Goal: Transaction & Acquisition: Book appointment/travel/reservation

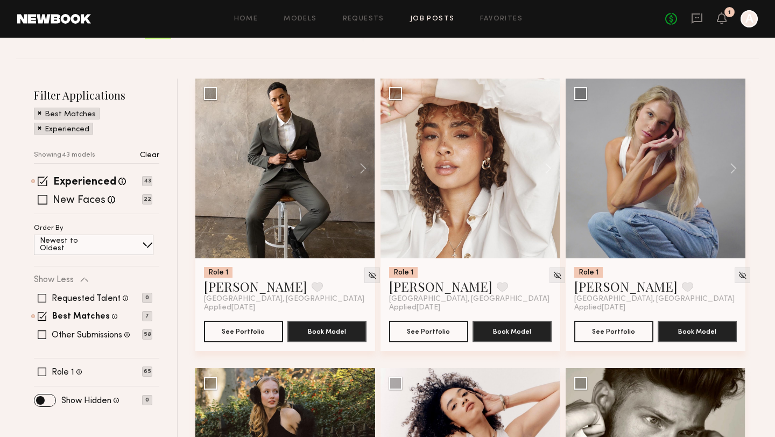
scroll to position [117, 0]
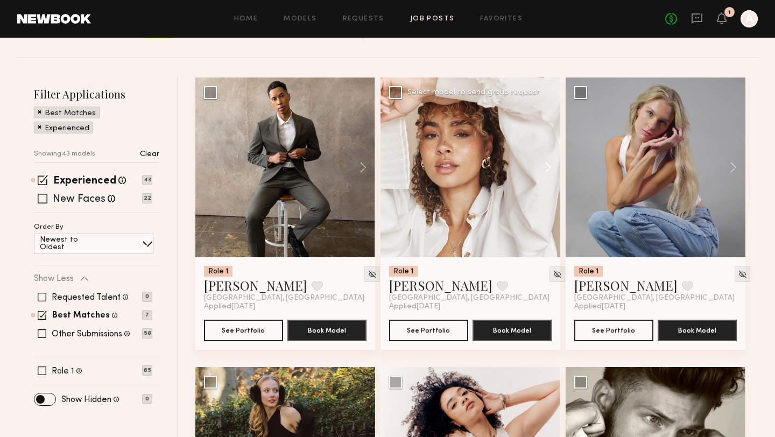
click at [552, 171] on button at bounding box center [543, 167] width 34 height 180
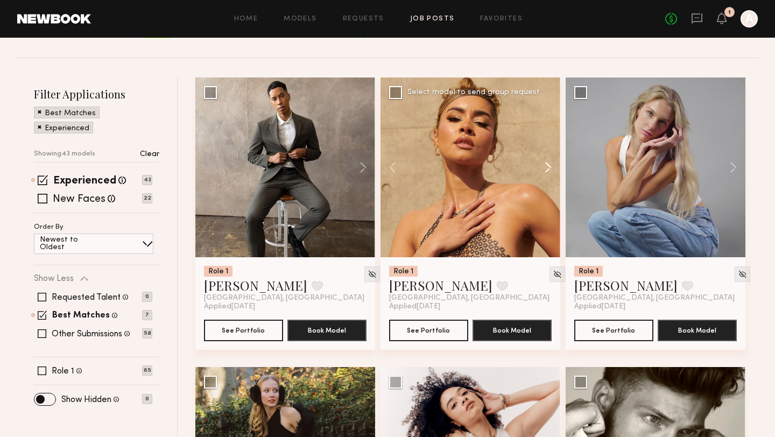
click at [552, 171] on button at bounding box center [543, 167] width 34 height 180
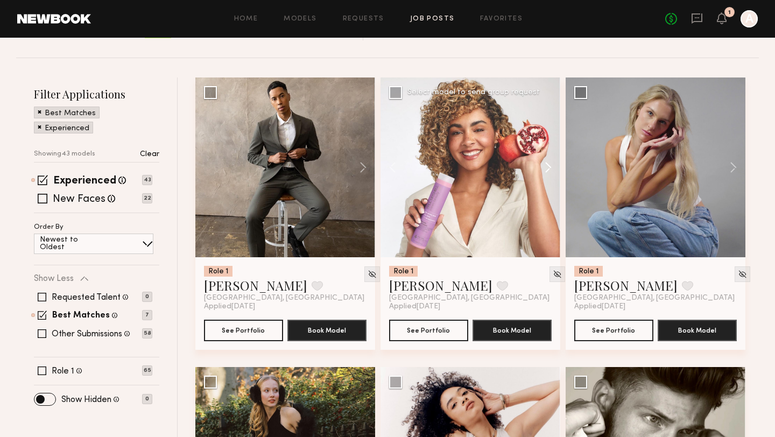
click at [552, 171] on button at bounding box center [543, 167] width 34 height 180
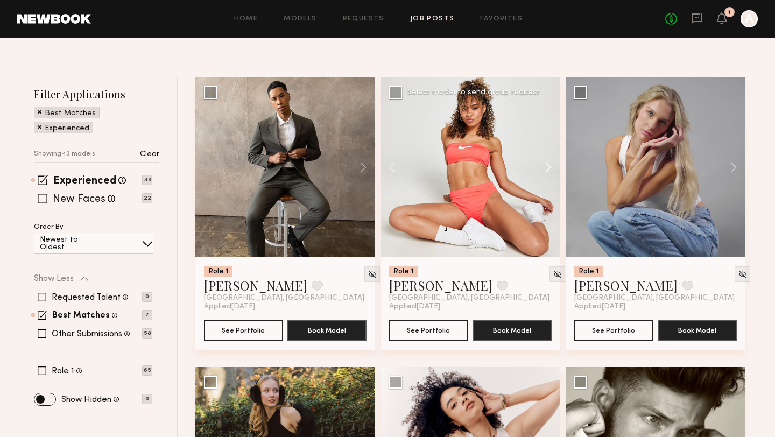
click at [552, 171] on button at bounding box center [543, 167] width 34 height 180
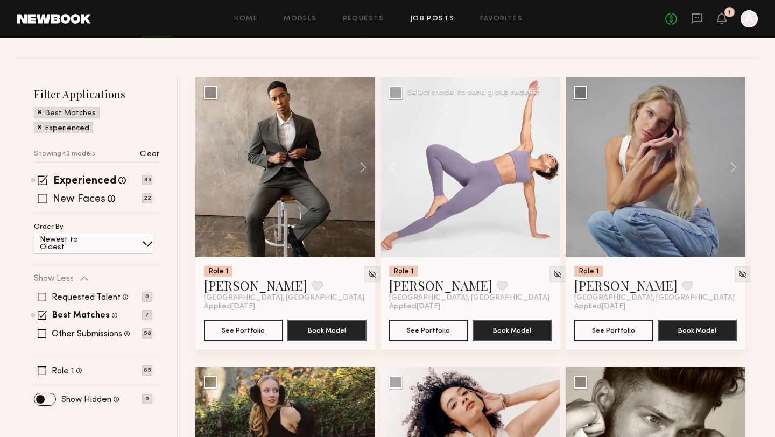
click at [552, 171] on button at bounding box center [543, 167] width 34 height 180
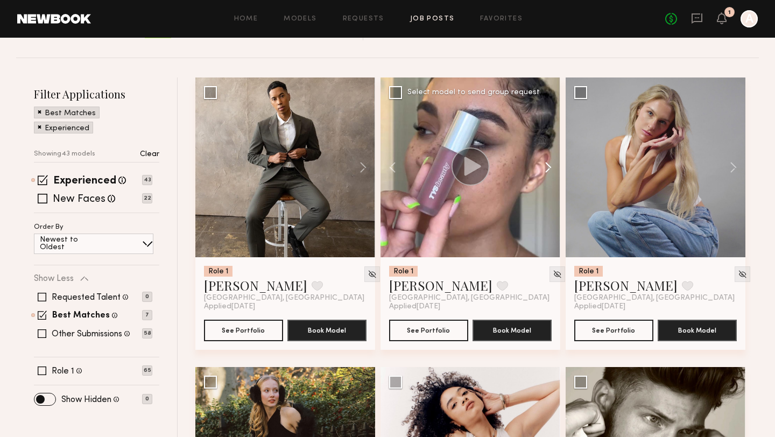
click at [552, 171] on button at bounding box center [543, 167] width 34 height 180
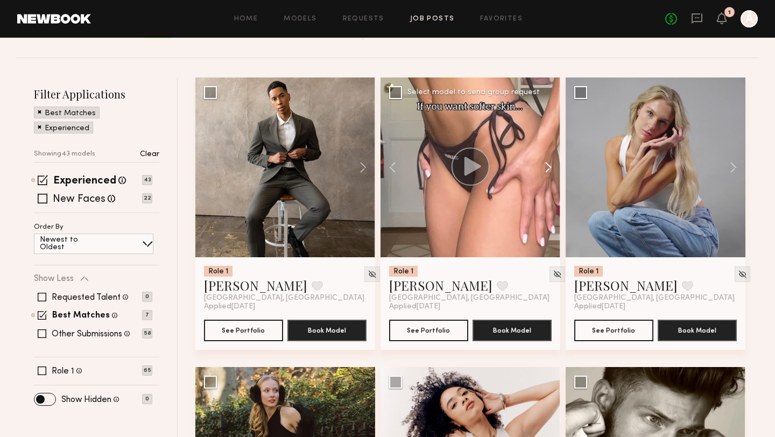
click at [552, 171] on button at bounding box center [543, 167] width 34 height 180
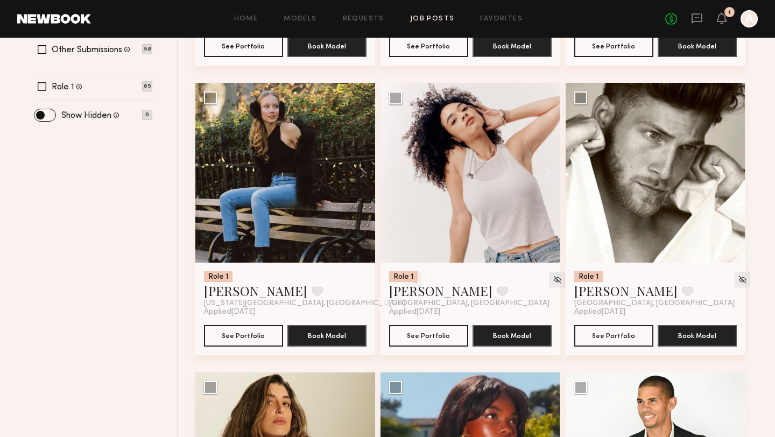
scroll to position [414, 0]
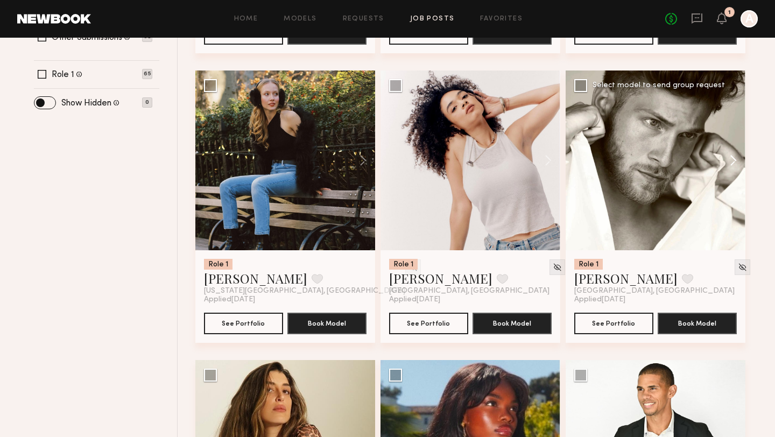
click at [732, 161] on button at bounding box center [728, 160] width 34 height 180
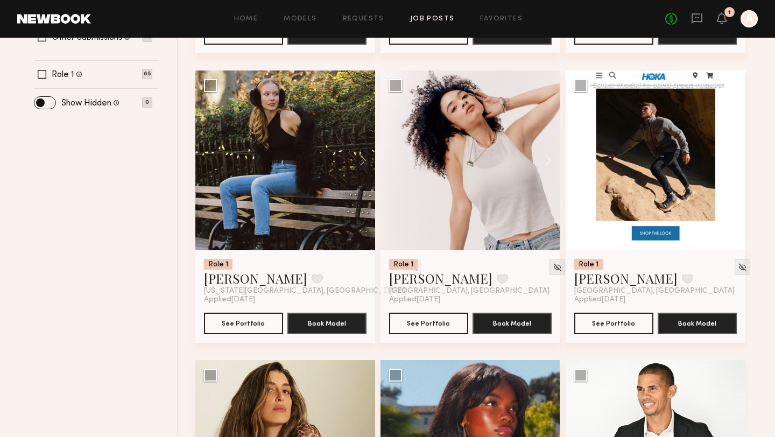
click at [732, 161] on button at bounding box center [728, 160] width 34 height 180
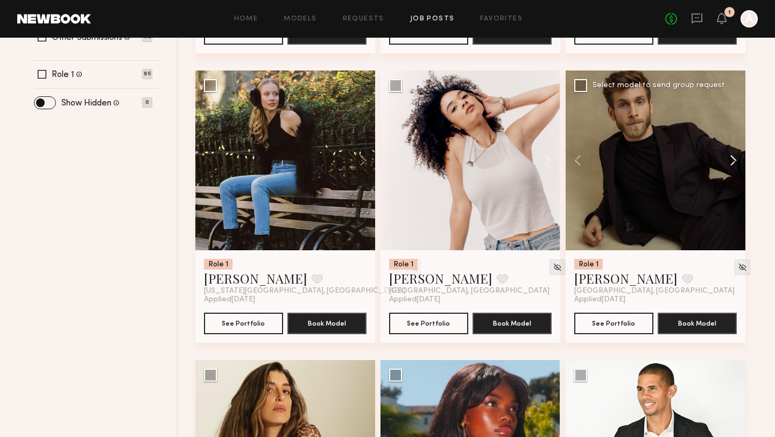
click at [732, 161] on button at bounding box center [728, 160] width 34 height 180
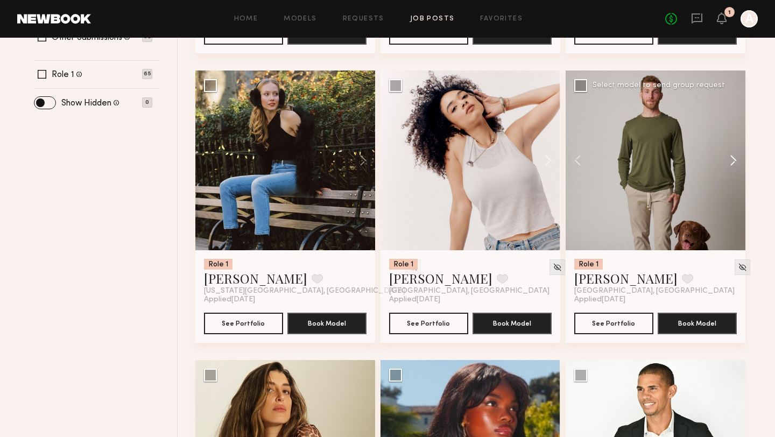
click at [732, 161] on button at bounding box center [728, 160] width 34 height 180
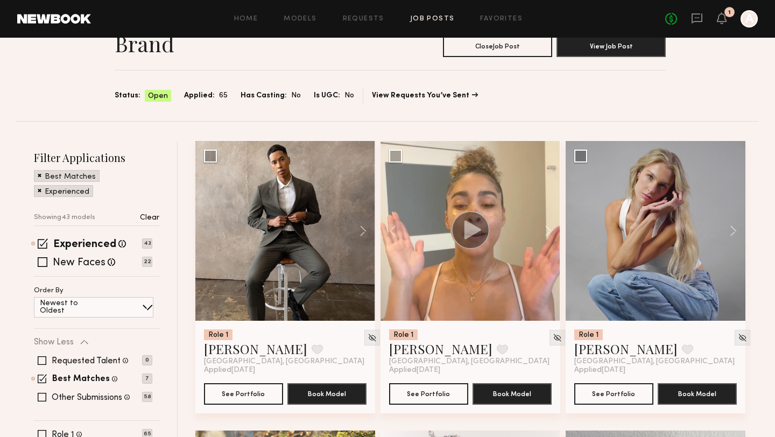
scroll to position [0, 0]
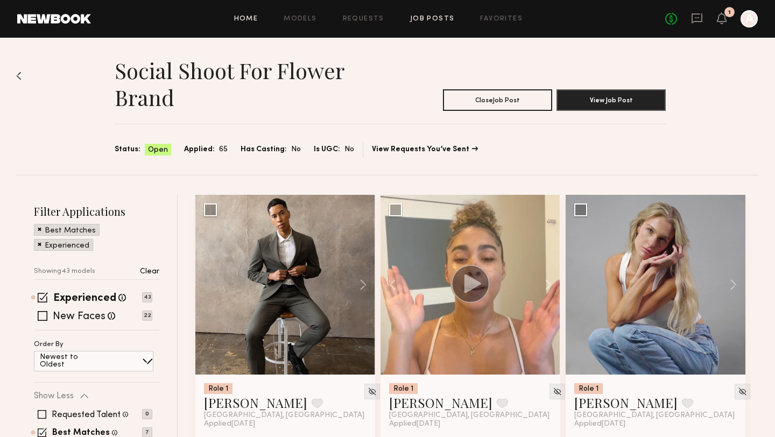
click at [254, 21] on link "Home" at bounding box center [246, 19] width 24 height 7
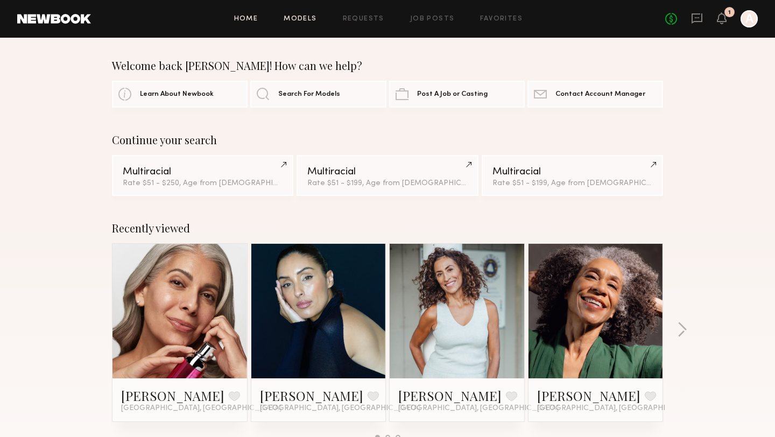
click at [296, 20] on link "Models" at bounding box center [299, 19] width 33 height 7
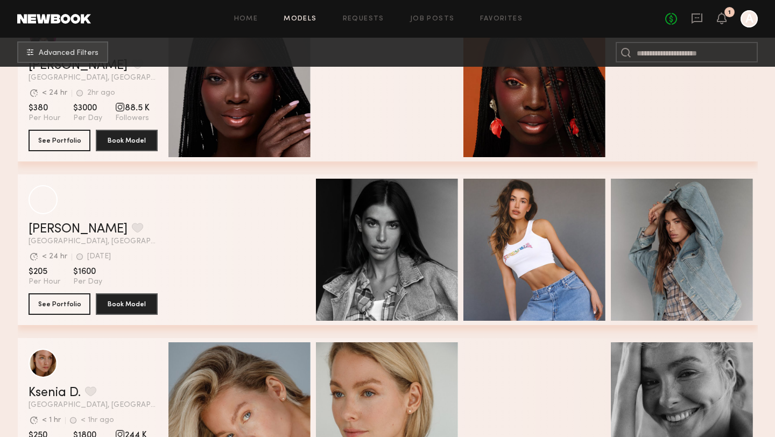
scroll to position [320, 0]
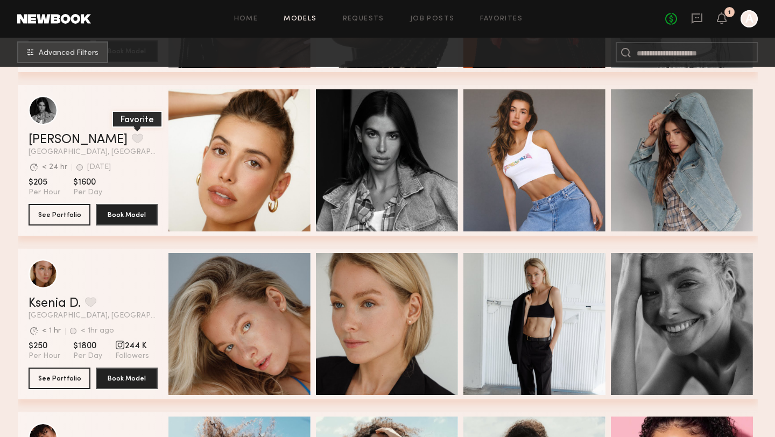
click at [132, 136] on button "grid" at bounding box center [137, 138] width 11 height 10
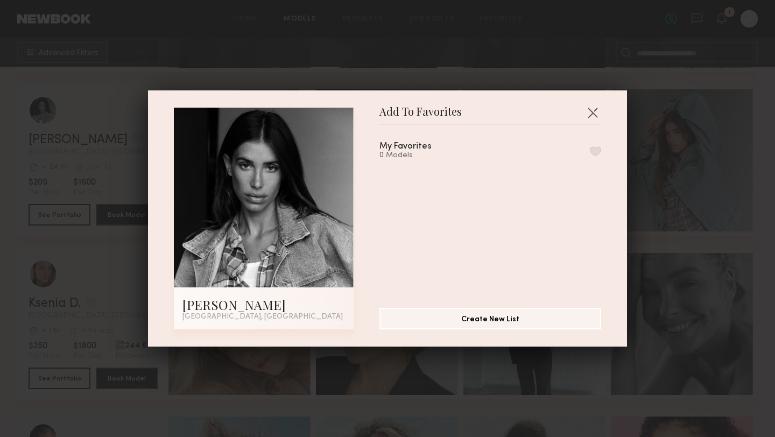
click at [551, 152] on div "My Favorites 0 Models" at bounding box center [490, 151] width 222 height 18
click at [600, 147] on button "button" at bounding box center [595, 151] width 11 height 10
click at [591, 114] on button "button" at bounding box center [592, 112] width 17 height 17
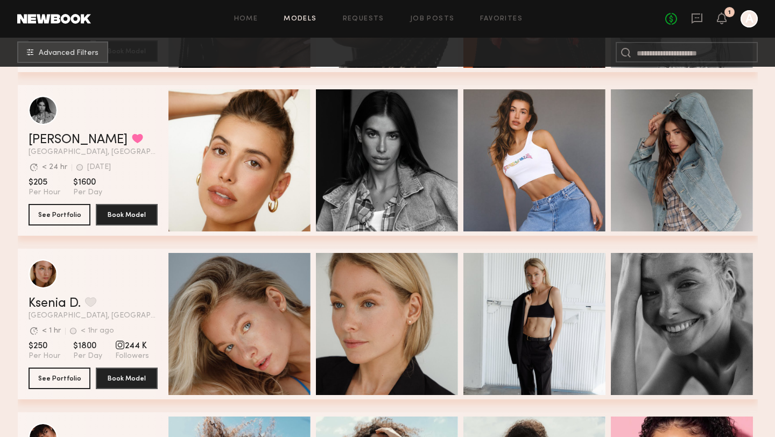
scroll to position [434, 0]
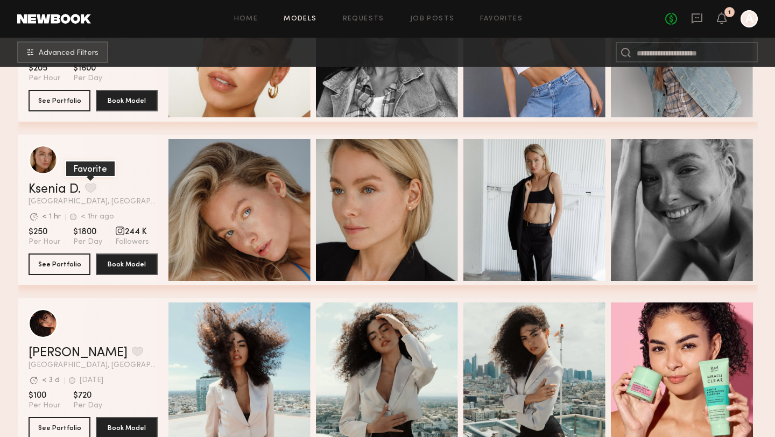
click at [94, 187] on button "grid" at bounding box center [90, 188] width 11 height 10
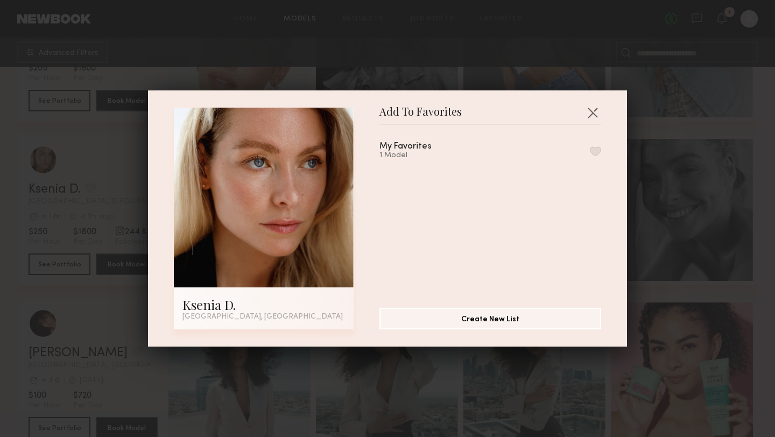
click at [471, 152] on div "My Favorites 1 Model" at bounding box center [490, 151] width 222 height 18
click at [598, 147] on button "button" at bounding box center [595, 151] width 11 height 10
click at [594, 110] on button "button" at bounding box center [592, 112] width 17 height 17
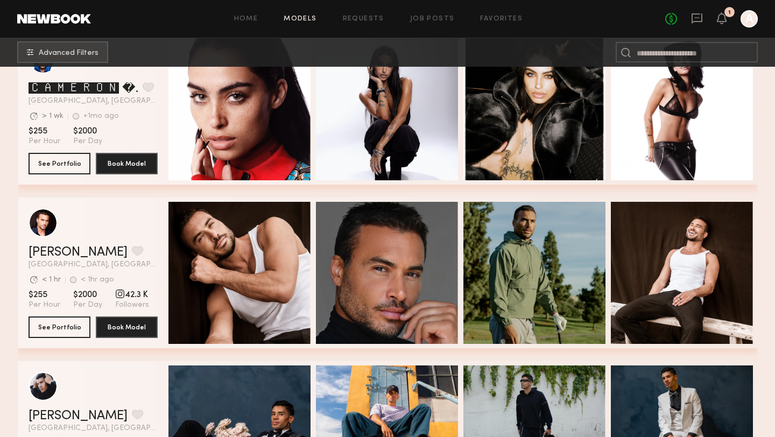
scroll to position [3594, 0]
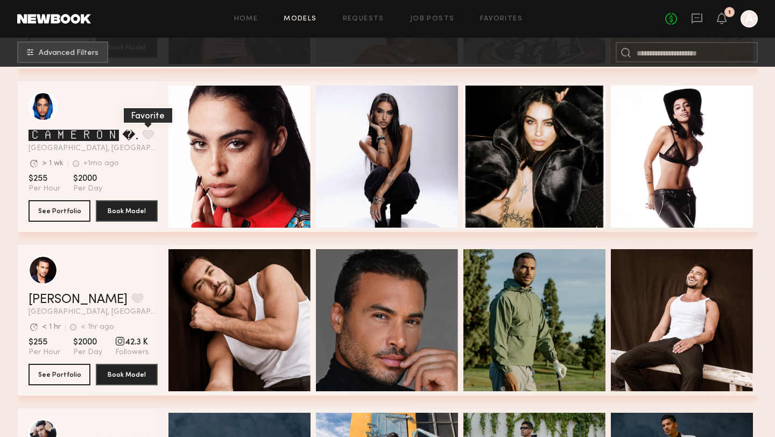
click at [152, 134] on button "grid" at bounding box center [148, 135] width 11 height 10
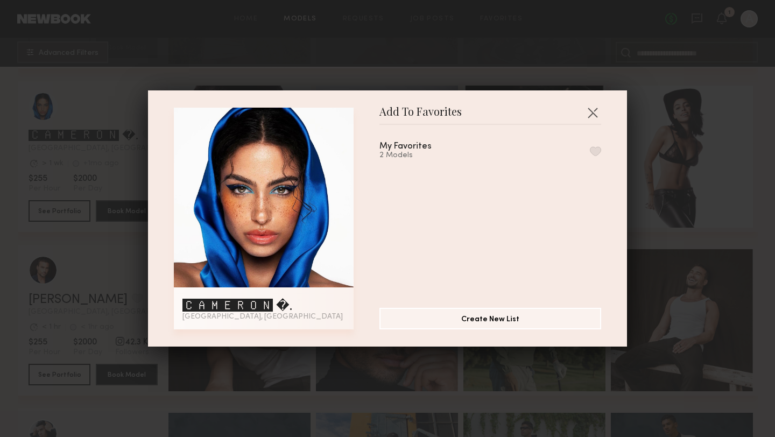
click at [595, 148] on button "button" at bounding box center [595, 151] width 11 height 10
click at [595, 106] on button "button" at bounding box center [592, 112] width 17 height 17
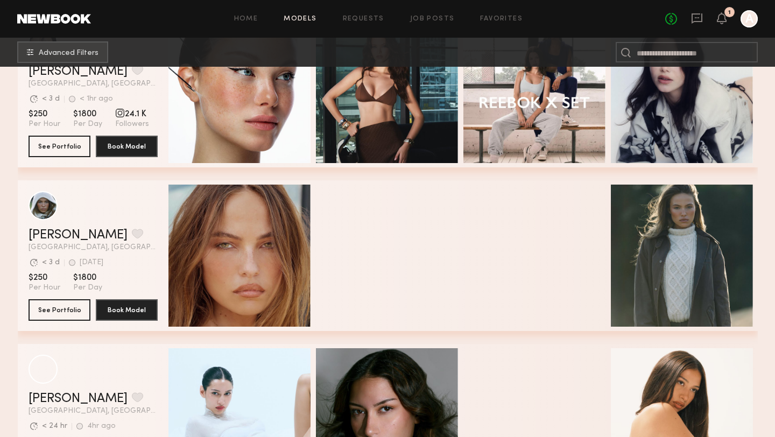
scroll to position [4897, 0]
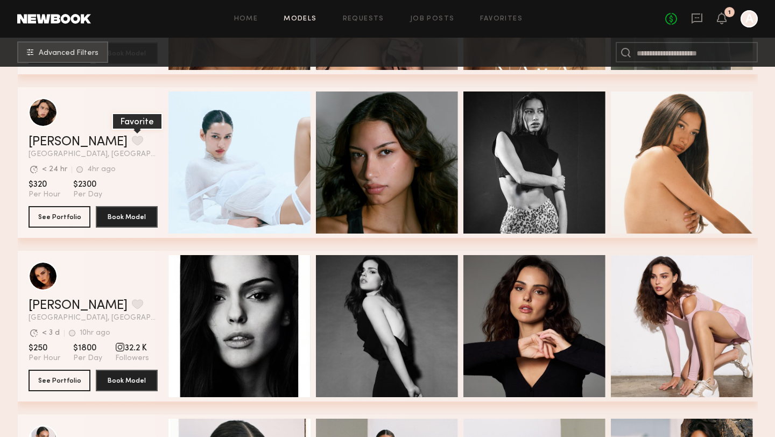
click at [132, 140] on button "grid" at bounding box center [137, 141] width 11 height 10
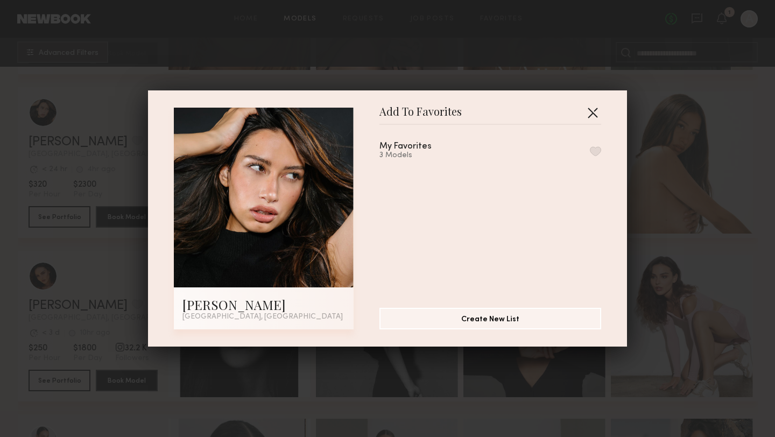
click at [595, 109] on button "button" at bounding box center [592, 112] width 17 height 17
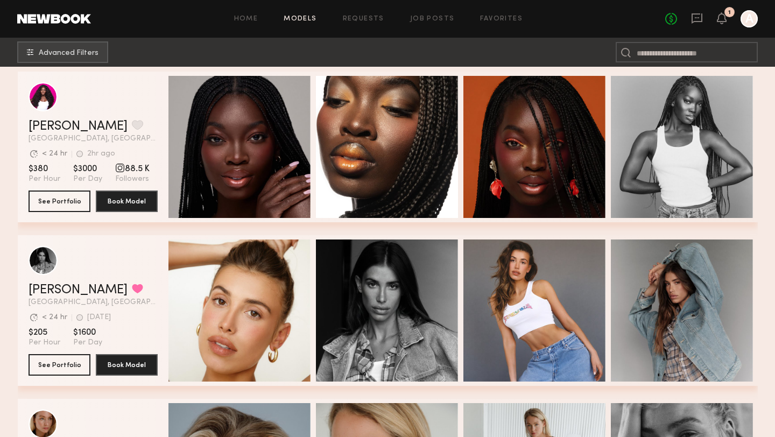
scroll to position [0, 0]
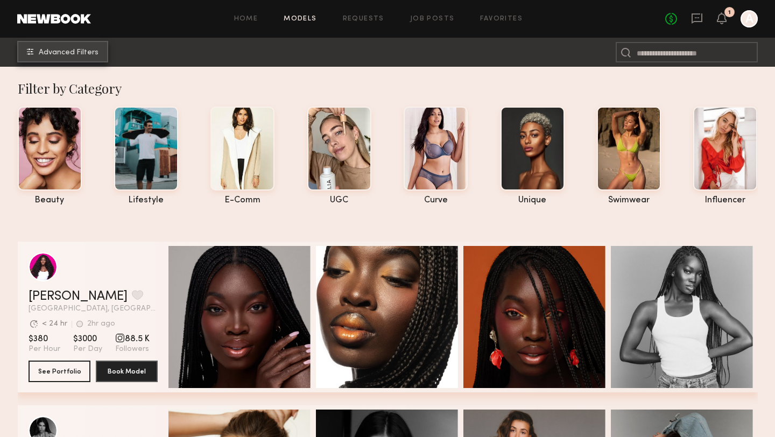
click at [56, 47] on button "Advanced Filters" at bounding box center [62, 52] width 91 height 22
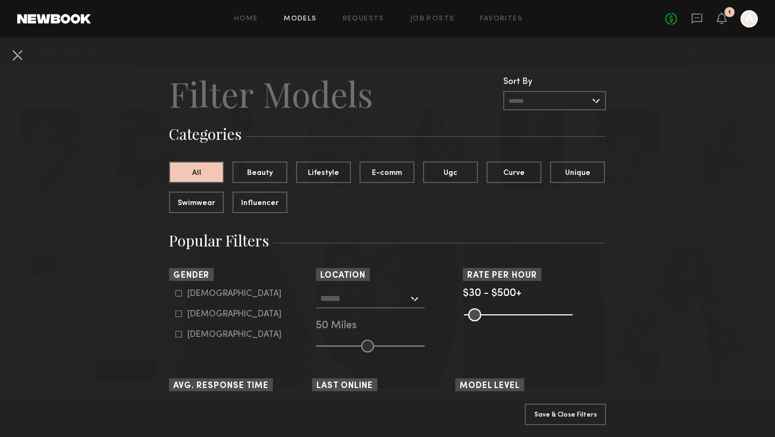
click at [194, 293] on div "Male" at bounding box center [234, 293] width 94 height 6
type input "*"
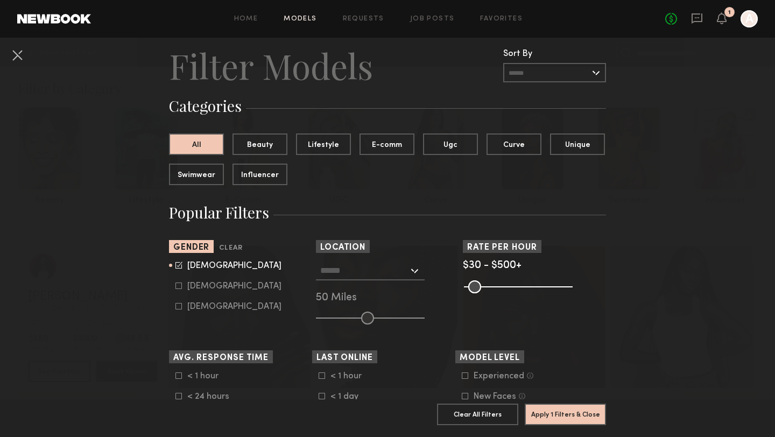
scroll to position [34, 0]
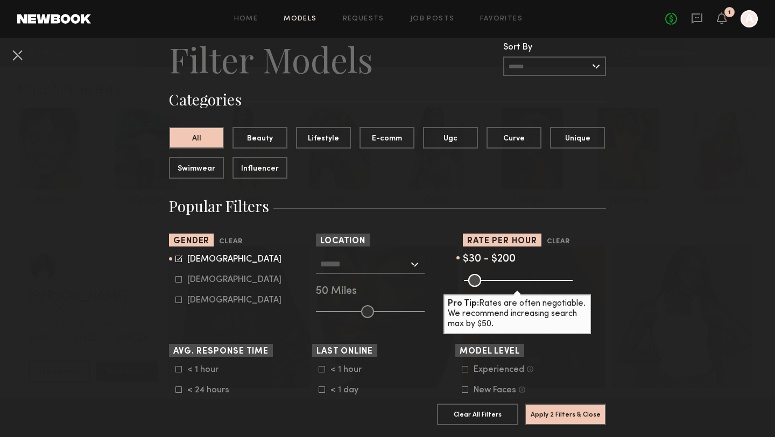
drag, startPoint x: 566, startPoint y: 279, endPoint x: 505, endPoint y: 279, distance: 61.9
type input "***"
click at [505, 279] on input "range" at bounding box center [518, 280] width 109 height 13
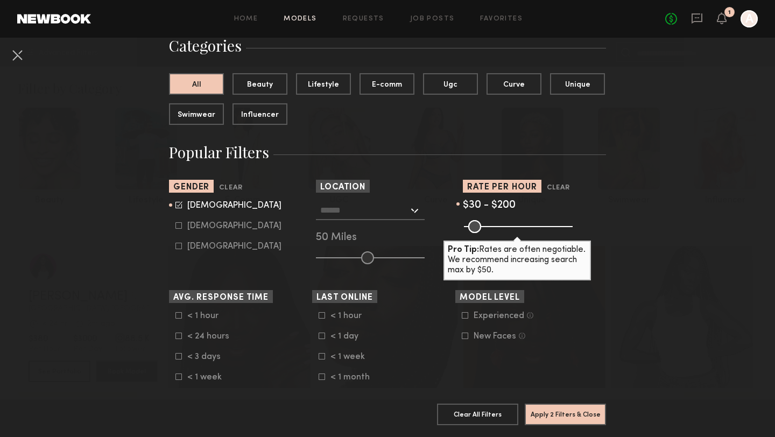
scroll to position [89, 0]
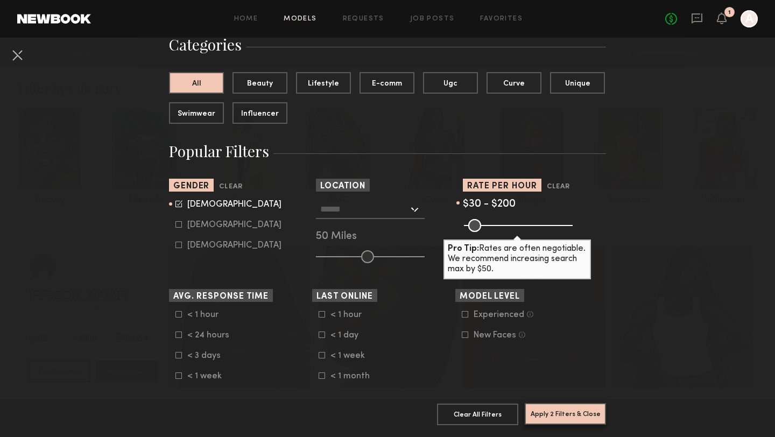
click at [544, 417] on button "Apply 2 Filters & Close" at bounding box center [564, 414] width 81 height 22
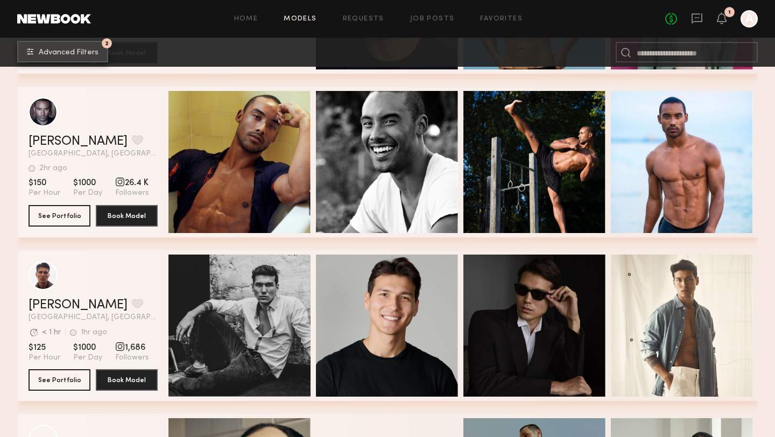
scroll to position [334, 0]
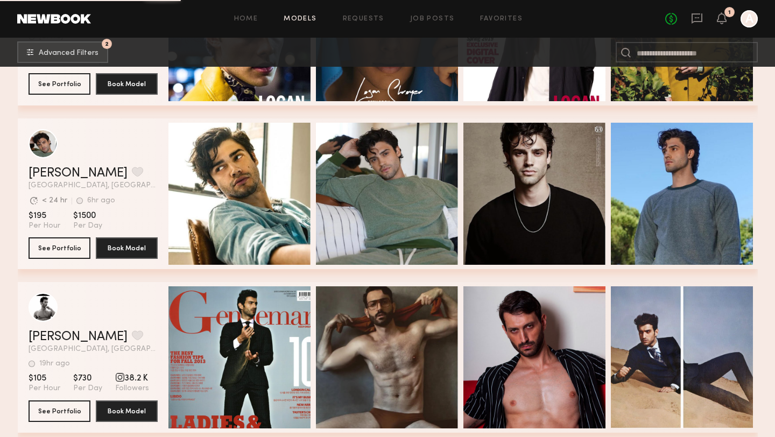
scroll to position [3243, 0]
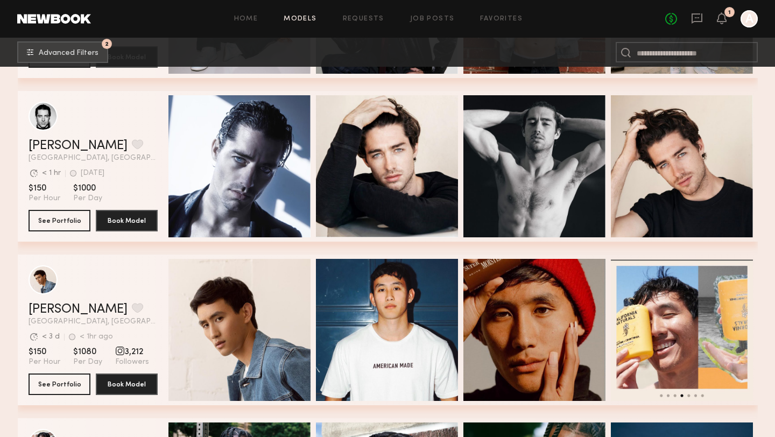
scroll to position [4742, 0]
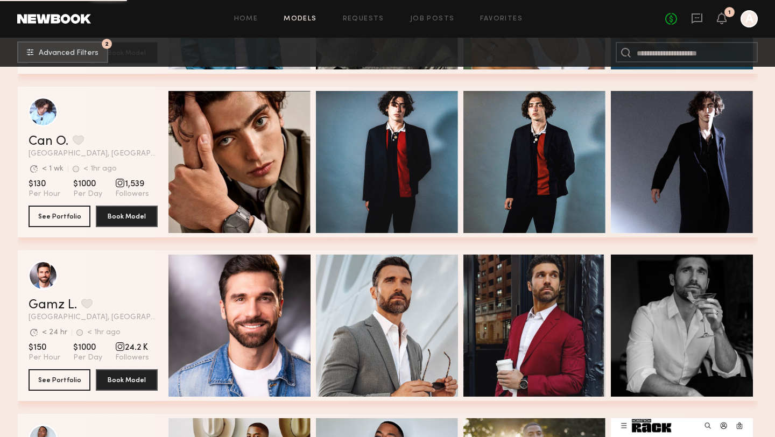
scroll to position [5338, 0]
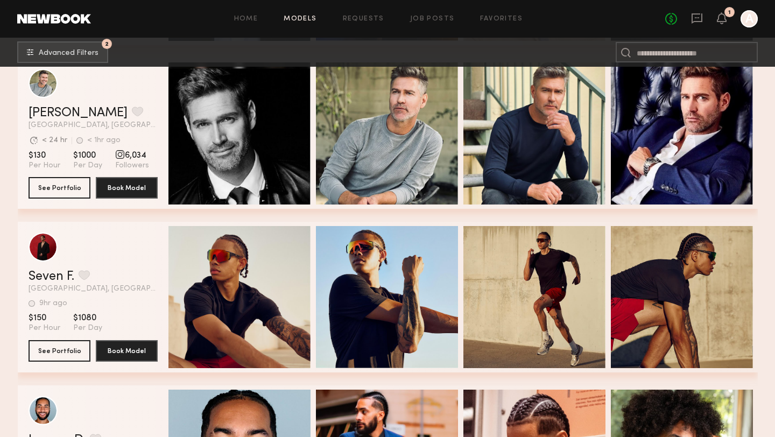
scroll to position [6220, 0]
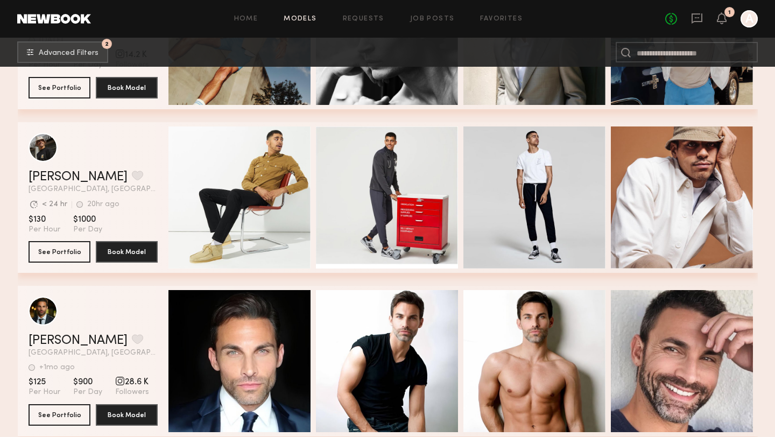
scroll to position [22803, 0]
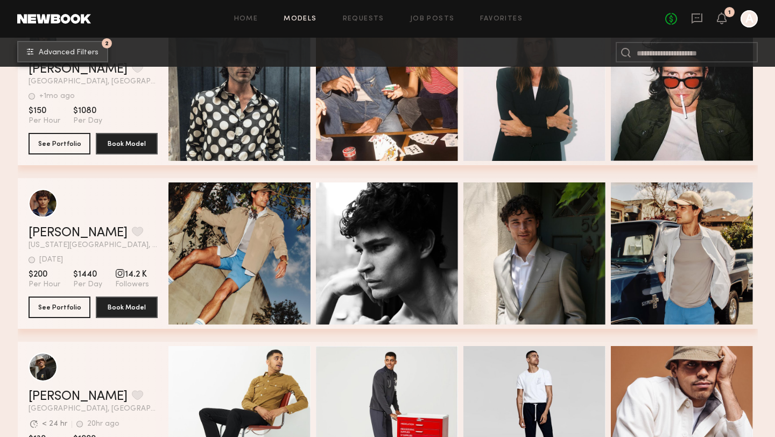
click at [79, 48] on button "2 Advanced Filters" at bounding box center [62, 52] width 91 height 22
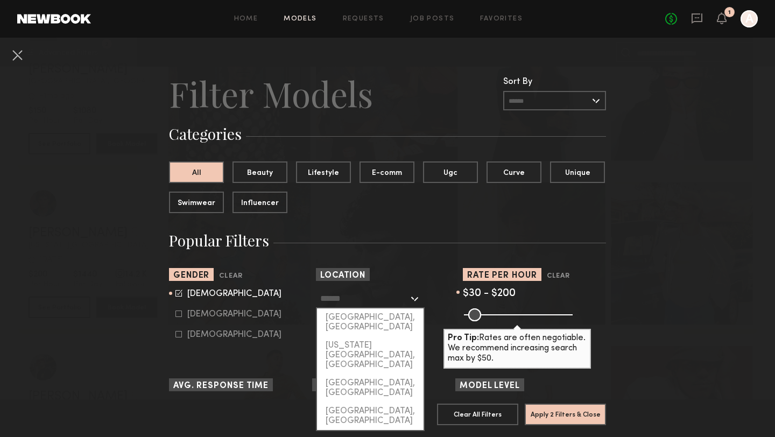
click at [366, 299] on input "text" at bounding box center [364, 298] width 88 height 18
click at [361, 315] on div "[GEOGRAPHIC_DATA], [GEOGRAPHIC_DATA]" at bounding box center [370, 322] width 107 height 28
type input "**********"
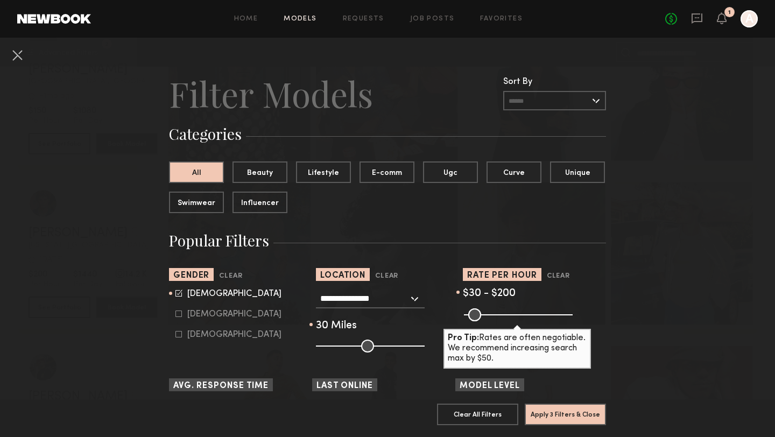
type input "**"
click at [348, 348] on input "range" at bounding box center [370, 345] width 109 height 13
click at [547, 414] on button "Apply 3 Filters & Close" at bounding box center [564, 414] width 81 height 22
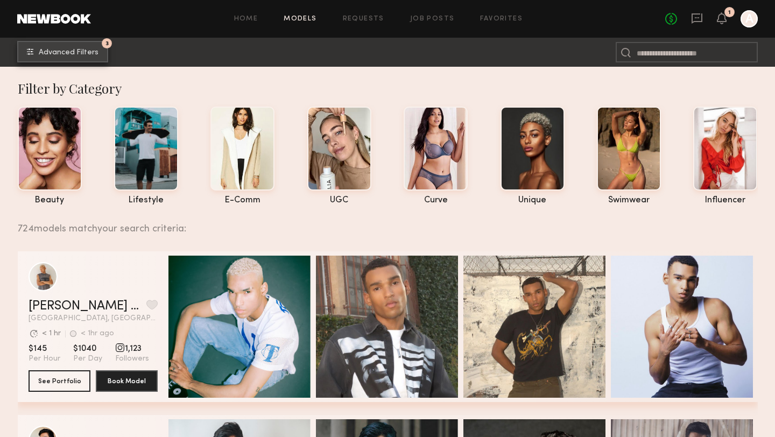
click at [84, 60] on button "3 Advanced Filters" at bounding box center [62, 52] width 91 height 22
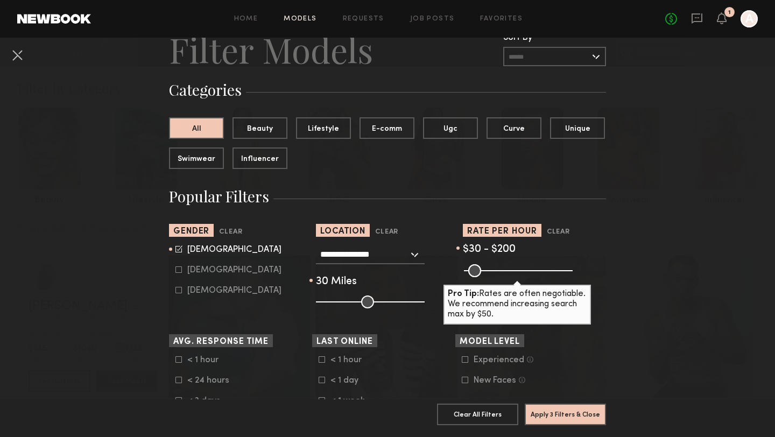
scroll to position [81, 0]
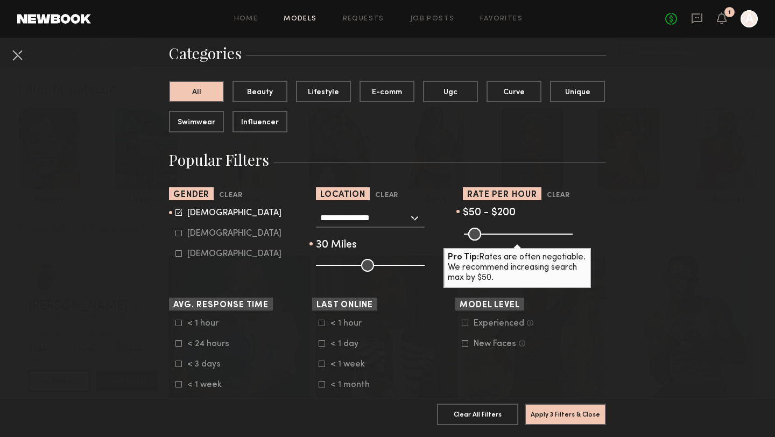
type input "**"
click at [474, 232] on input "range" at bounding box center [518, 234] width 109 height 13
click at [320, 324] on icon at bounding box center [321, 323] width 6 height 6
click at [321, 345] on icon at bounding box center [321, 343] width 6 height 6
click at [322, 363] on icon at bounding box center [321, 363] width 6 height 6
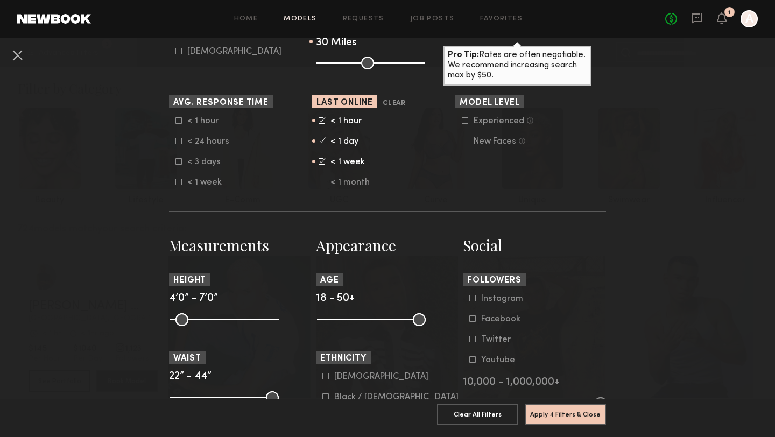
scroll to position [370, 0]
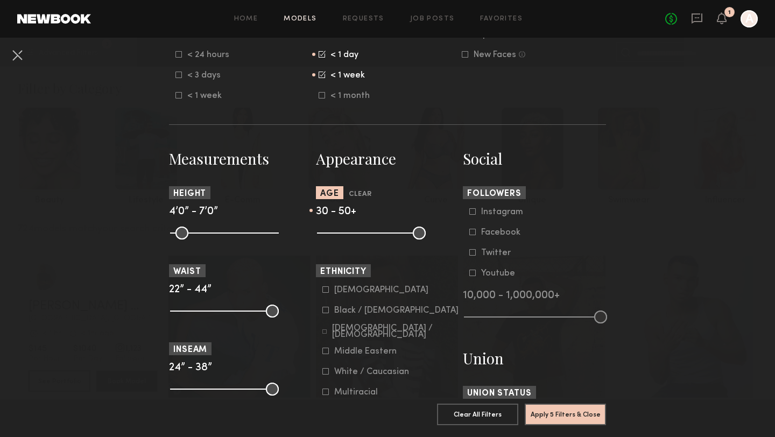
drag, startPoint x: 320, startPoint y: 234, endPoint x: 358, endPoint y: 235, distance: 38.2
click at [358, 235] on input "range" at bounding box center [371, 232] width 109 height 13
type input "**"
click at [357, 235] on input "range" at bounding box center [371, 232] width 109 height 13
click at [548, 415] on button "Apply 5 Filters & Close" at bounding box center [564, 414] width 81 height 22
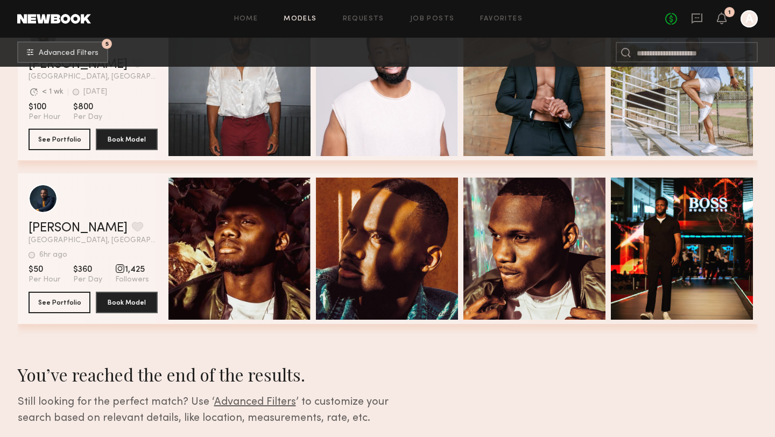
scroll to position [21079, 0]
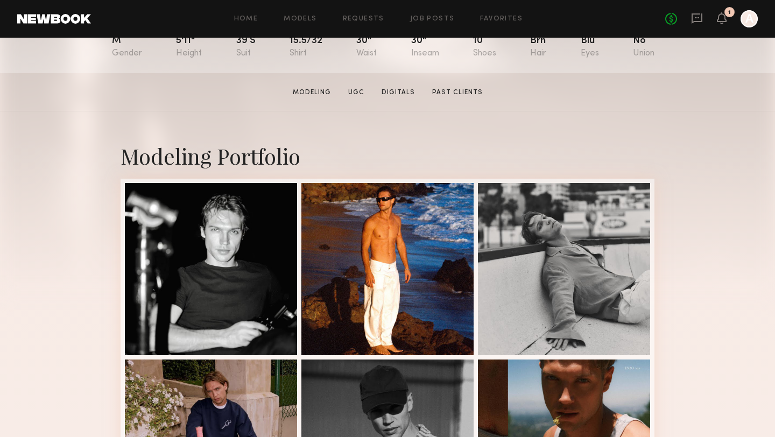
scroll to position [151, 0]
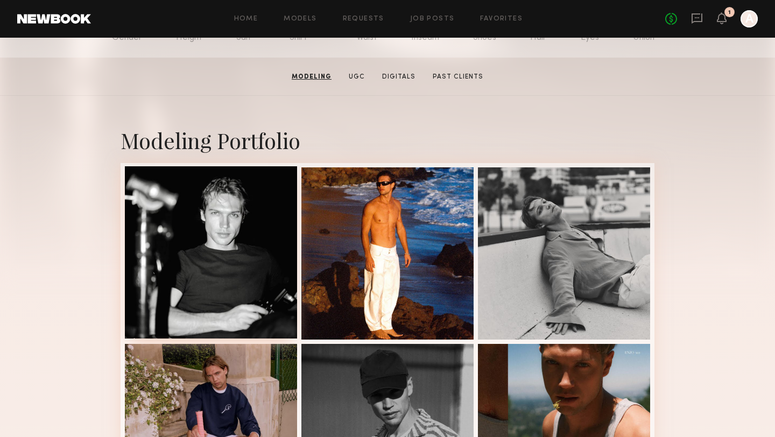
click at [208, 294] on div at bounding box center [211, 252] width 172 height 172
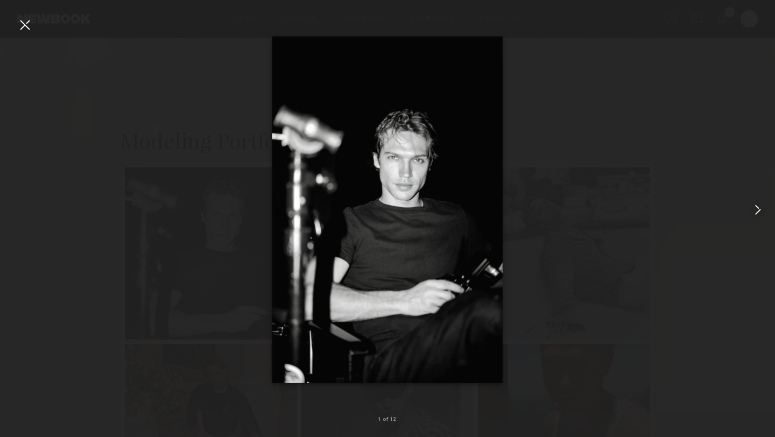
click at [758, 211] on common-icon at bounding box center [757, 209] width 17 height 17
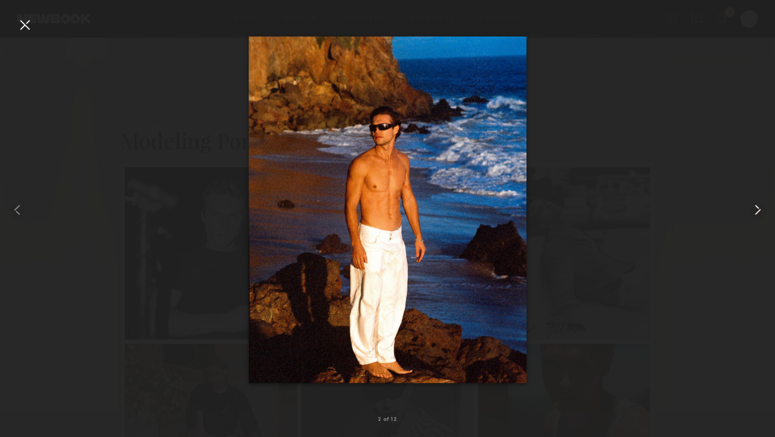
click at [758, 211] on common-icon at bounding box center [757, 209] width 17 height 17
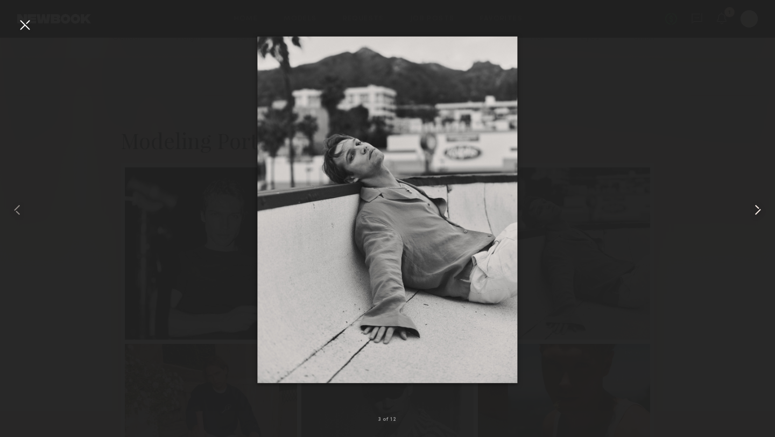
click at [758, 211] on common-icon at bounding box center [757, 209] width 17 height 17
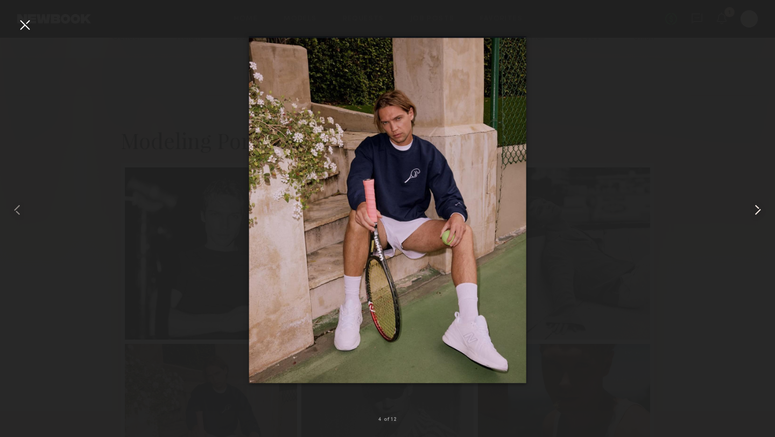
click at [758, 211] on common-icon at bounding box center [757, 209] width 17 height 17
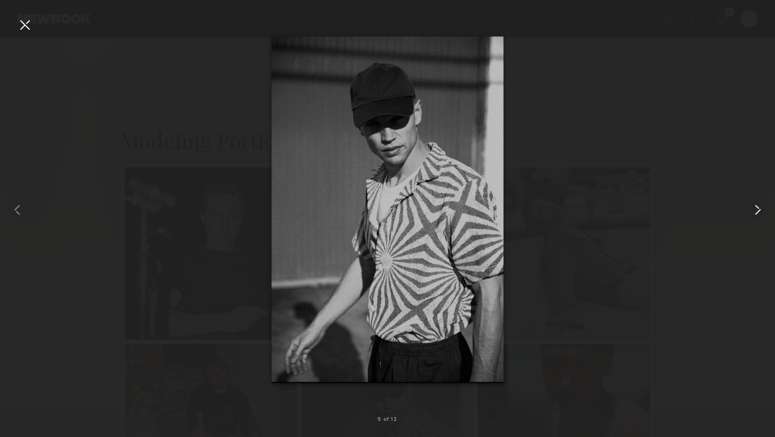
click at [758, 211] on common-icon at bounding box center [757, 209] width 17 height 17
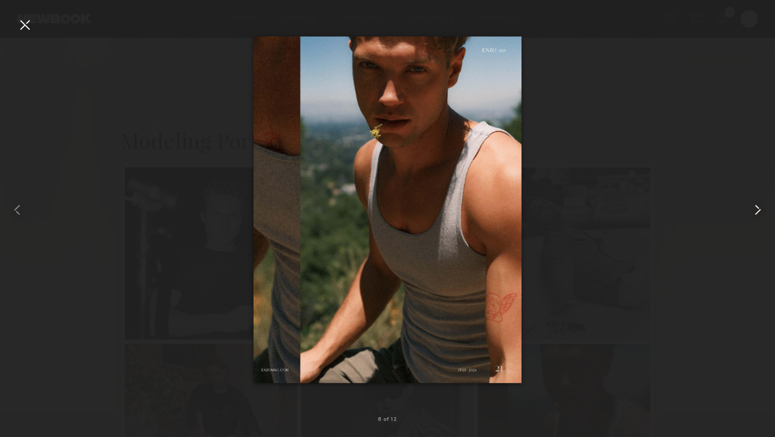
click at [758, 211] on common-icon at bounding box center [757, 209] width 17 height 17
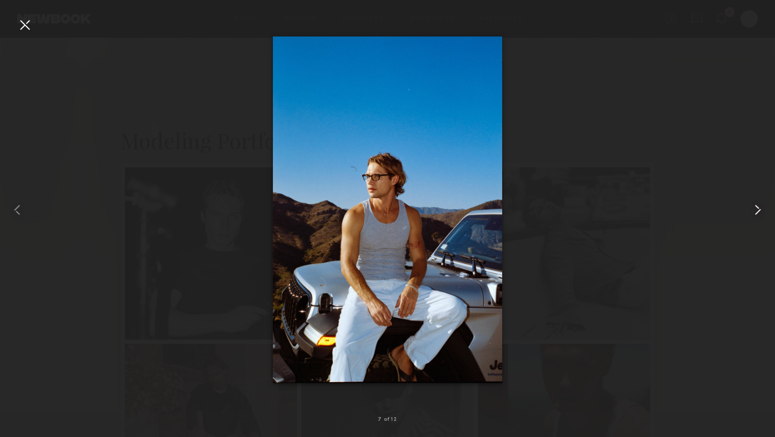
click at [758, 211] on common-icon at bounding box center [757, 209] width 17 height 17
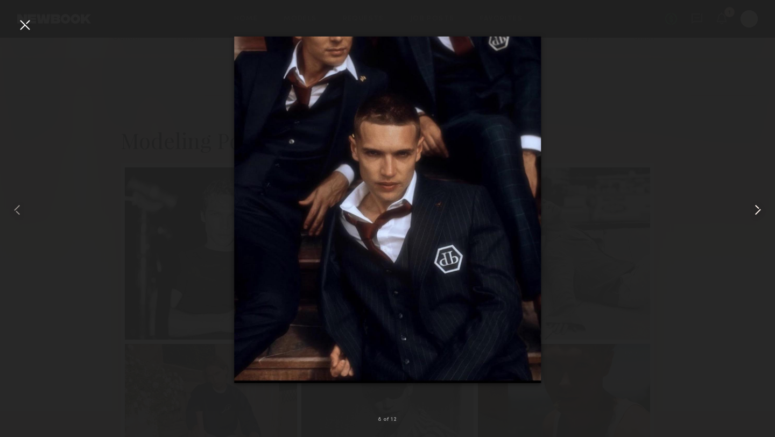
click at [758, 211] on common-icon at bounding box center [757, 209] width 17 height 17
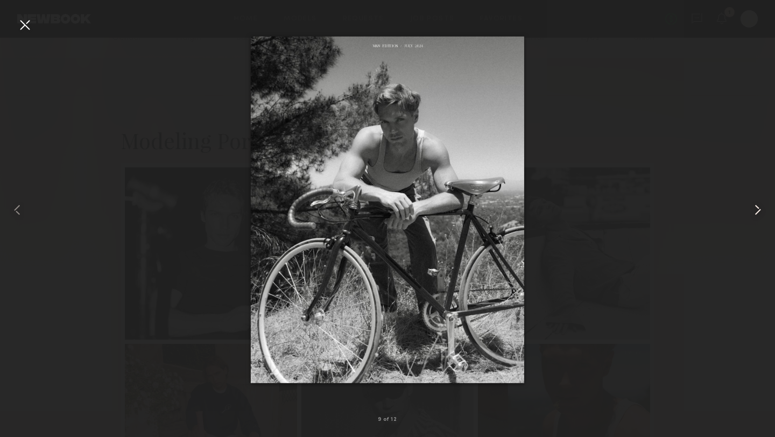
click at [758, 211] on common-icon at bounding box center [757, 209] width 17 height 17
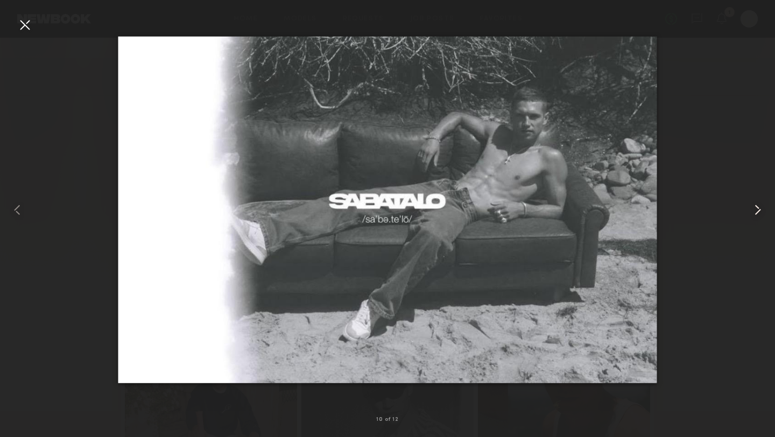
click at [758, 211] on common-icon at bounding box center [757, 209] width 17 height 17
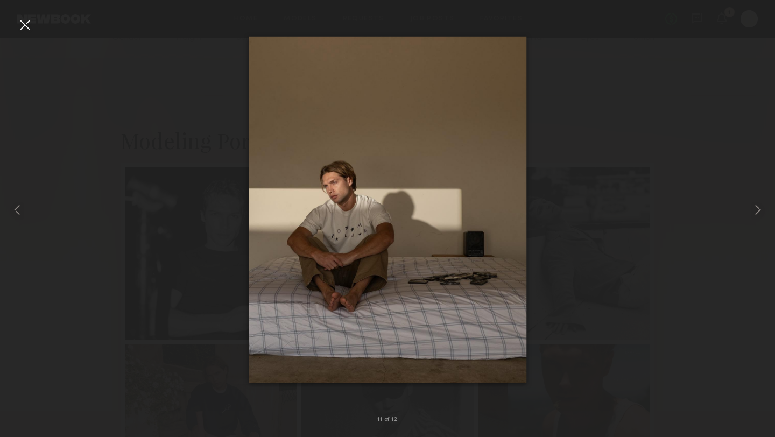
click at [561, 201] on div at bounding box center [387, 209] width 775 height 385
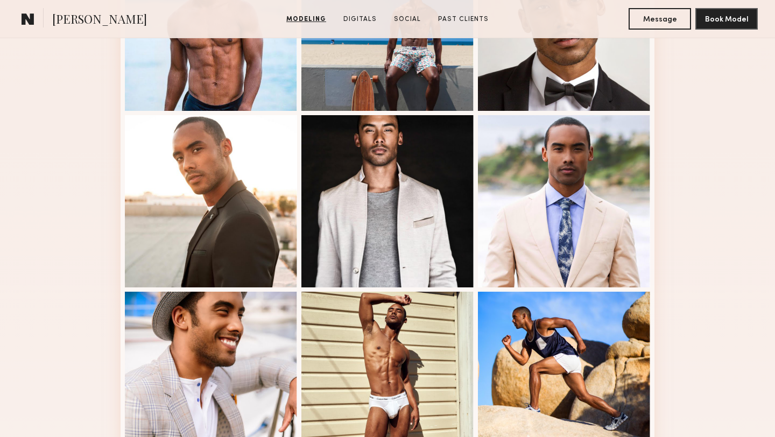
scroll to position [794, 0]
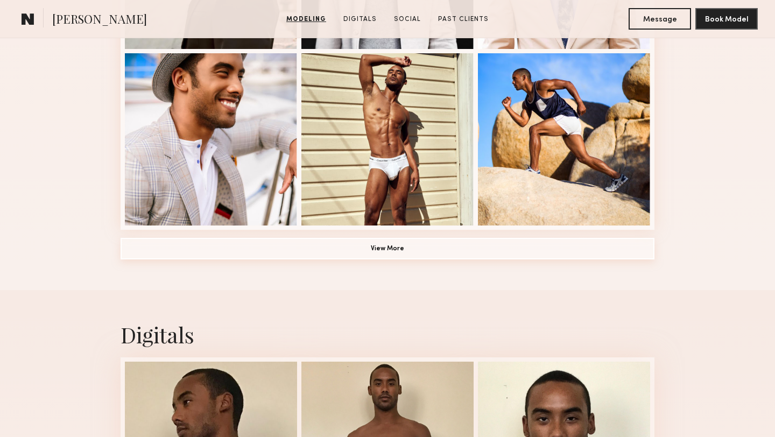
click at [373, 243] on button "View More" at bounding box center [387, 249] width 534 height 22
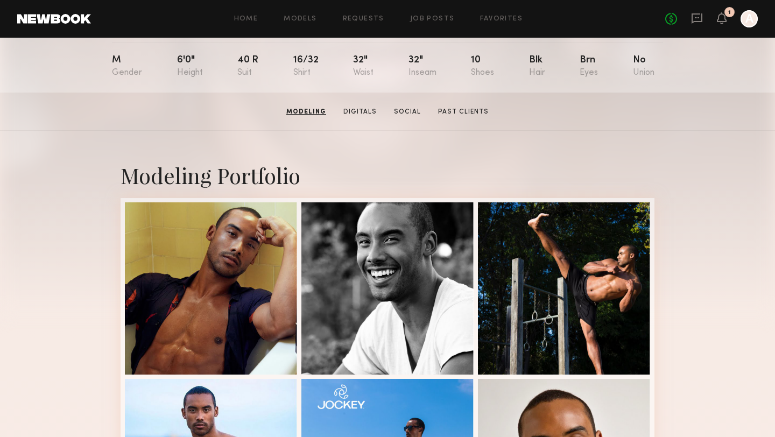
scroll to position [0, 0]
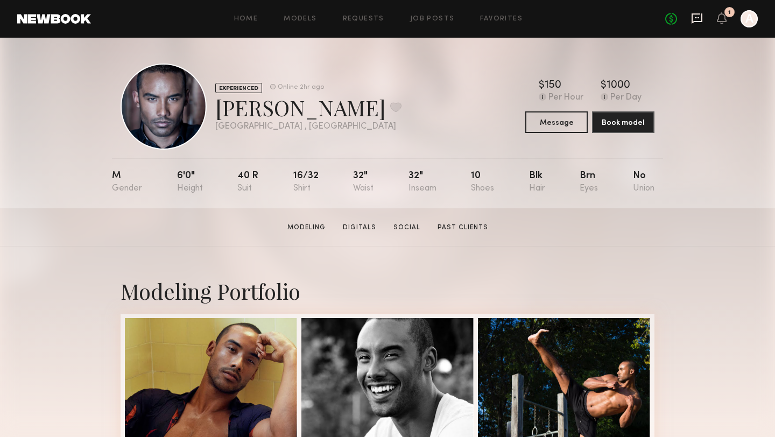
click at [696, 18] on icon at bounding box center [697, 18] width 12 height 12
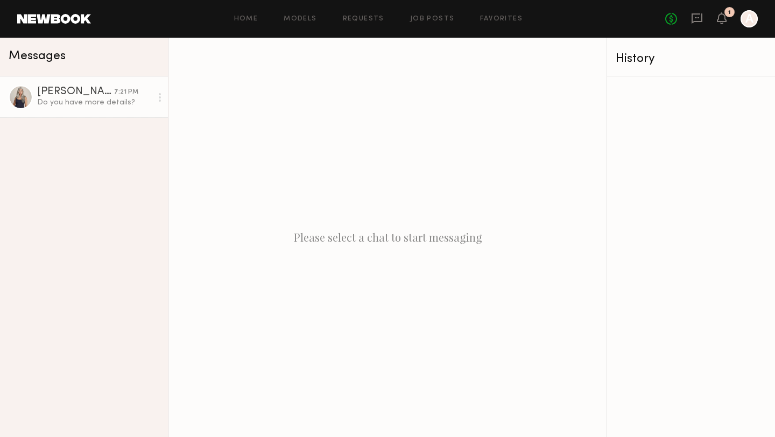
click at [95, 99] on div "Do you have more details?" at bounding box center [94, 102] width 115 height 10
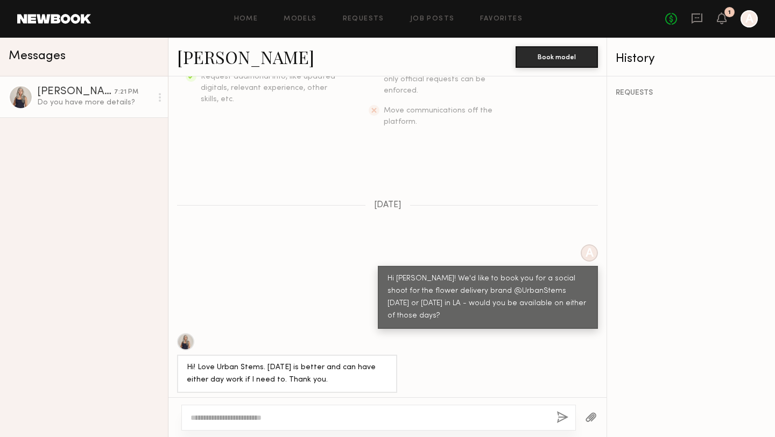
scroll to position [263, 0]
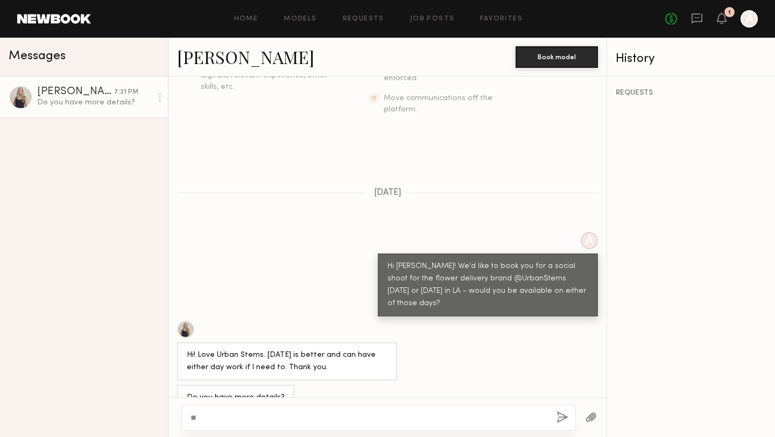
type textarea "*"
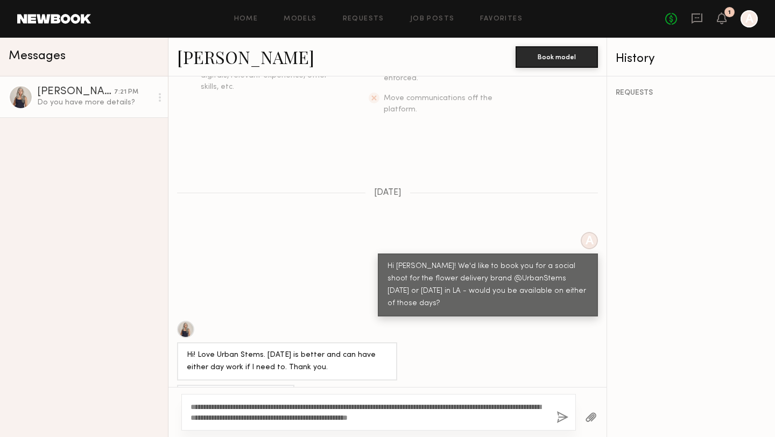
drag, startPoint x: 414, startPoint y: 415, endPoint x: 518, endPoint y: 415, distance: 104.4
click at [518, 415] on textarea "**********" at bounding box center [368, 412] width 357 height 22
click at [384, 416] on textarea "**********" at bounding box center [368, 412] width 357 height 22
click at [479, 419] on textarea "**********" at bounding box center [368, 412] width 357 height 22
click at [419, 416] on textarea "**********" at bounding box center [368, 412] width 357 height 22
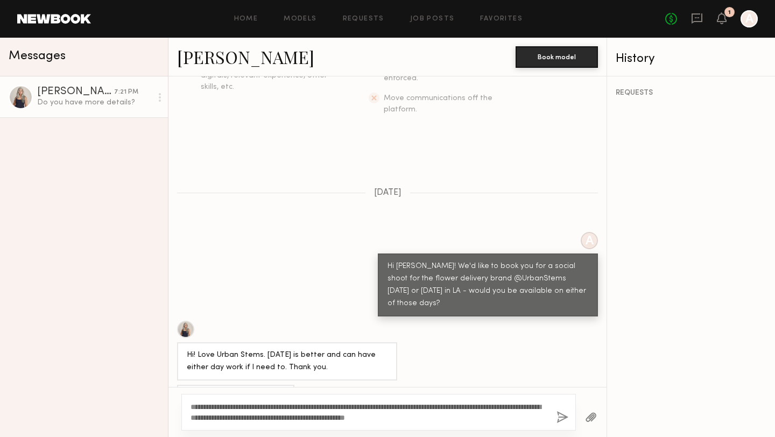
click at [506, 414] on textarea "**********" at bounding box center [368, 412] width 357 height 22
drag, startPoint x: 510, startPoint y: 403, endPoint x: 420, endPoint y: 403, distance: 90.4
click at [420, 403] on textarea "**********" at bounding box center [368, 412] width 357 height 22
click at [435, 405] on textarea "**********" at bounding box center [368, 412] width 357 height 22
click at [416, 421] on textarea "**********" at bounding box center [368, 412] width 357 height 22
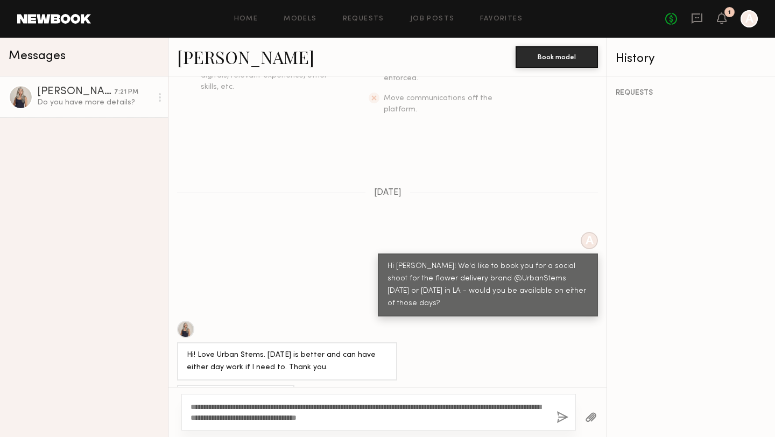
type textarea "**********"
click at [564, 416] on button "button" at bounding box center [562, 417] width 12 height 13
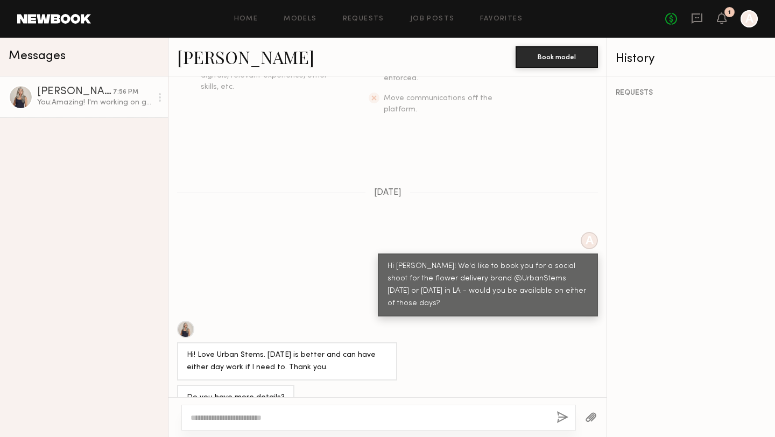
scroll to position [399, 0]
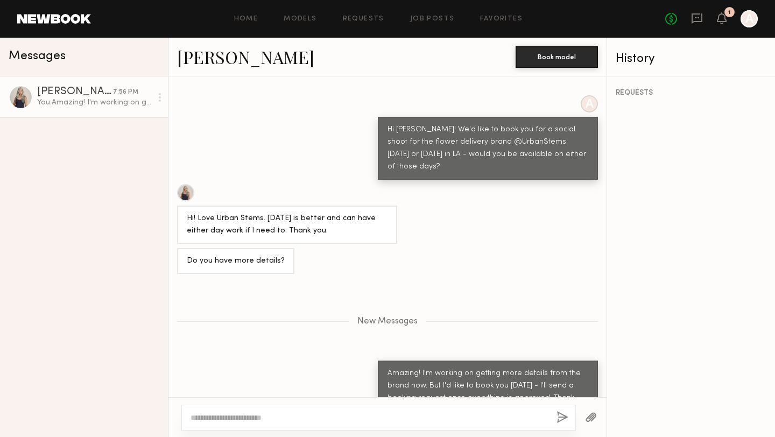
click at [195, 65] on link "Renita G." at bounding box center [245, 56] width 137 height 23
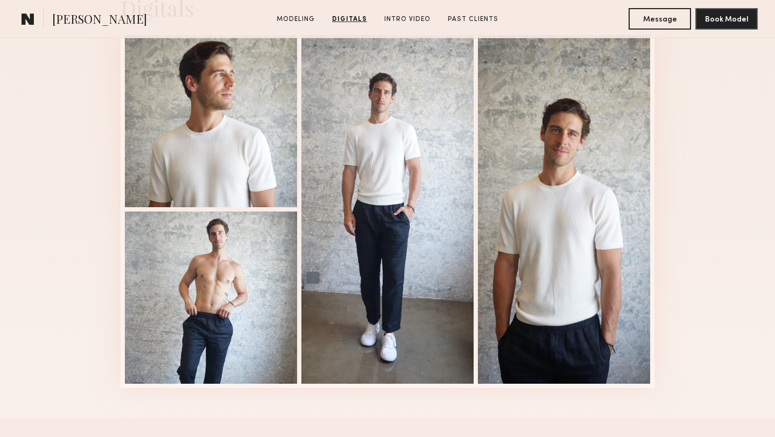
scroll to position [1082, 0]
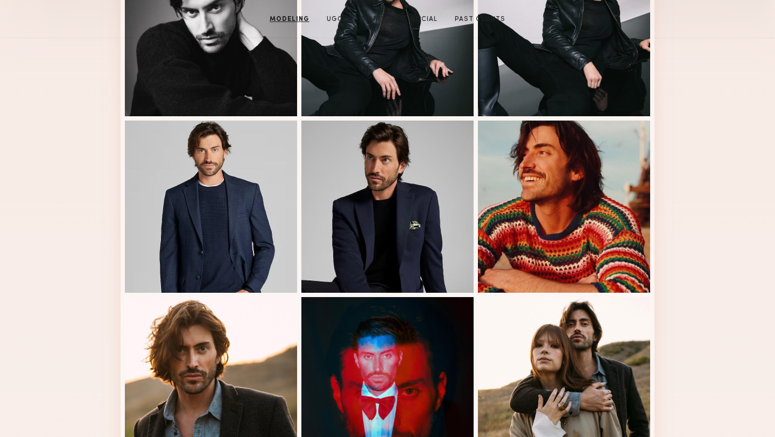
scroll to position [104, 0]
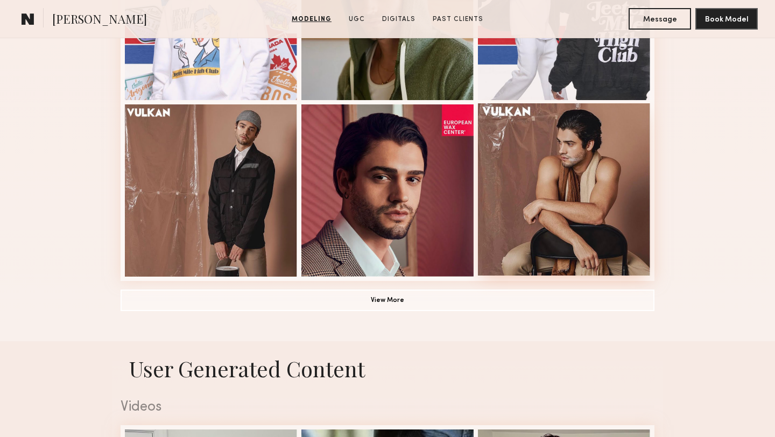
scroll to position [718, 0]
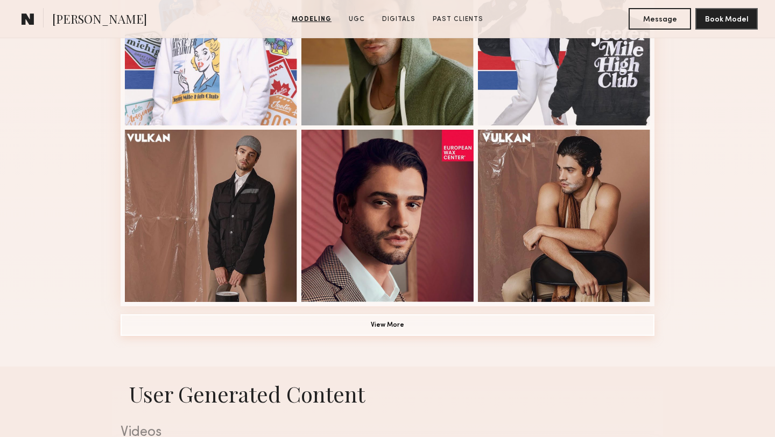
click at [374, 325] on button "View More" at bounding box center [387, 325] width 534 height 22
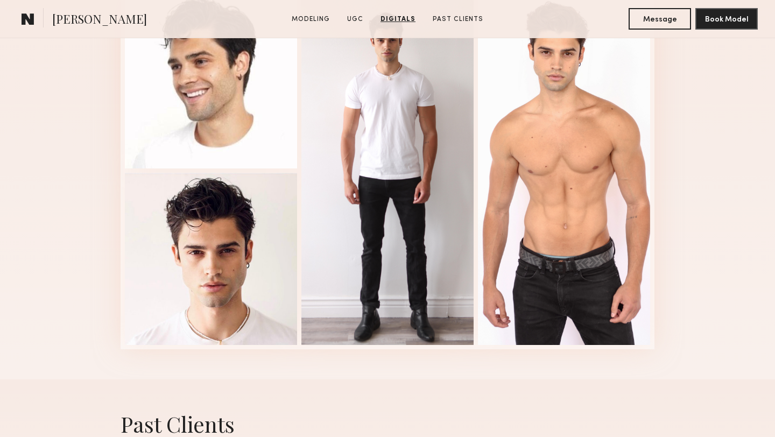
scroll to position [1737, 0]
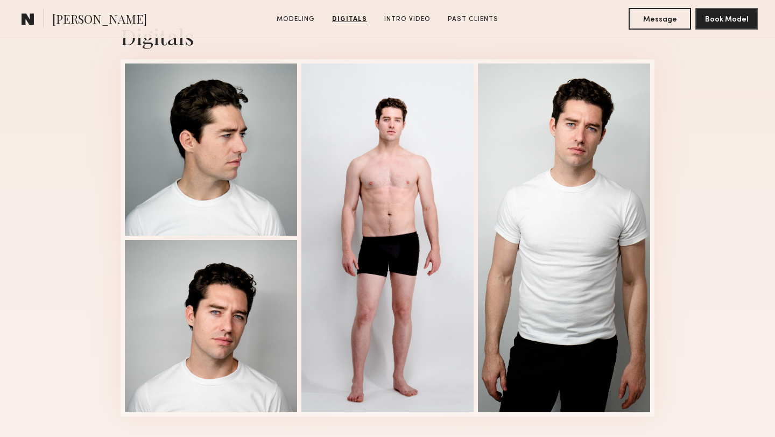
scroll to position [1100, 0]
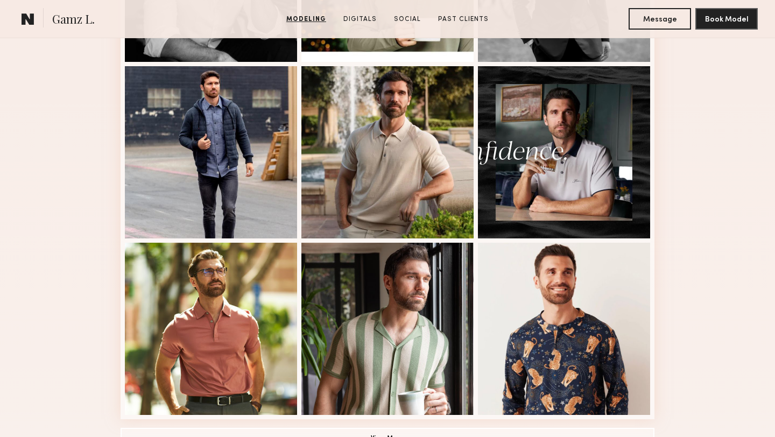
scroll to position [694, 0]
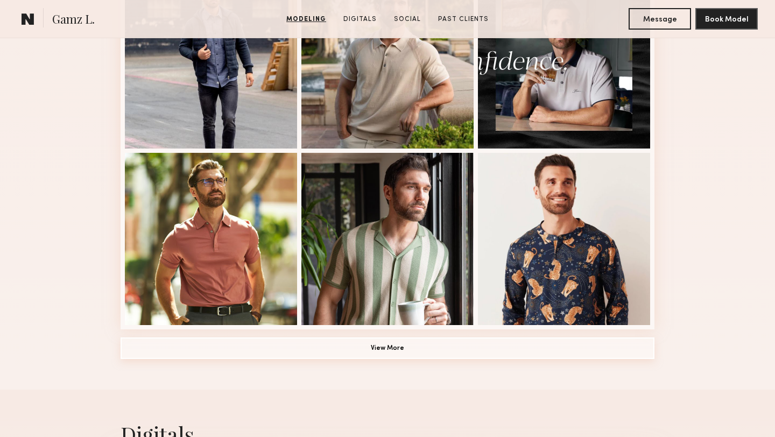
click at [272, 338] on button "View More" at bounding box center [387, 348] width 534 height 22
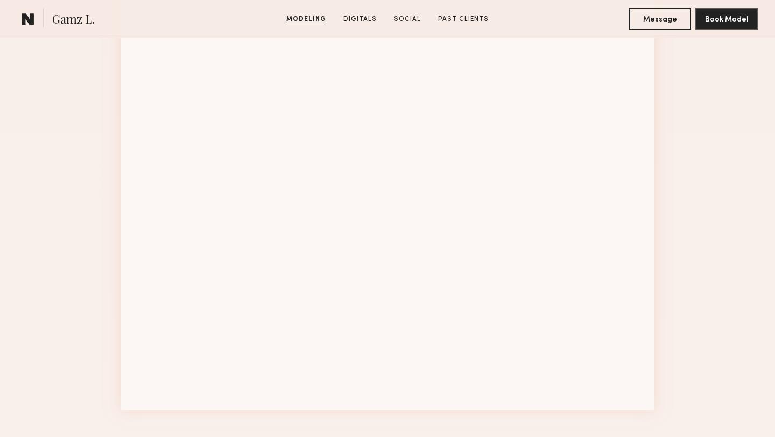
scroll to position [1377, 0]
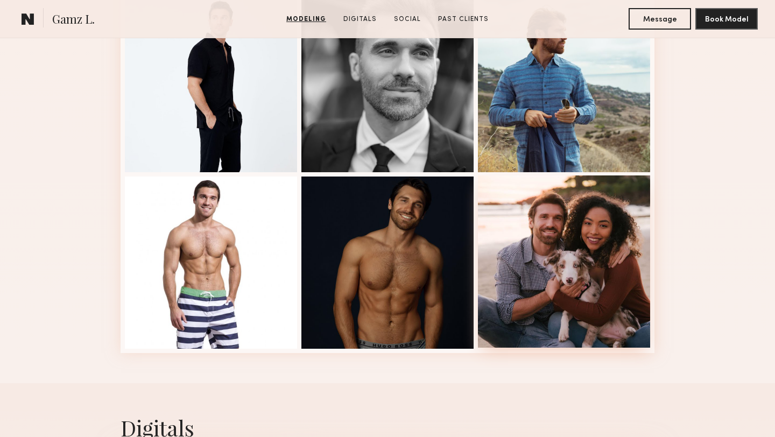
click at [618, 250] on div at bounding box center [564, 261] width 172 height 172
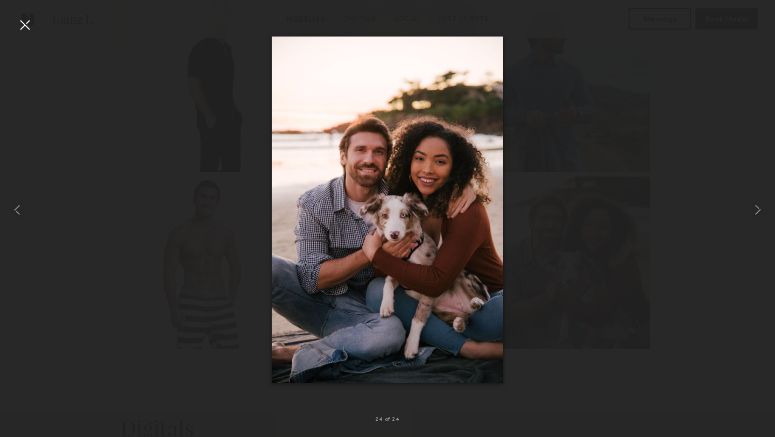
click at [23, 21] on div at bounding box center [24, 24] width 17 height 17
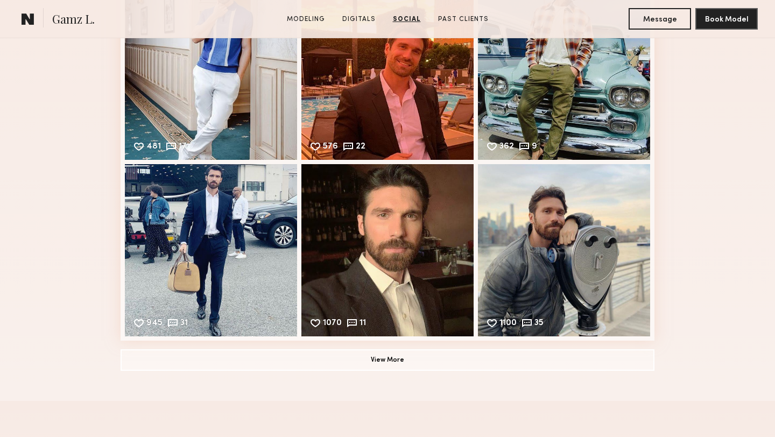
scroll to position [2213, 0]
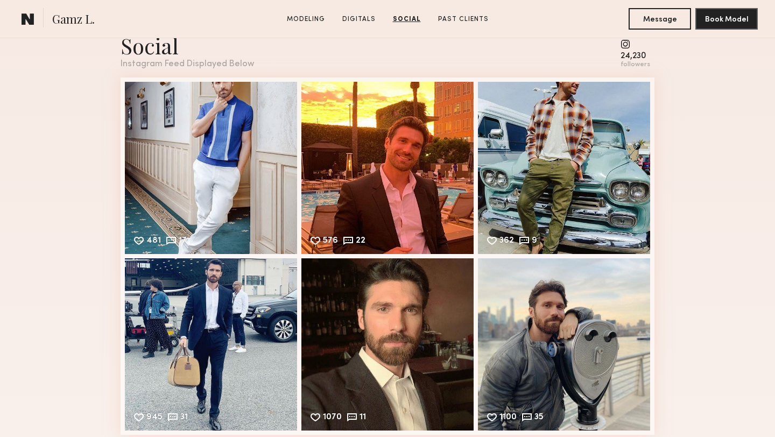
click at [625, 47] on common-icon at bounding box center [635, 44] width 30 height 10
click at [626, 47] on common-icon at bounding box center [635, 44] width 30 height 10
click at [630, 43] on common-icon at bounding box center [635, 44] width 30 height 10
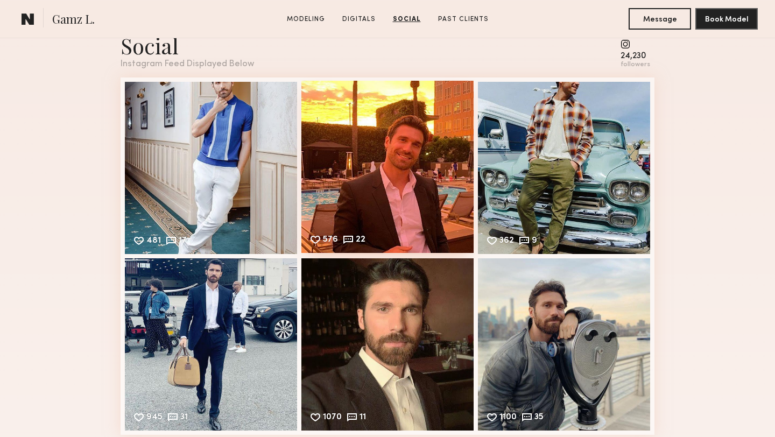
scroll to position [2195, 0]
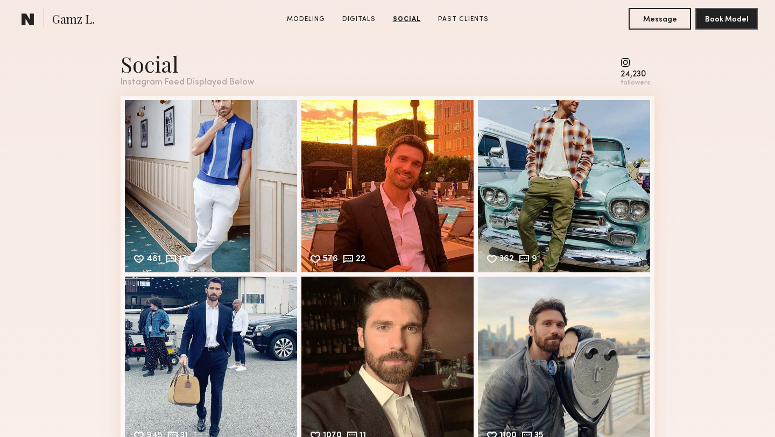
click at [137, 72] on div "Social" at bounding box center [186, 63] width 133 height 29
click at [626, 62] on common-icon at bounding box center [635, 63] width 30 height 10
click at [642, 78] on div "24,230" at bounding box center [635, 74] width 30 height 8
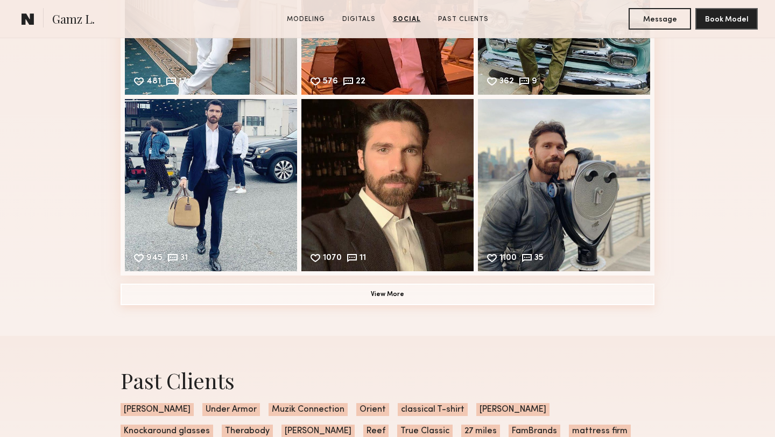
click at [398, 301] on button "View More" at bounding box center [387, 294] width 534 height 22
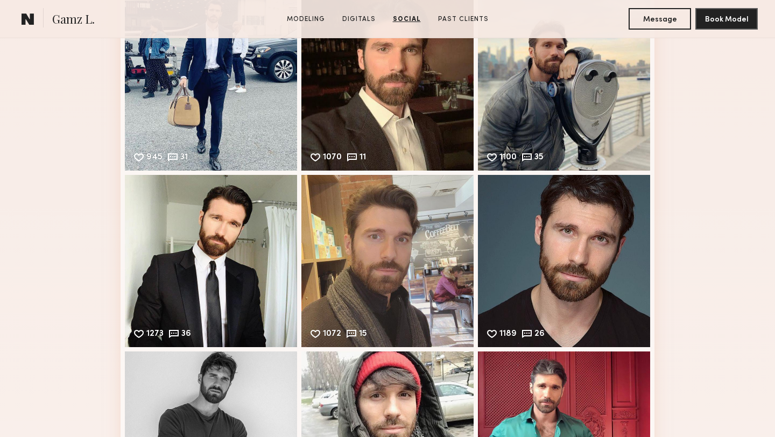
scroll to position [2621, 0]
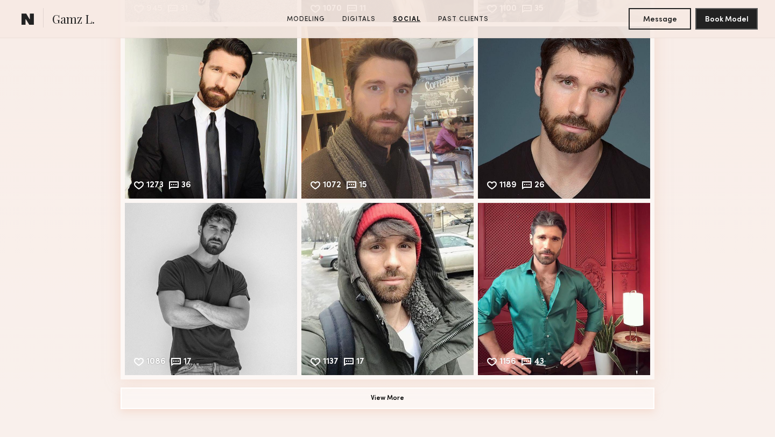
click at [238, 396] on button "View More" at bounding box center [387, 398] width 534 height 22
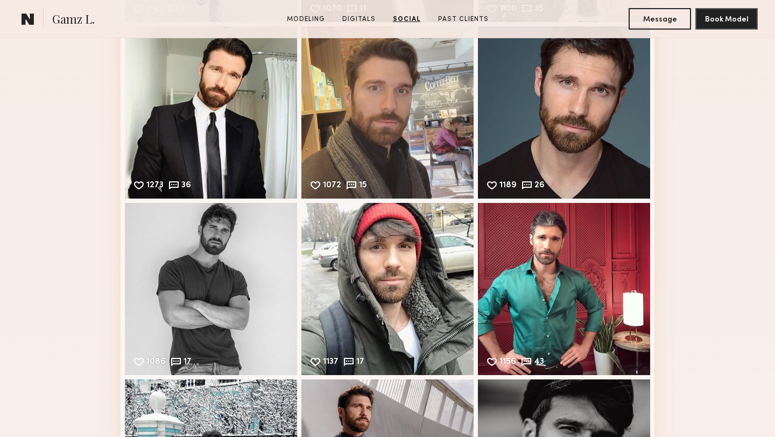
scroll to position [3028, 0]
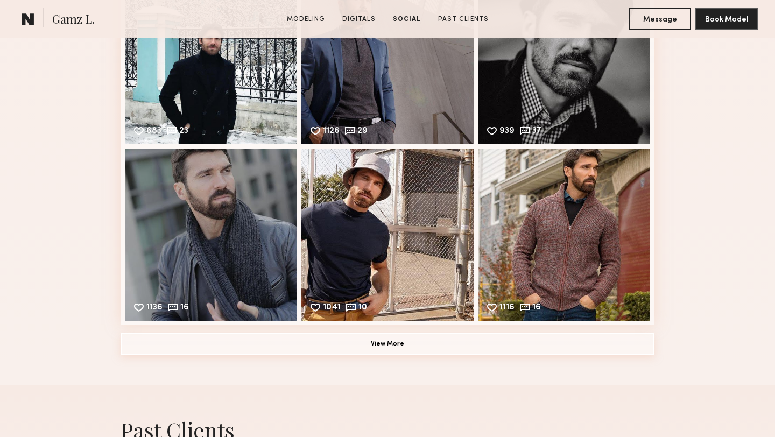
click at [201, 346] on button "View More" at bounding box center [387, 344] width 534 height 22
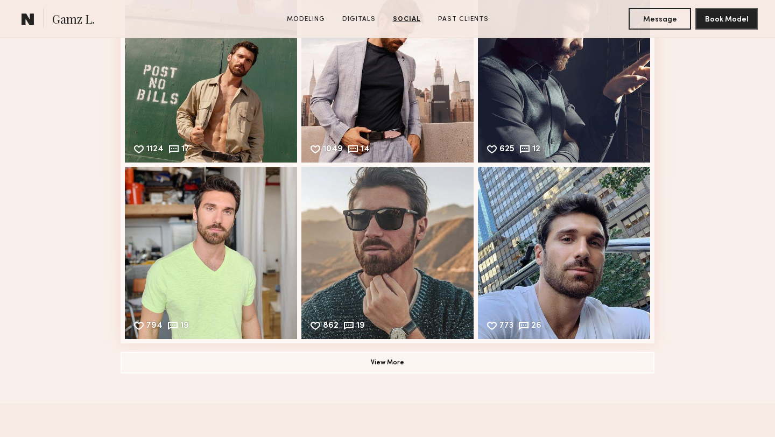
scroll to position [3514, 0]
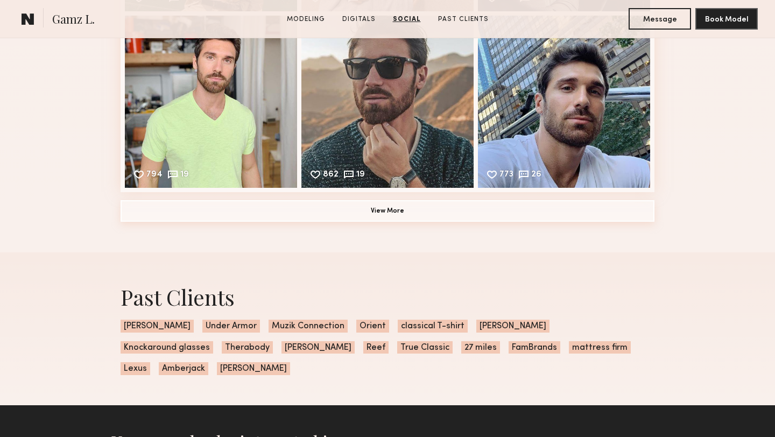
click at [170, 203] on button "View More" at bounding box center [387, 211] width 534 height 22
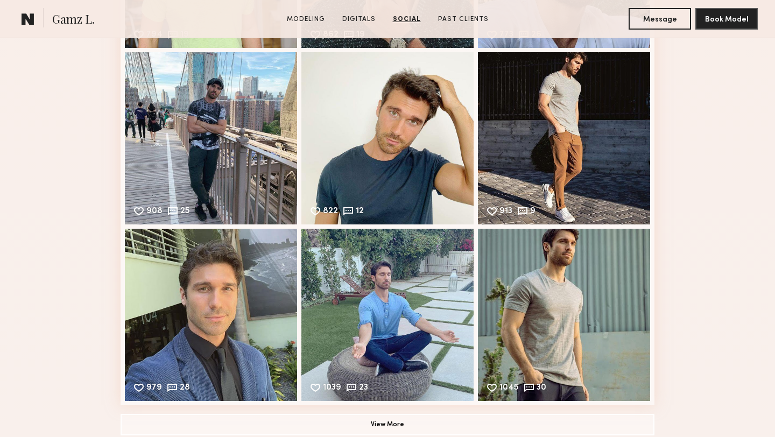
scroll to position [3887, 0]
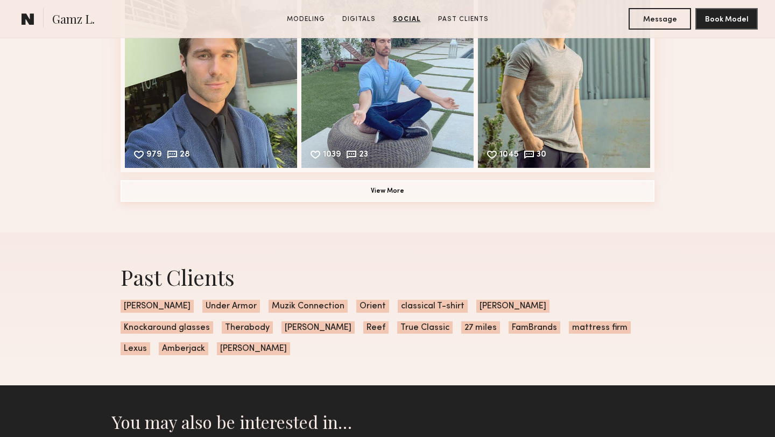
click at [218, 188] on button "View More" at bounding box center [387, 191] width 534 height 22
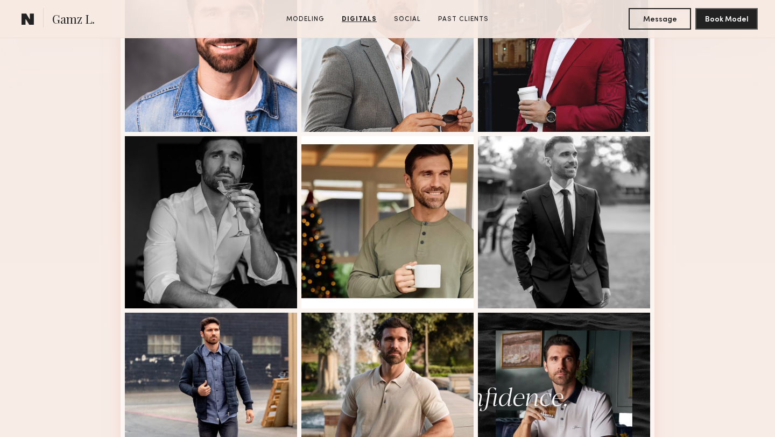
scroll to position [0, 0]
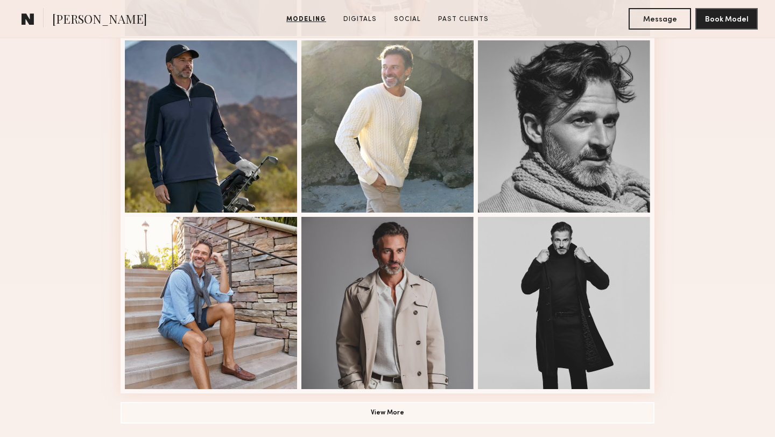
scroll to position [665, 0]
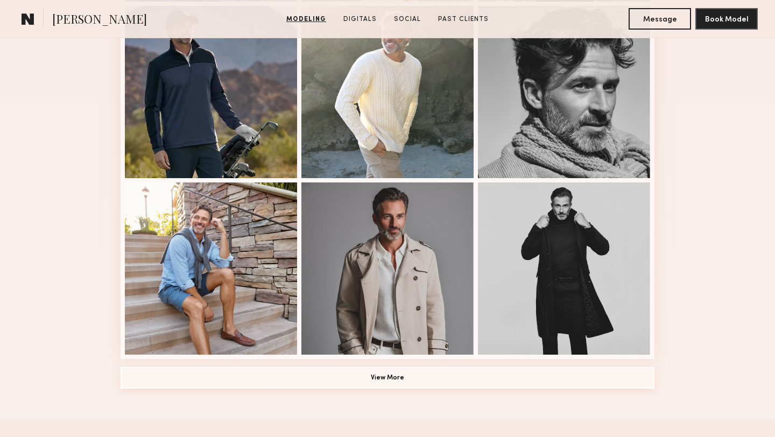
click at [272, 383] on button "View More" at bounding box center [387, 378] width 534 height 22
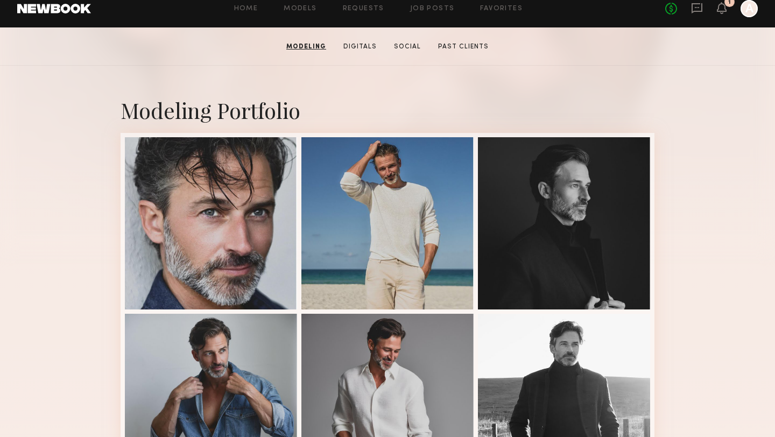
scroll to position [135, 0]
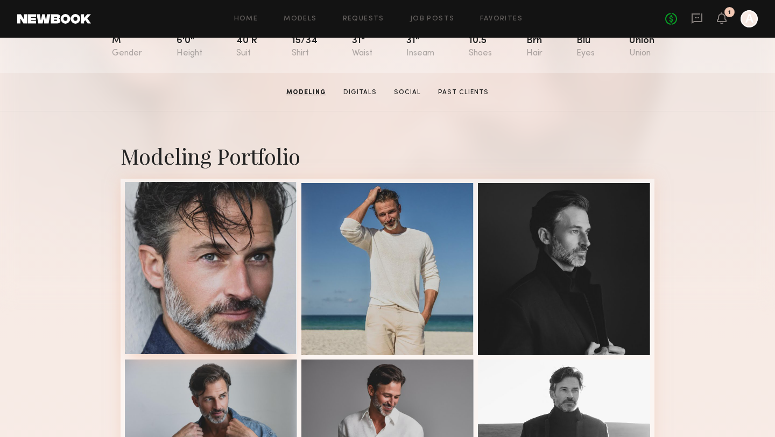
click at [186, 260] on div at bounding box center [211, 268] width 172 height 172
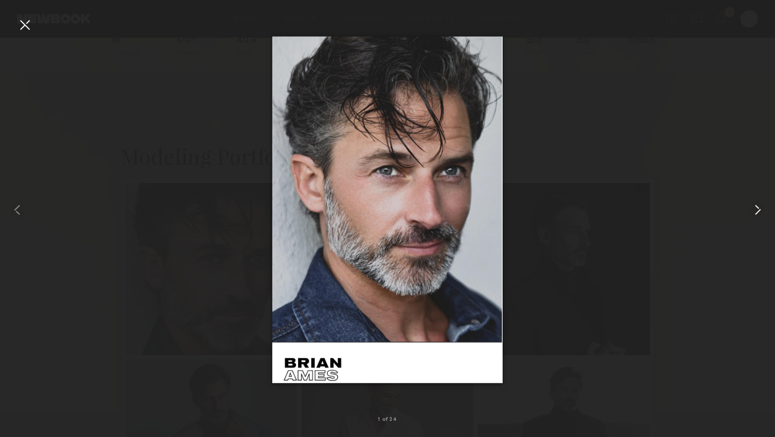
click at [760, 213] on common-icon at bounding box center [757, 209] width 17 height 17
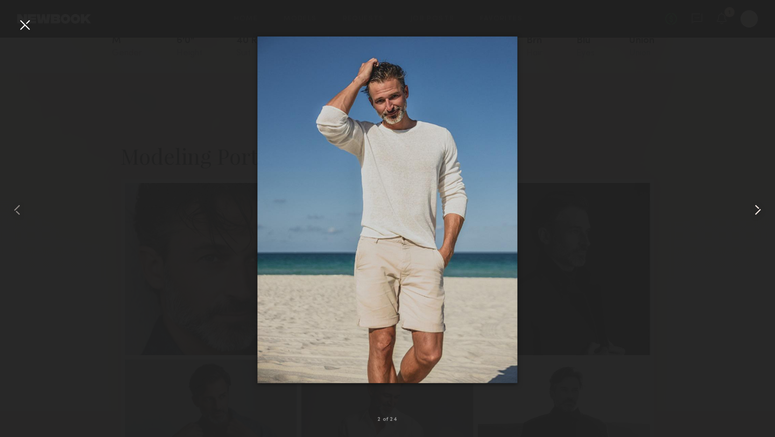
click at [760, 213] on common-icon at bounding box center [757, 209] width 17 height 17
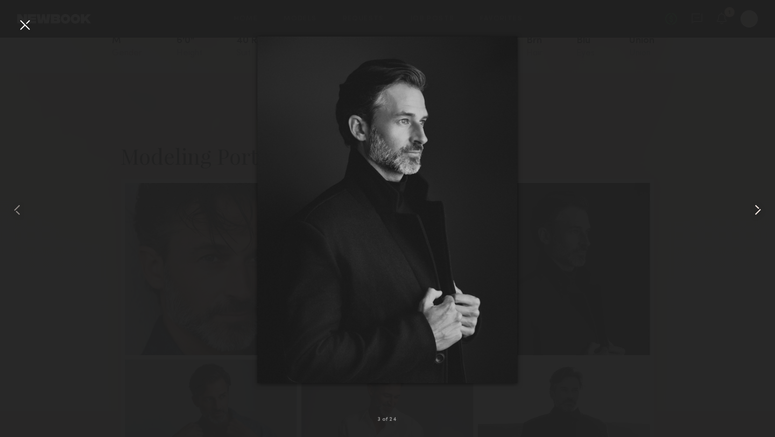
click at [760, 213] on common-icon at bounding box center [757, 209] width 17 height 17
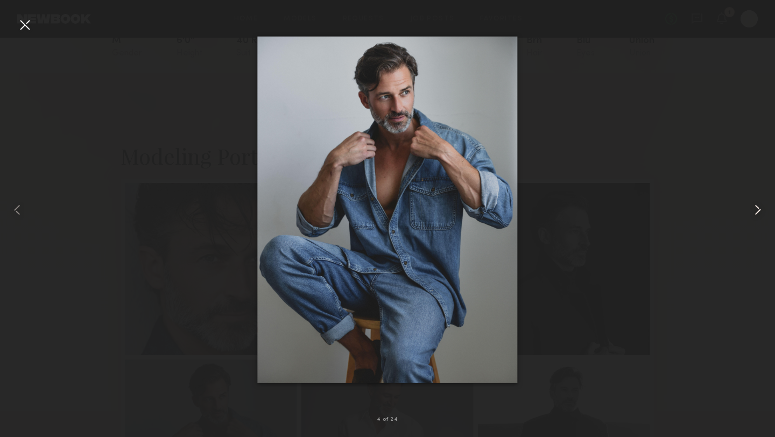
click at [760, 213] on common-icon at bounding box center [757, 209] width 17 height 17
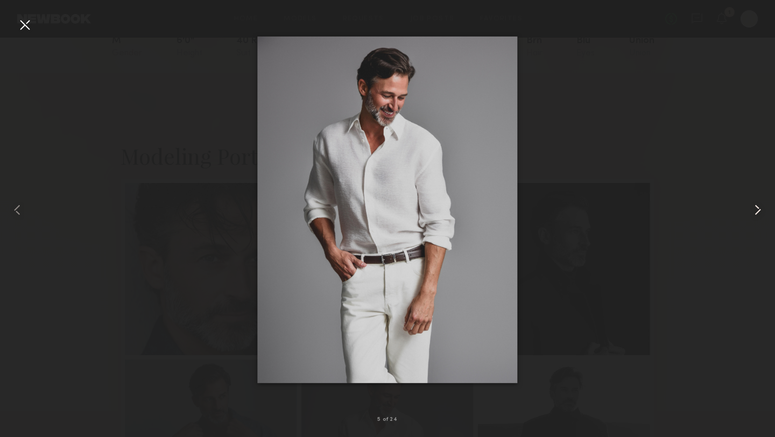
click at [760, 213] on common-icon at bounding box center [757, 209] width 17 height 17
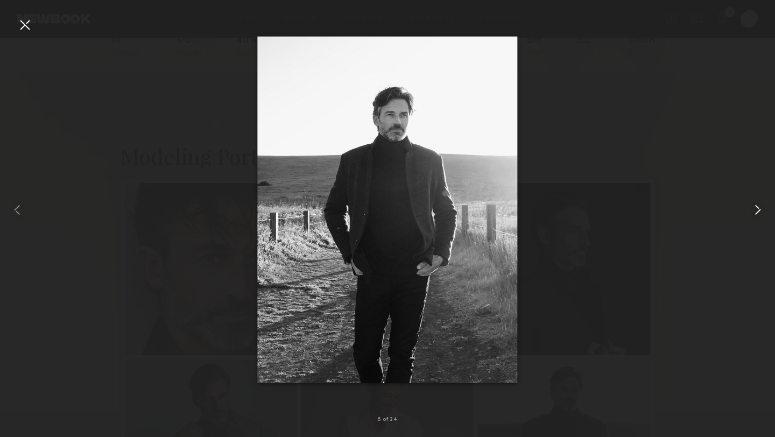
click at [760, 213] on common-icon at bounding box center [757, 209] width 17 height 17
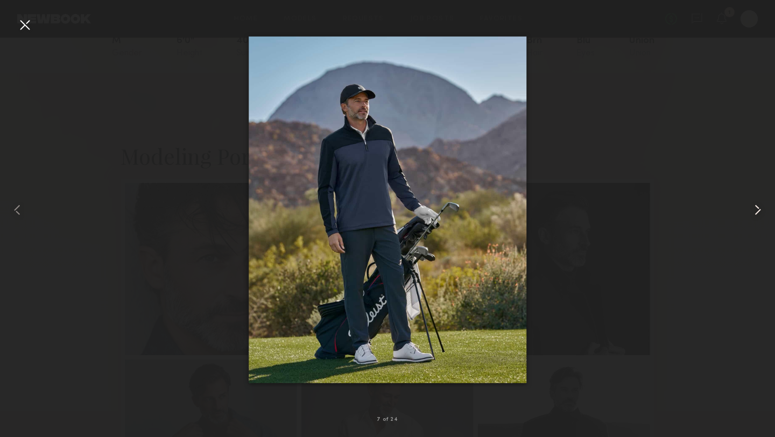
click at [760, 213] on common-icon at bounding box center [757, 209] width 17 height 17
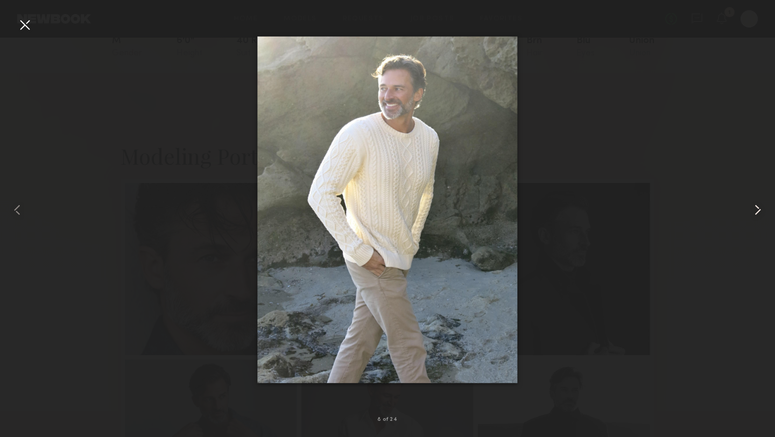
click at [760, 213] on common-icon at bounding box center [757, 209] width 17 height 17
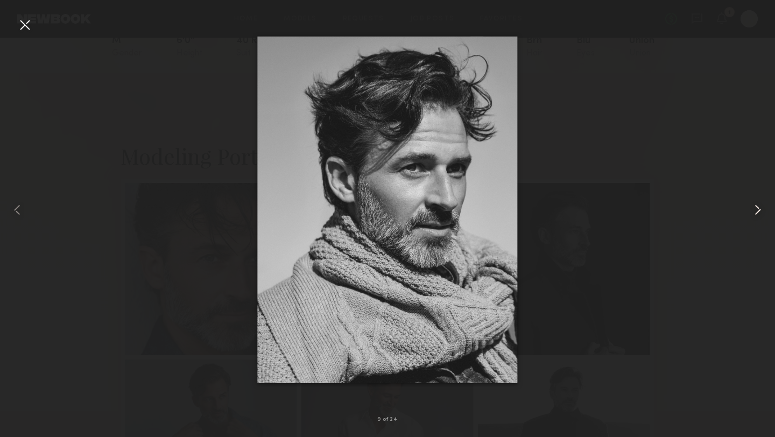
click at [760, 213] on common-icon at bounding box center [757, 209] width 17 height 17
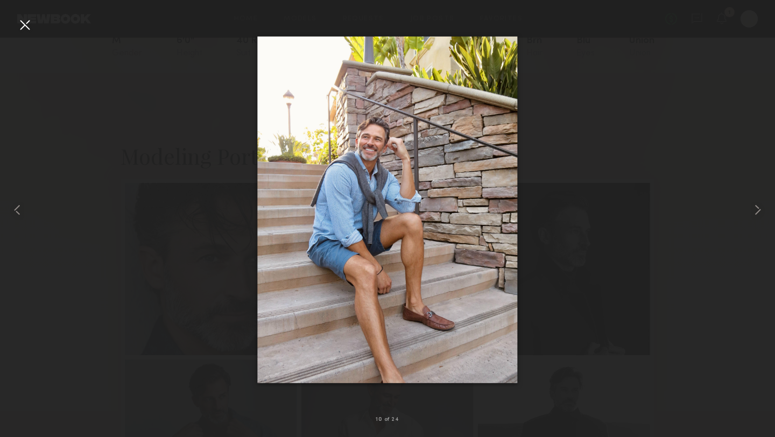
click at [597, 94] on div at bounding box center [387, 209] width 775 height 385
click at [30, 28] on div at bounding box center [24, 24] width 17 height 17
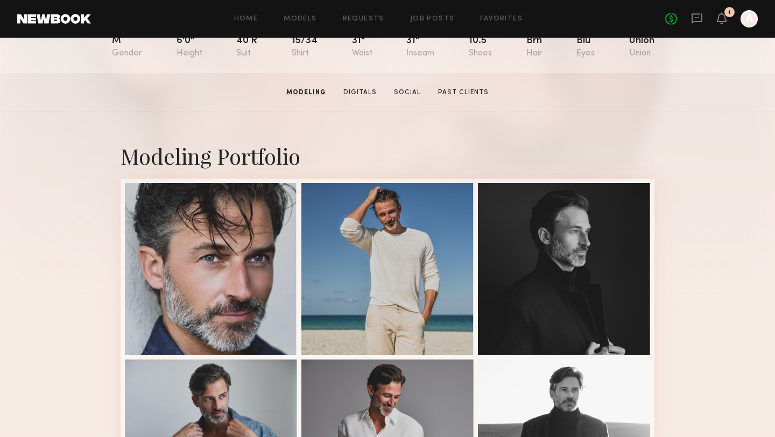
scroll to position [0, 0]
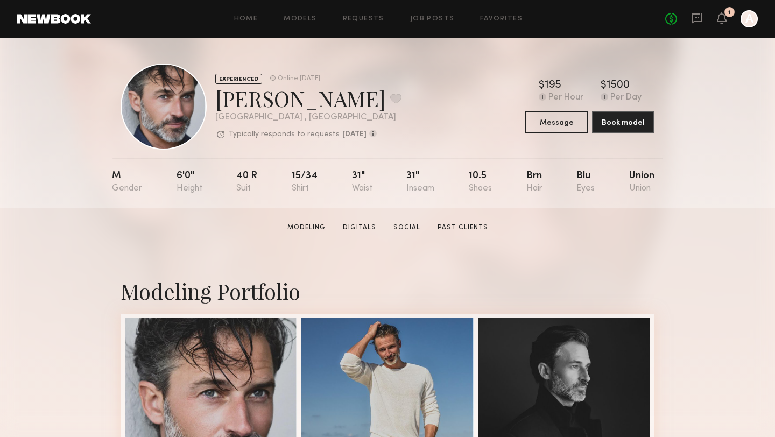
click at [689, 18] on div "No fees up to $5,000 1 A" at bounding box center [711, 18] width 93 height 17
click at [697, 18] on icon at bounding box center [696, 17] width 4 height 1
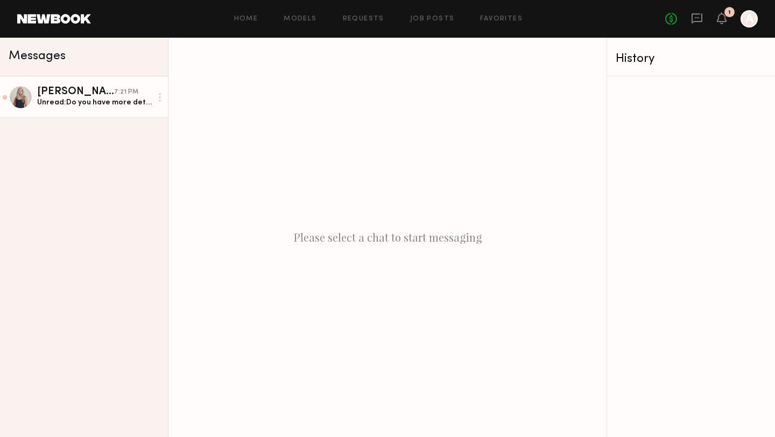
click at [104, 97] on div "Unread: Do you have more details?" at bounding box center [94, 102] width 115 height 10
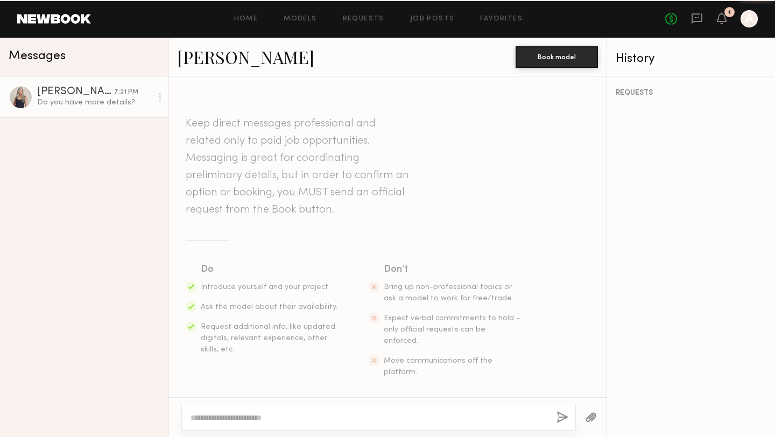
scroll to position [250, 0]
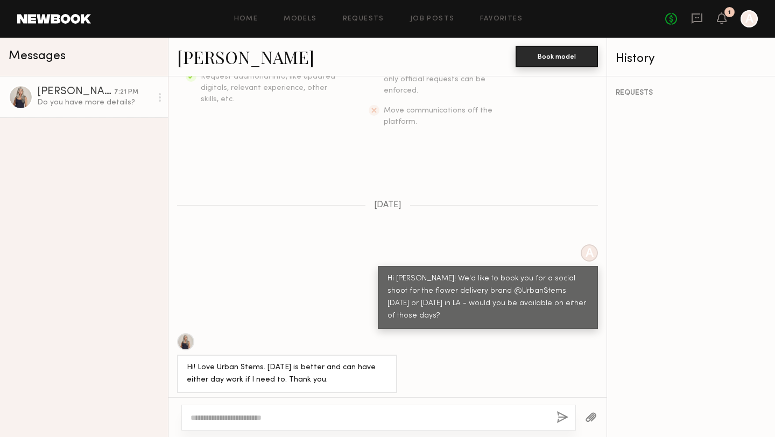
click at [540, 65] on button "Book model" at bounding box center [556, 57] width 82 height 22
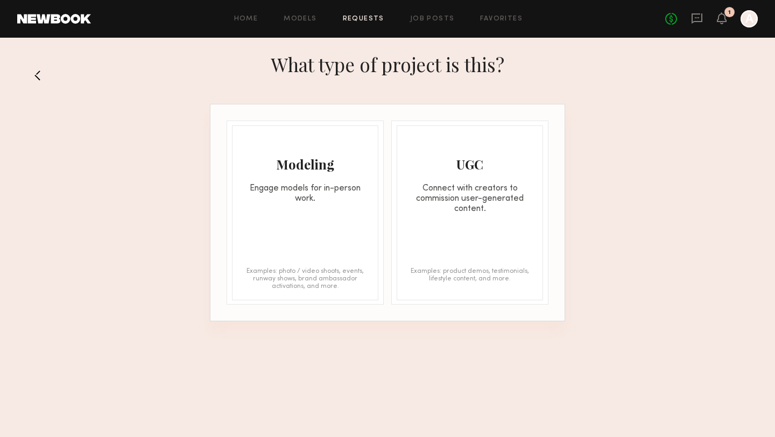
click at [282, 236] on div "Modeling Engage models for in-person work. Examples: photo / video shoots, even…" at bounding box center [305, 212] width 146 height 175
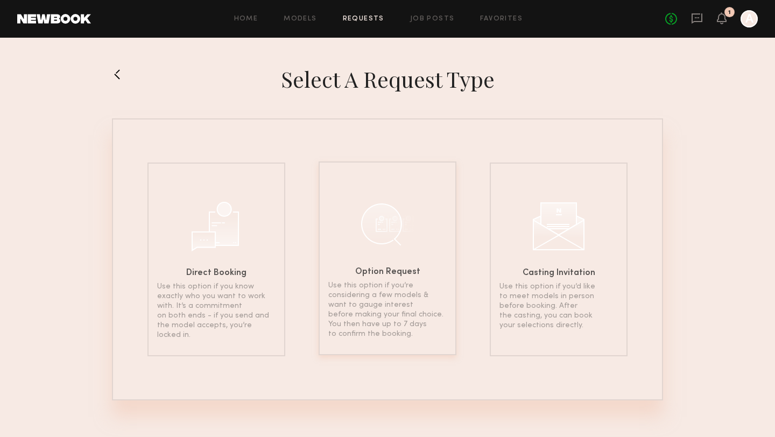
click at [367, 266] on div "Option Request Use this option if you’re considering a few models & want to gau…" at bounding box center [387, 258] width 138 height 194
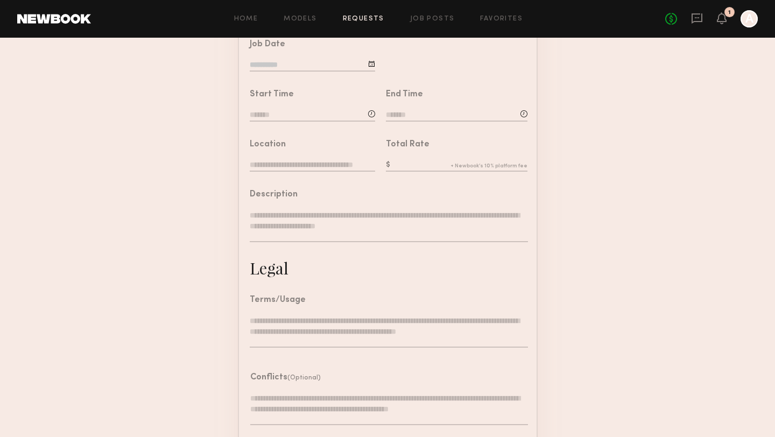
scroll to position [271, 0]
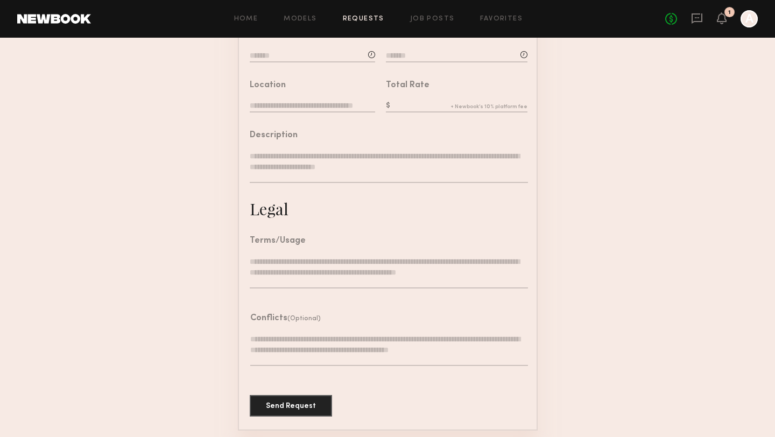
click at [352, 263] on textarea at bounding box center [389, 272] width 278 height 32
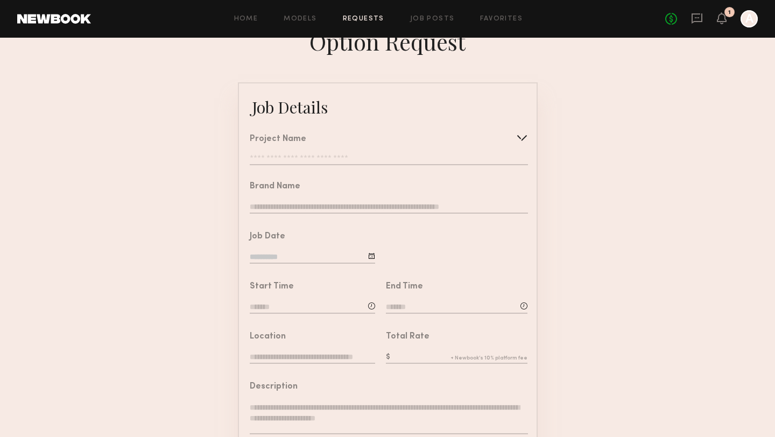
scroll to position [0, 0]
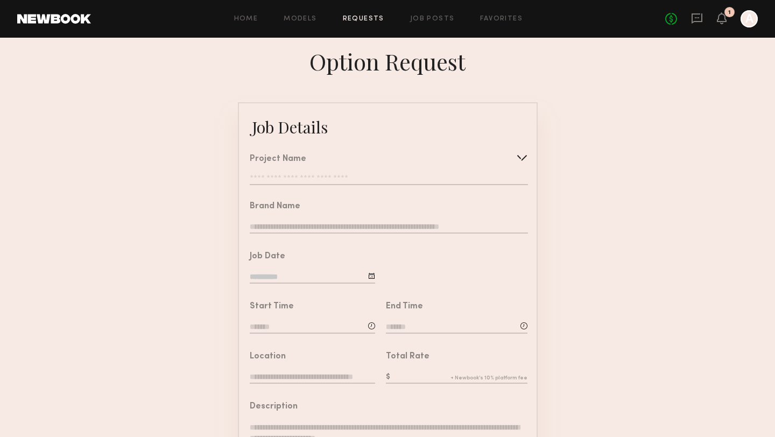
click at [356, 179] on input "text" at bounding box center [389, 179] width 278 height 11
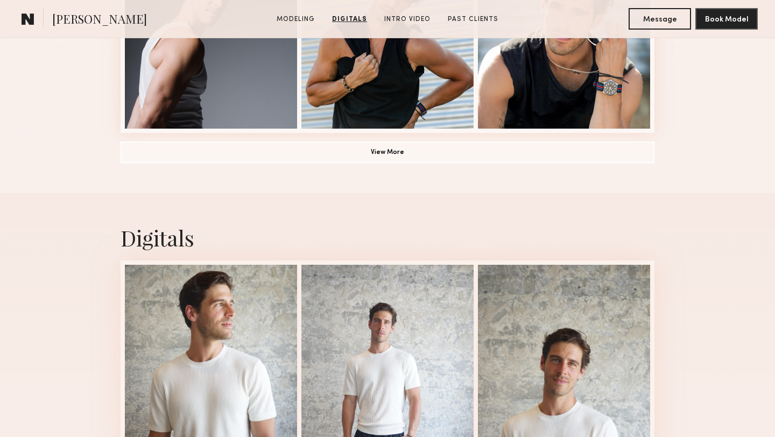
scroll to position [774, 0]
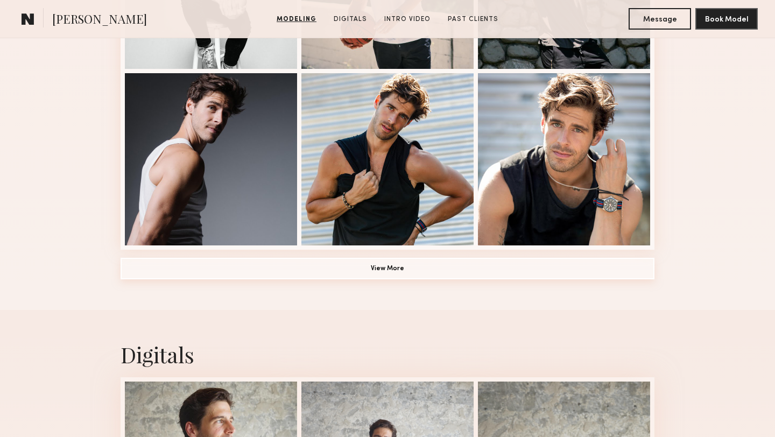
click at [256, 272] on button "View More" at bounding box center [387, 269] width 534 height 22
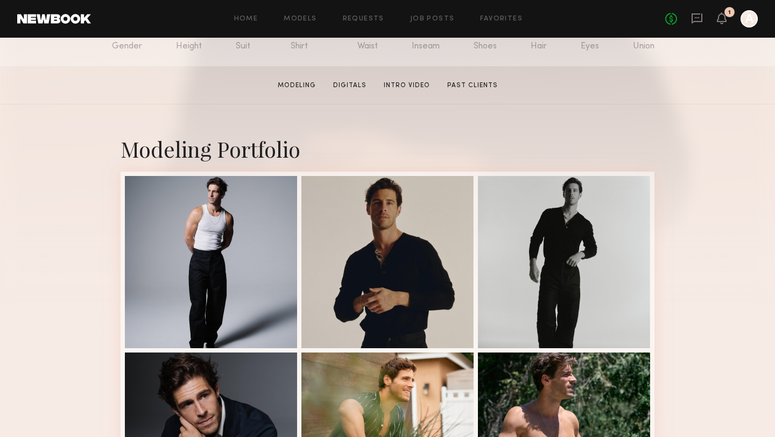
scroll to position [231, 0]
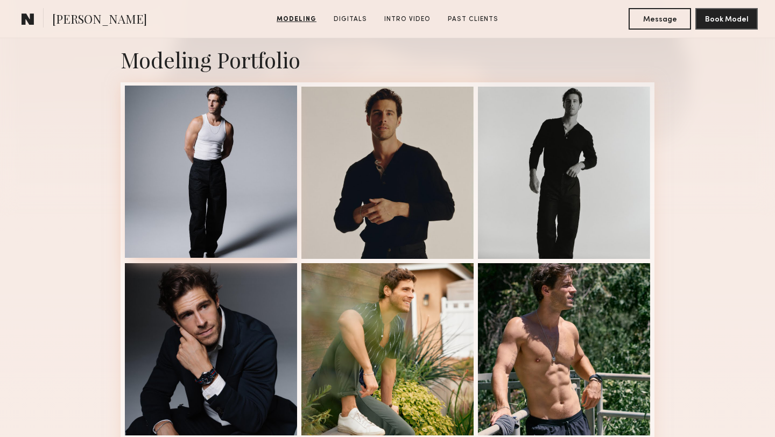
click at [196, 167] on div at bounding box center [211, 172] width 172 height 172
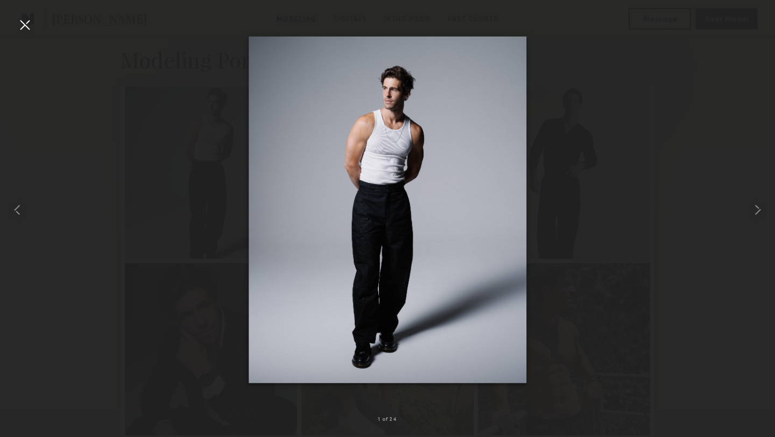
click at [25, 20] on div at bounding box center [24, 24] width 17 height 17
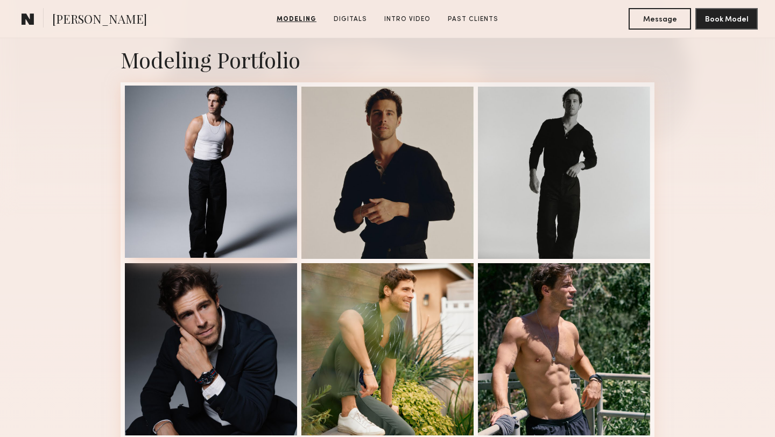
scroll to position [0, 0]
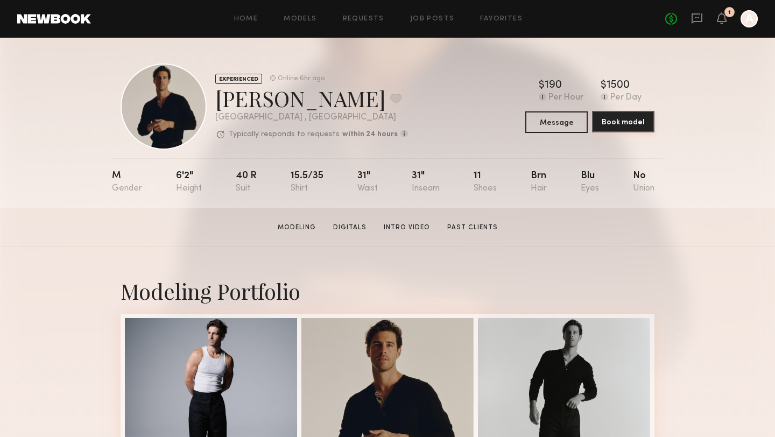
click at [615, 125] on button "Book model" at bounding box center [623, 122] width 62 height 22
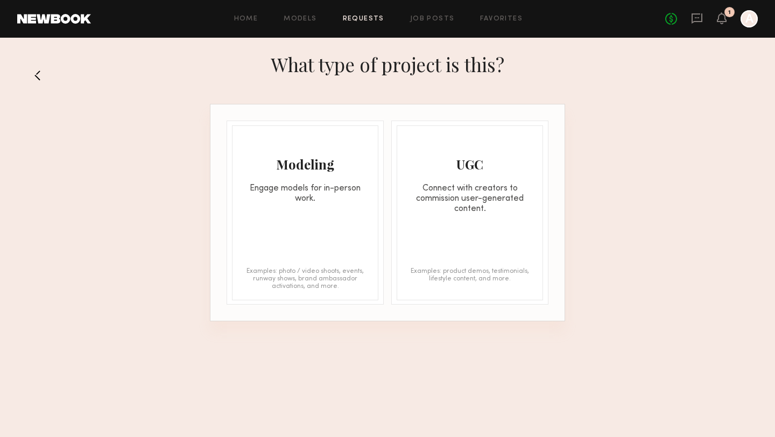
click at [257, 231] on div "Modeling Engage models for in-person work. Examples: photo / video shoots, even…" at bounding box center [305, 212] width 146 height 175
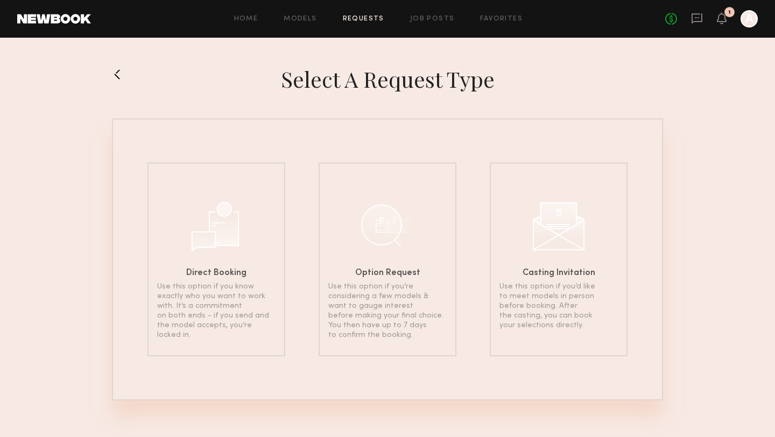
click at [257, 231] on div "Direct Booking Use this option if you know exactly who you want to work with. I…" at bounding box center [216, 259] width 138 height 194
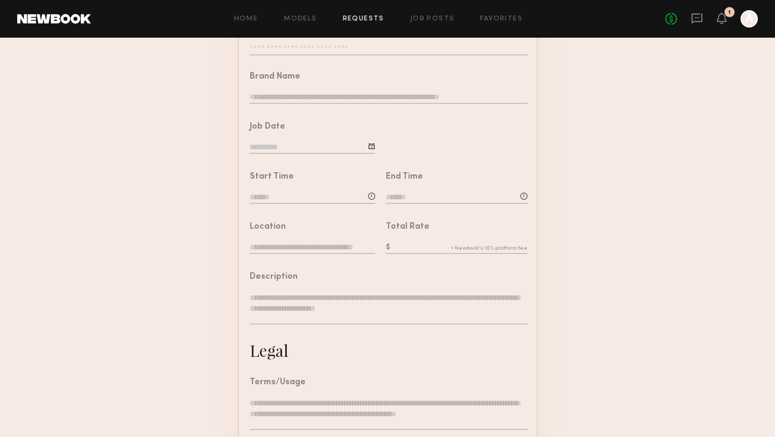
scroll to position [131, 0]
click at [373, 196] on div at bounding box center [371, 194] width 7 height 7
click at [283, 220] on span at bounding box center [281, 222] width 12 height 12
type input "*******"
type input "**"
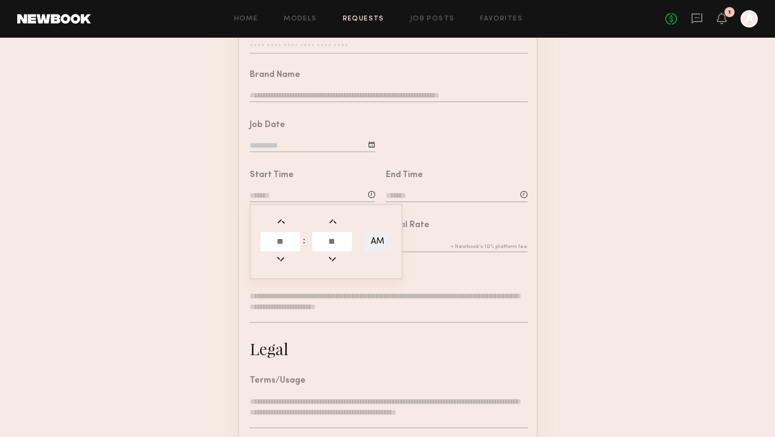
type input "**"
click at [283, 220] on span at bounding box center [281, 222] width 12 height 12
type input "*******"
type input "**"
click at [283, 220] on span at bounding box center [281, 222] width 12 height 12
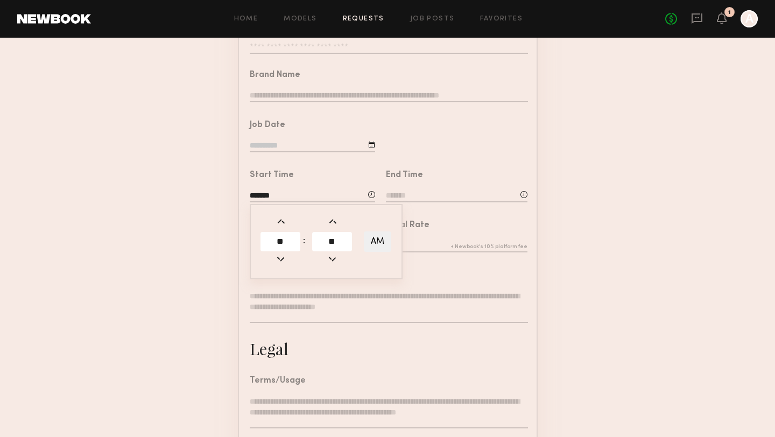
type input "*******"
type input "**"
click at [283, 220] on span at bounding box center [281, 222] width 12 height 12
type input "*******"
type input "**"
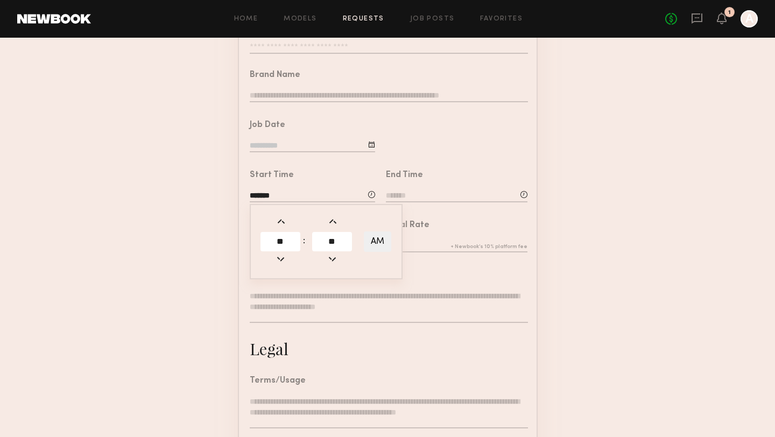
click at [283, 220] on span at bounding box center [281, 222] width 12 height 12
type input "*******"
type input "**"
click at [283, 220] on span at bounding box center [281, 222] width 12 height 12
type input "*******"
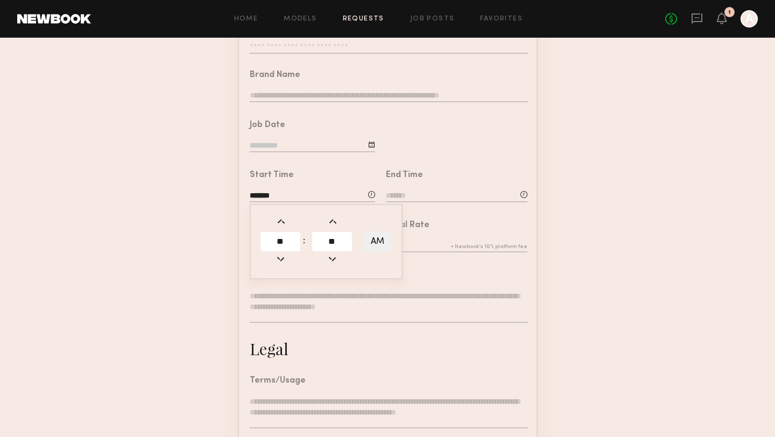
type input "**"
click at [283, 220] on span at bounding box center [281, 222] width 12 height 12
type input "*******"
type input "**"
click at [283, 220] on span at bounding box center [281, 222] width 12 height 12
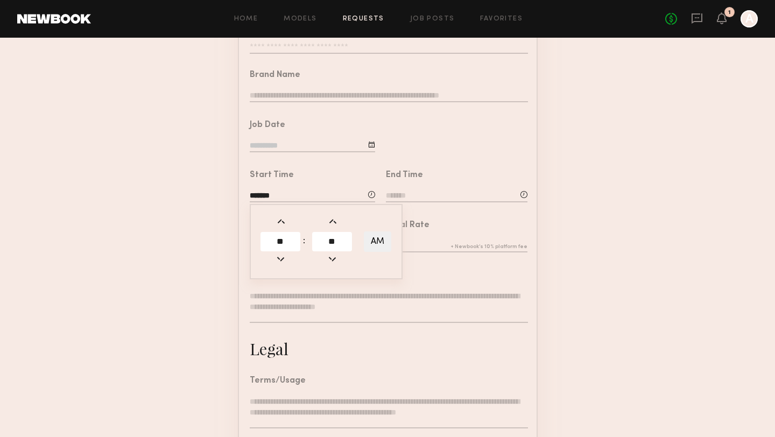
type input "*******"
type input "**"
click at [283, 220] on span at bounding box center [281, 222] width 12 height 12
type input "*******"
type input "**"
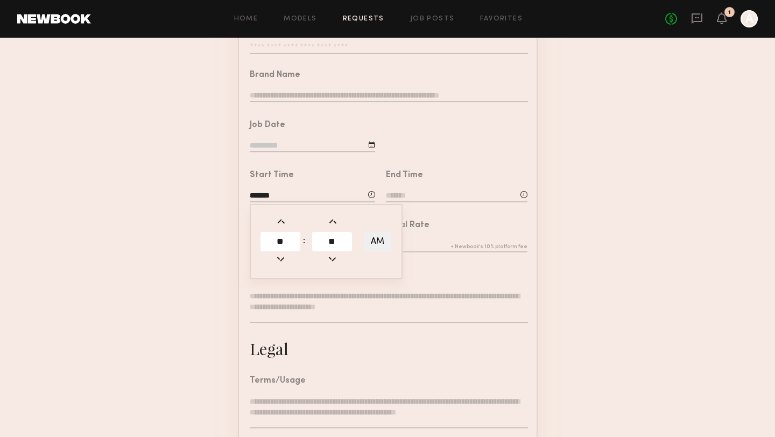
click at [414, 196] on input at bounding box center [456, 196] width 141 height 12
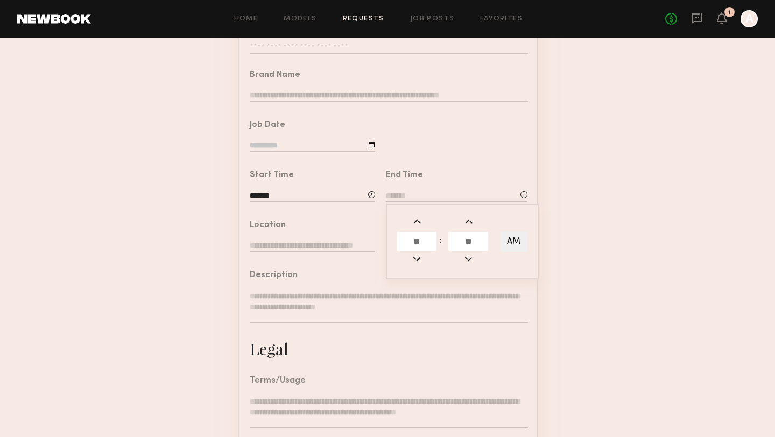
click at [418, 221] on span at bounding box center [417, 222] width 12 height 12
type input "*******"
type input "*"
type input "**"
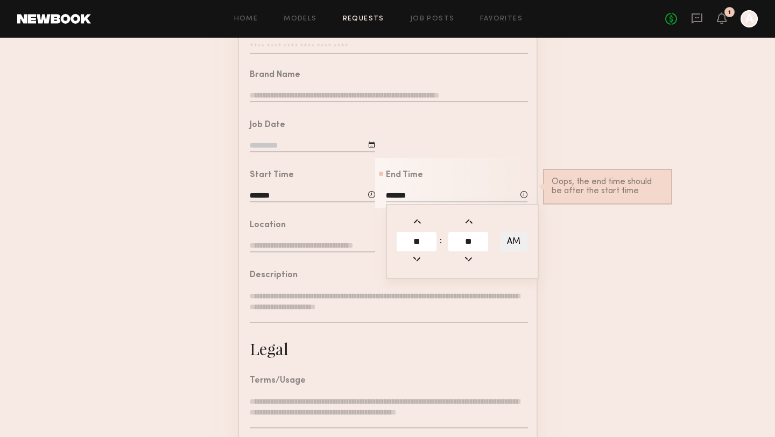
click at [418, 221] on span at bounding box center [417, 222] width 12 height 12
type input "*******"
type input "**"
click at [418, 221] on span at bounding box center [417, 222] width 12 height 12
type input "*******"
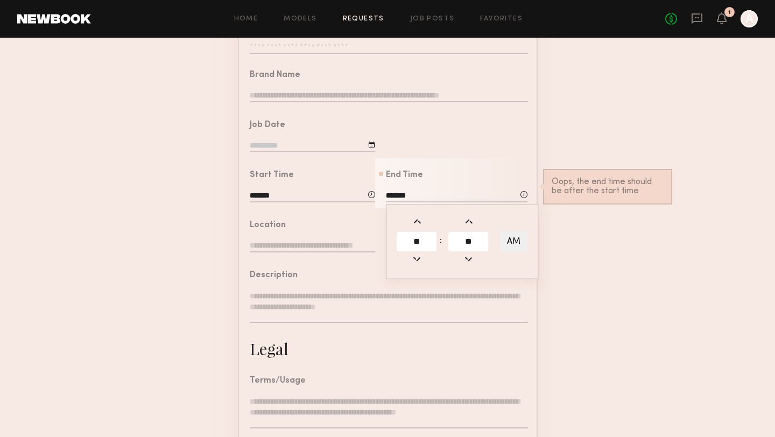
type input "**"
click at [418, 221] on span at bounding box center [417, 222] width 12 height 12
type input "*******"
type input "**"
click at [418, 221] on span at bounding box center [417, 222] width 12 height 12
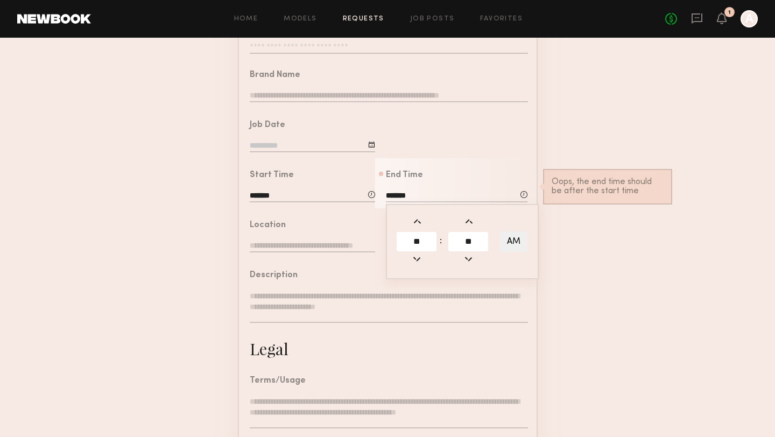
type input "*******"
type input "**"
click at [418, 221] on span at bounding box center [417, 222] width 12 height 12
type input "*******"
type input "**"
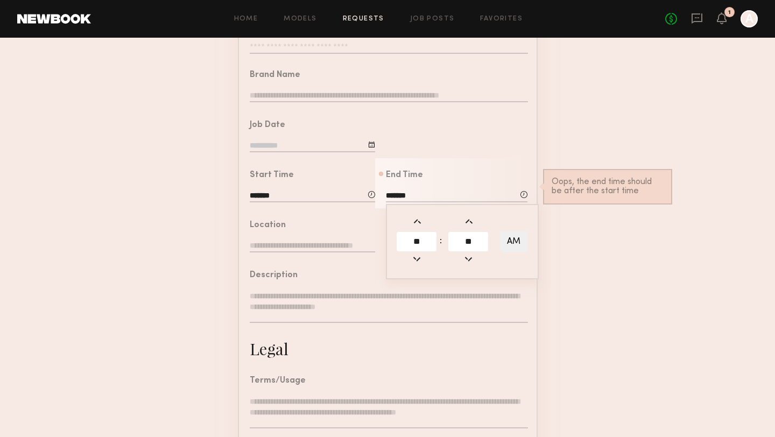
click at [418, 221] on span at bounding box center [417, 222] width 12 height 12
type input "*******"
type input "**"
click at [418, 221] on span at bounding box center [417, 222] width 12 height 12
type input "*******"
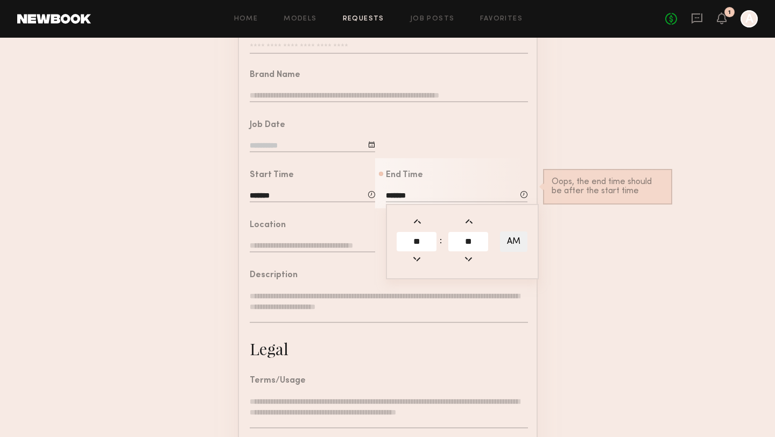
type input "**"
click at [418, 221] on span at bounding box center [417, 222] width 12 height 12
type input "*******"
type input "**"
click at [418, 221] on span at bounding box center [417, 222] width 12 height 12
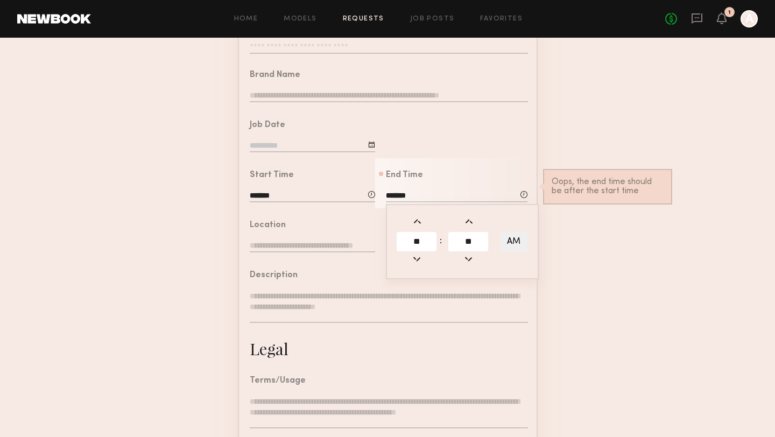
type input "********"
type input "***"
type input "**"
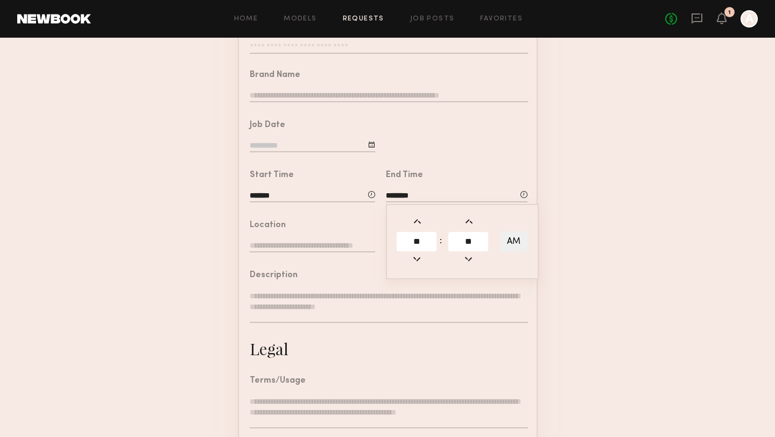
click at [574, 191] on form "Job Details Project Name Create Use recent modeling project Social Shoot for Fl…" at bounding box center [387, 270] width 775 height 599
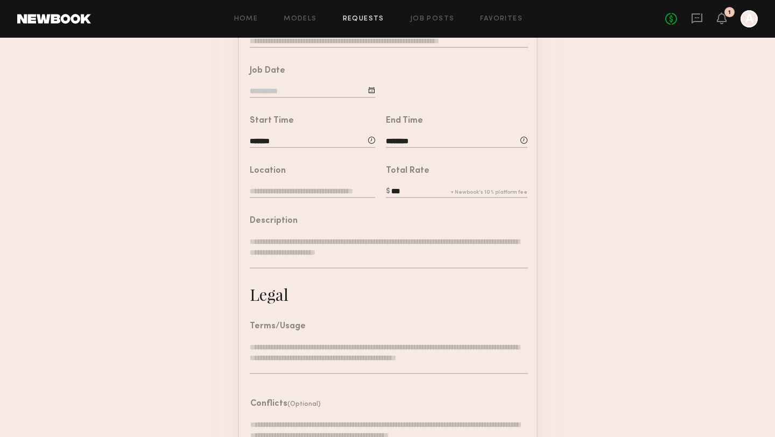
scroll to position [105, 0]
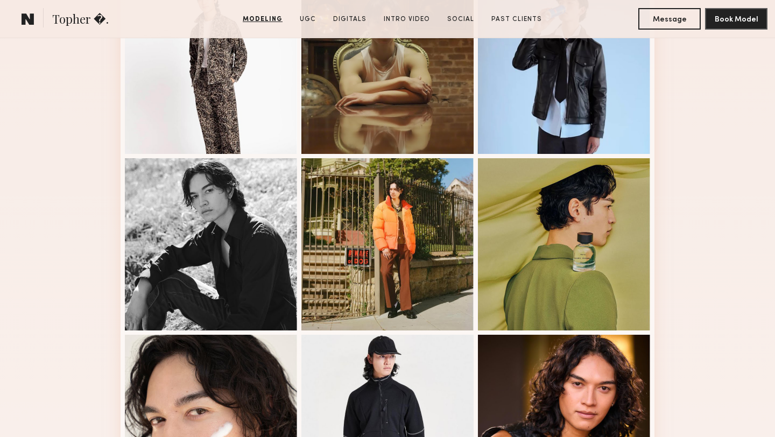
scroll to position [869, 0]
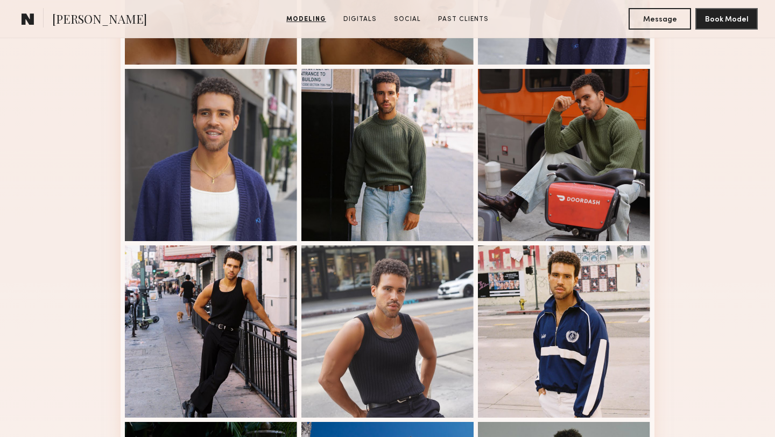
scroll to position [561, 0]
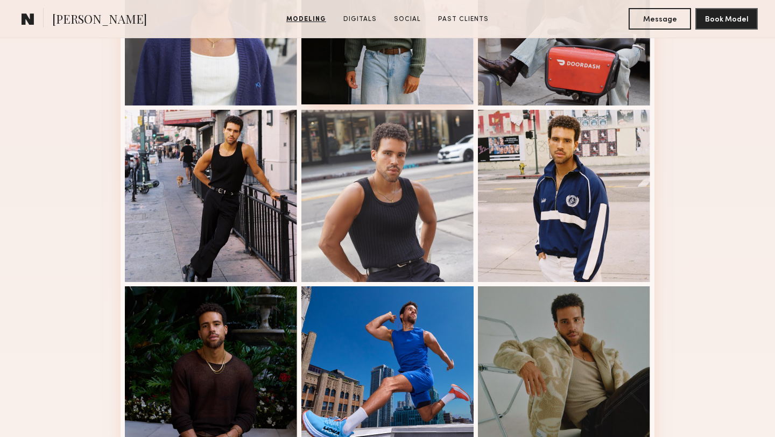
click at [326, 66] on div at bounding box center [387, 18] width 172 height 172
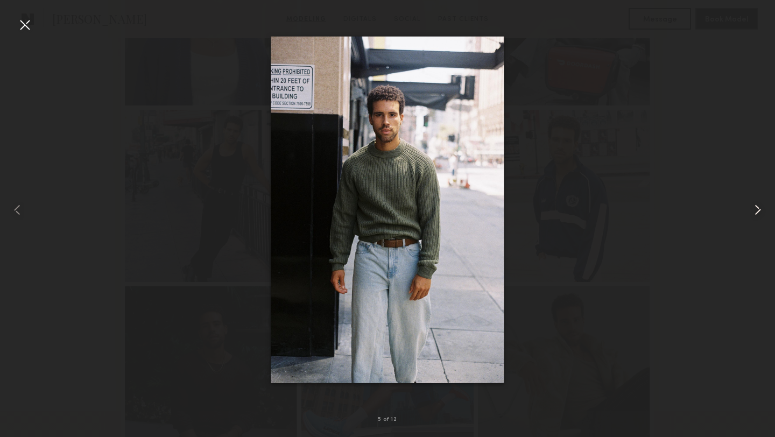
click at [763, 209] on common-icon at bounding box center [757, 209] width 17 height 17
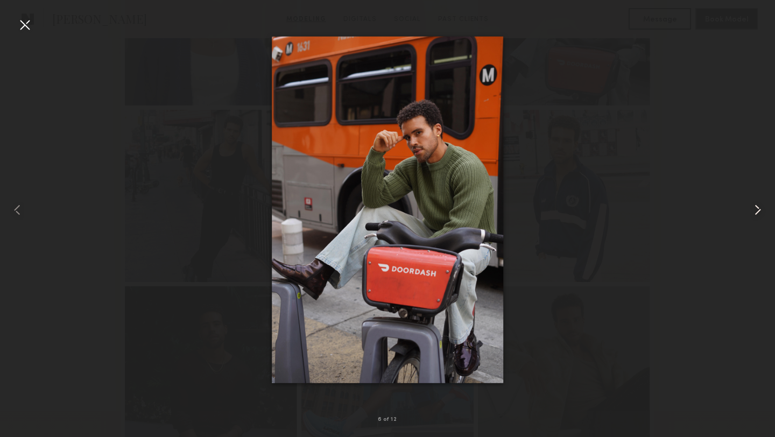
click at [763, 209] on common-icon at bounding box center [757, 209] width 17 height 17
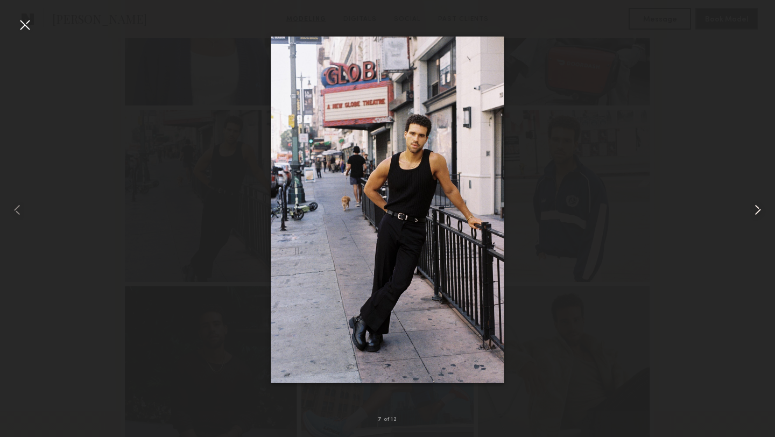
click at [763, 209] on common-icon at bounding box center [757, 209] width 17 height 17
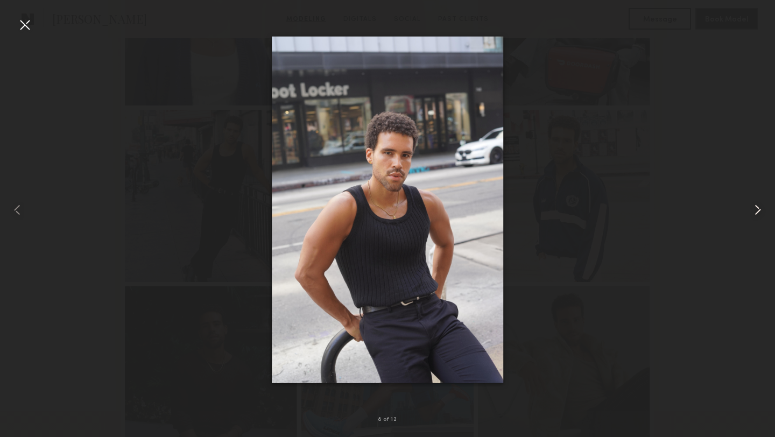
click at [763, 209] on common-icon at bounding box center [757, 209] width 17 height 17
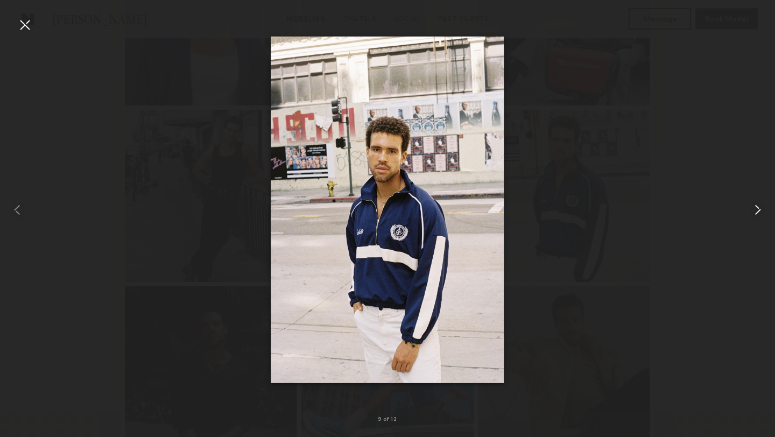
click at [763, 209] on common-icon at bounding box center [757, 209] width 17 height 17
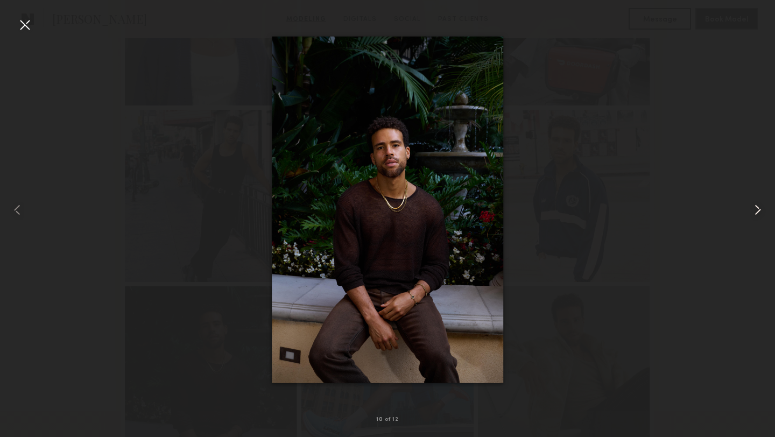
click at [763, 209] on common-icon at bounding box center [757, 209] width 17 height 17
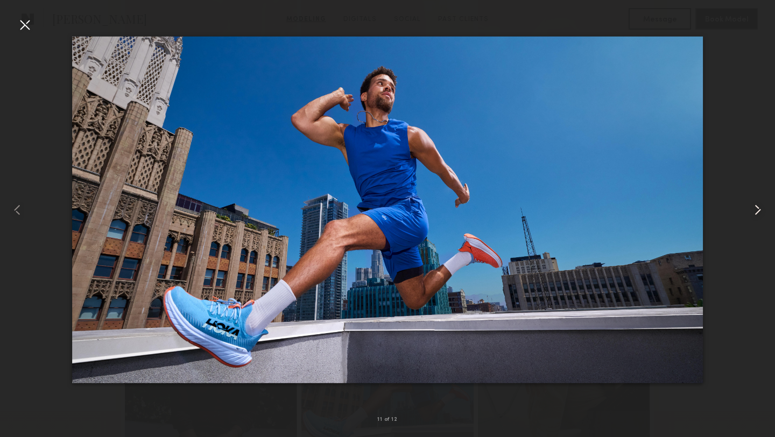
click at [763, 209] on common-icon at bounding box center [757, 209] width 17 height 17
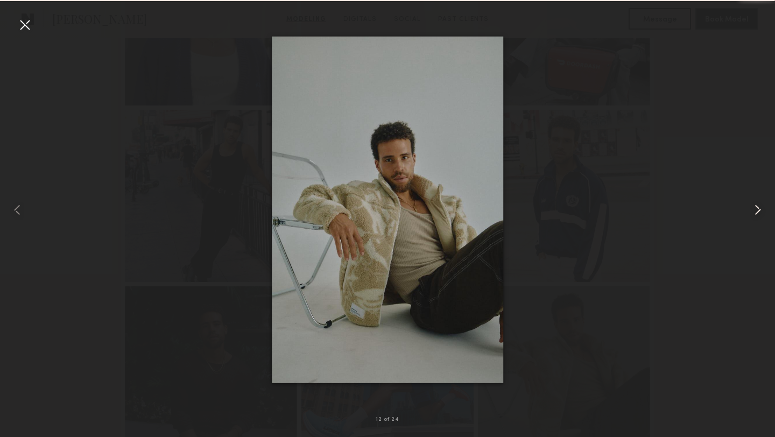
click at [763, 209] on common-icon at bounding box center [757, 209] width 17 height 17
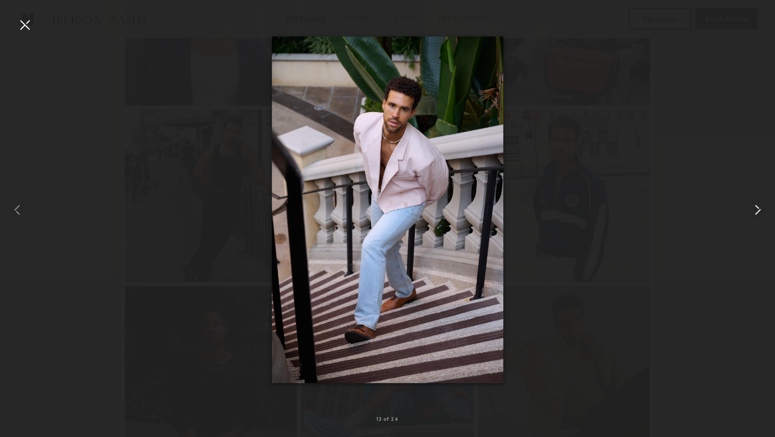
click at [763, 209] on common-icon at bounding box center [757, 209] width 17 height 17
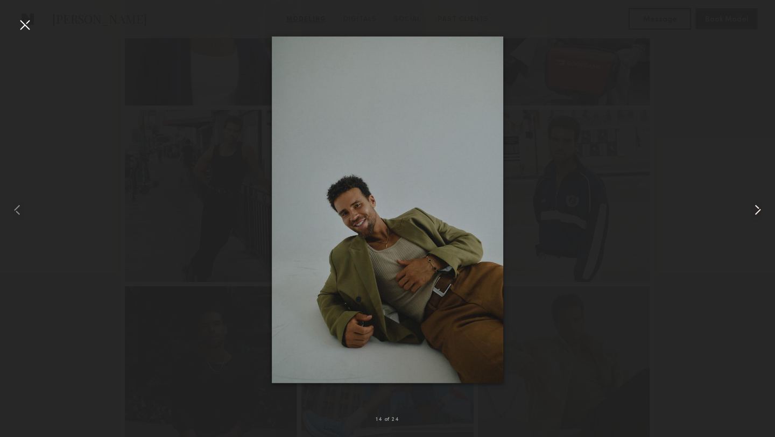
click at [763, 209] on common-icon at bounding box center [757, 209] width 17 height 17
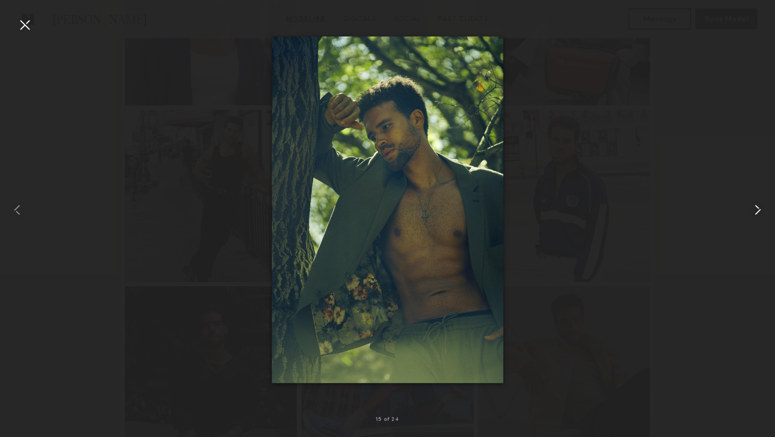
click at [763, 209] on common-icon at bounding box center [757, 209] width 17 height 17
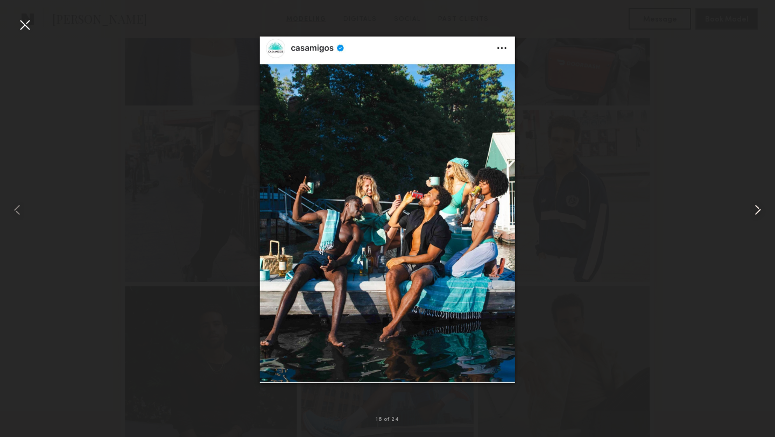
click at [763, 209] on common-icon at bounding box center [757, 209] width 17 height 17
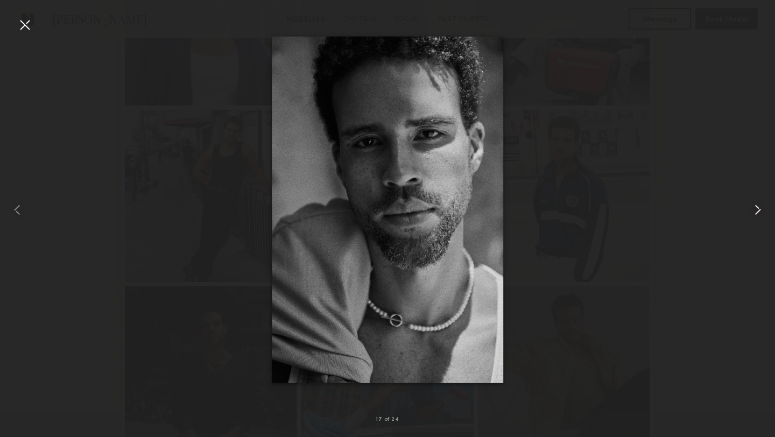
click at [763, 209] on common-icon at bounding box center [757, 209] width 17 height 17
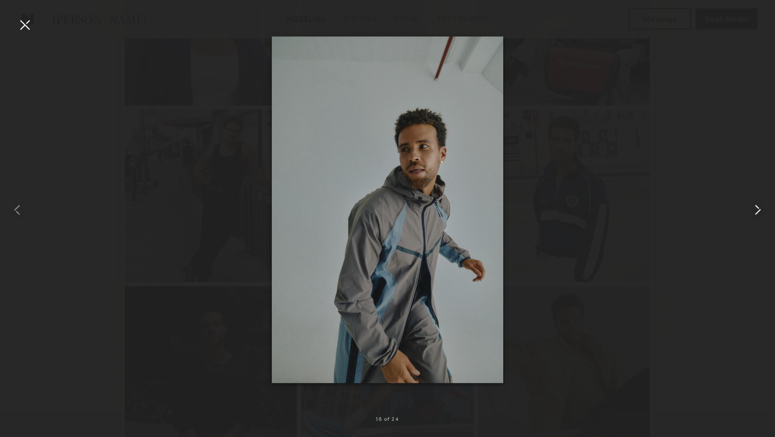
click at [763, 209] on common-icon at bounding box center [757, 209] width 17 height 17
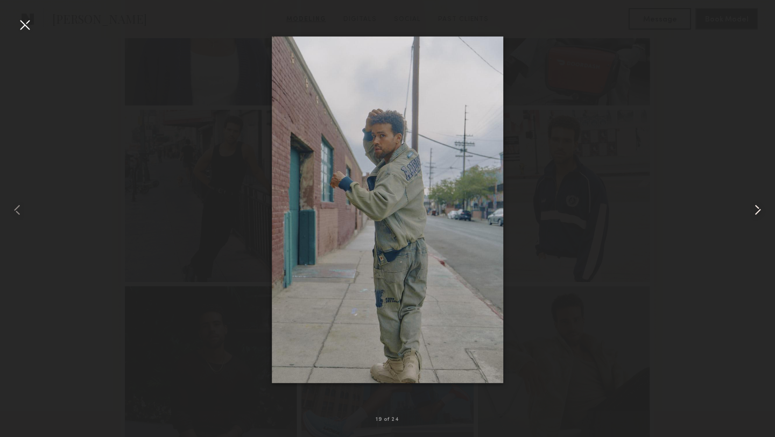
click at [763, 209] on common-icon at bounding box center [757, 209] width 17 height 17
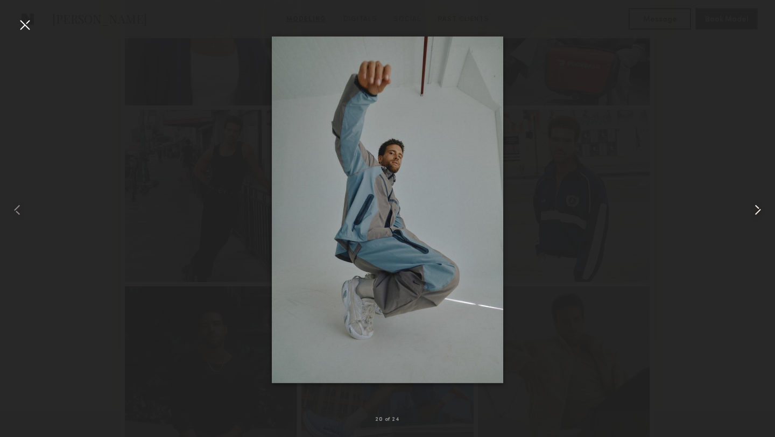
click at [763, 209] on common-icon at bounding box center [757, 209] width 17 height 17
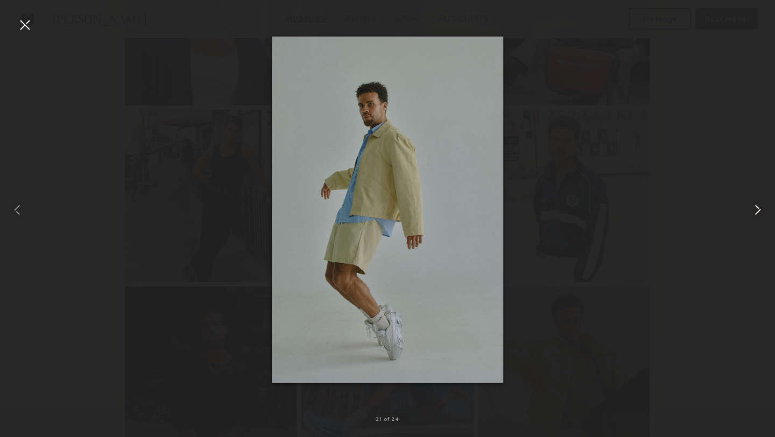
click at [763, 209] on common-icon at bounding box center [757, 209] width 17 height 17
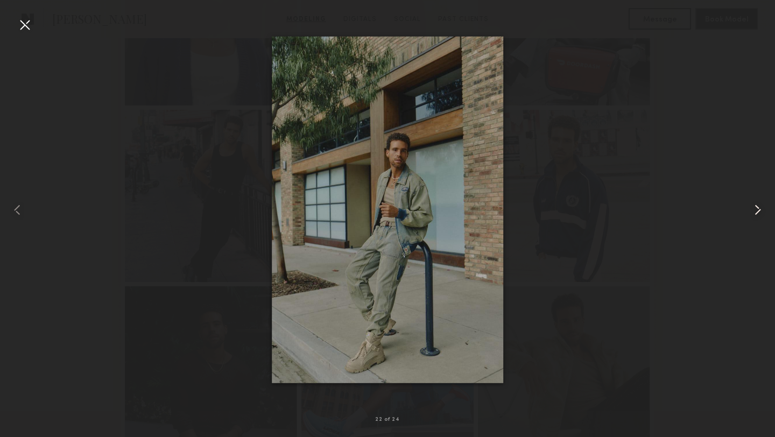
click at [763, 209] on common-icon at bounding box center [757, 209] width 17 height 17
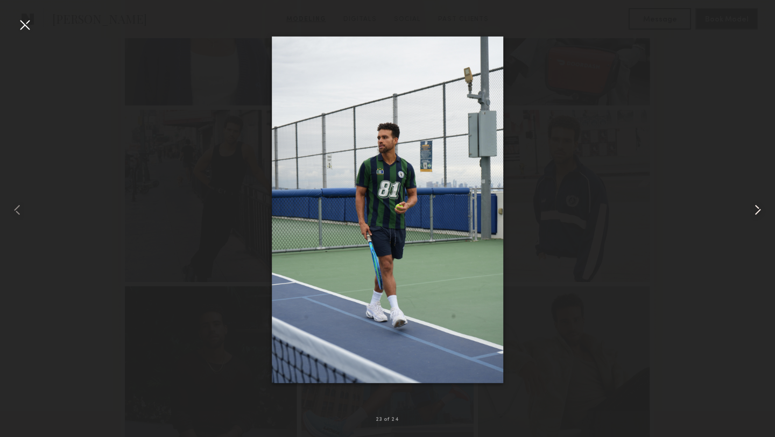
click at [763, 209] on common-icon at bounding box center [757, 209] width 17 height 17
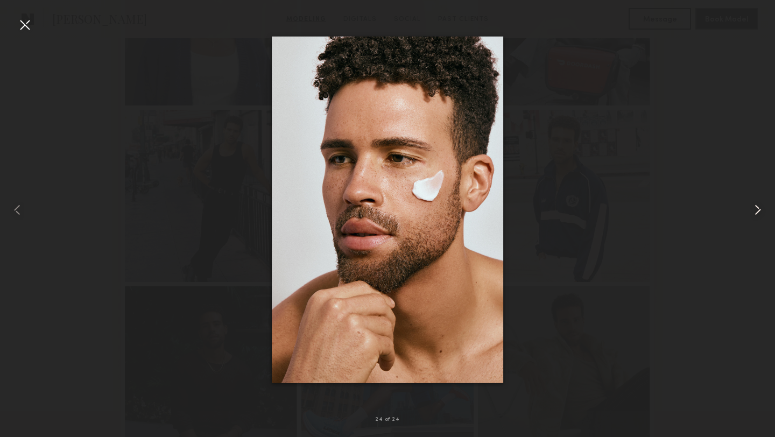
click at [763, 209] on common-icon at bounding box center [757, 209] width 17 height 17
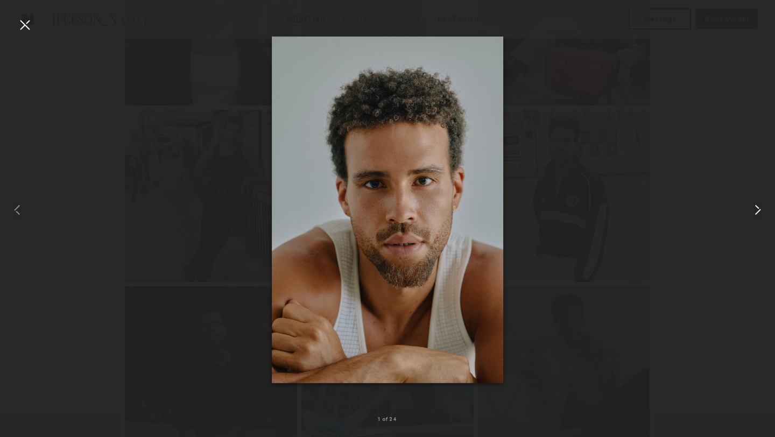
click at [763, 209] on common-icon at bounding box center [757, 209] width 17 height 17
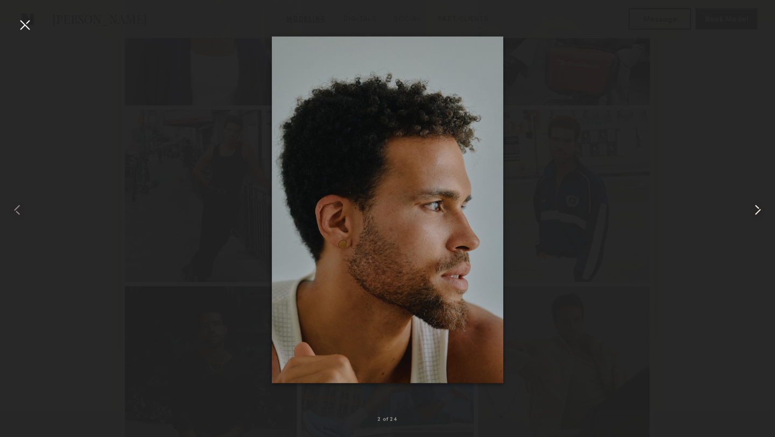
click at [763, 209] on common-icon at bounding box center [757, 209] width 17 height 17
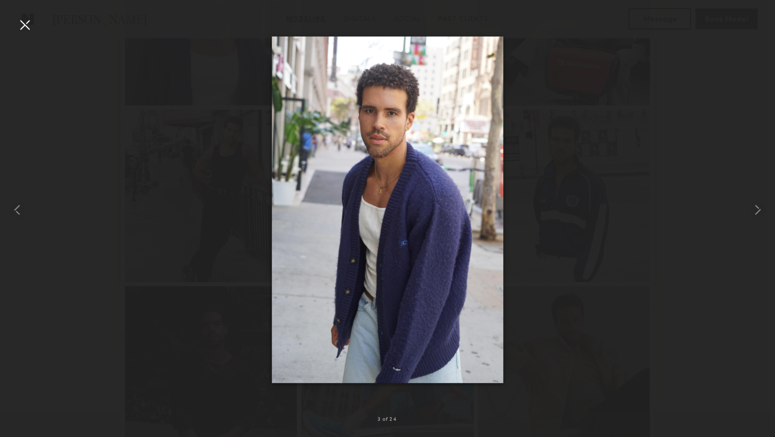
click at [17, 19] on div at bounding box center [24, 24] width 17 height 17
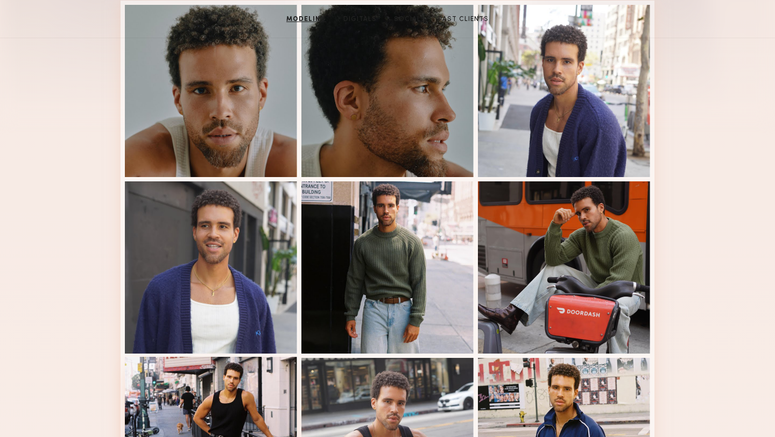
scroll to position [0, 0]
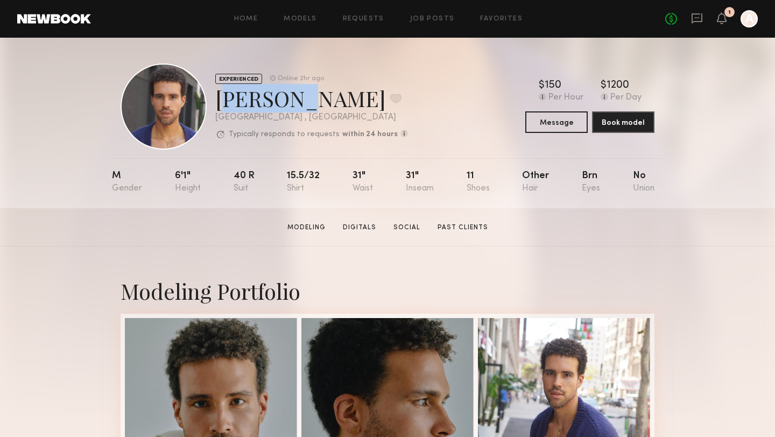
drag, startPoint x: 218, startPoint y: 98, endPoint x: 285, endPoint y: 97, distance: 66.2
click at [285, 97] on div "Trae G. Favorite" at bounding box center [311, 98] width 193 height 29
copy div "Trae G."
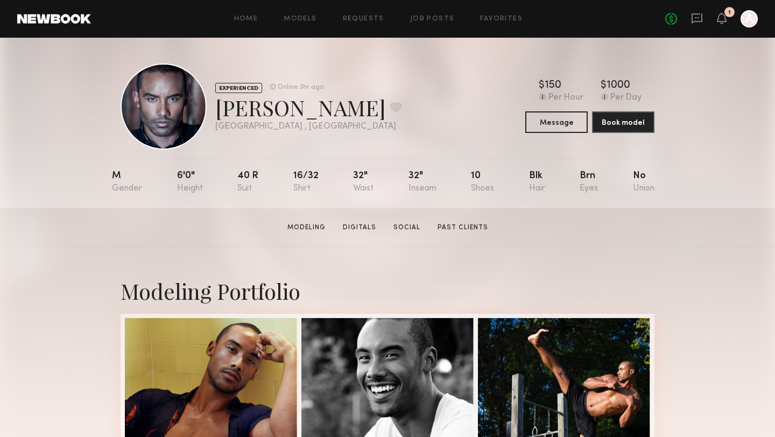
scroll to position [245, 0]
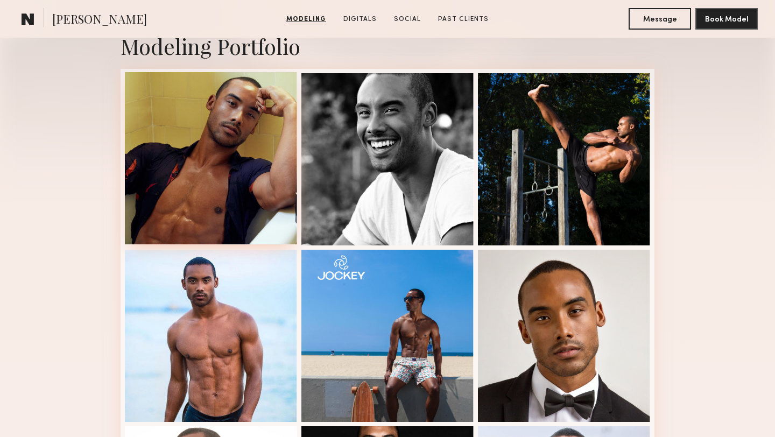
click at [205, 195] on div at bounding box center [211, 158] width 172 height 172
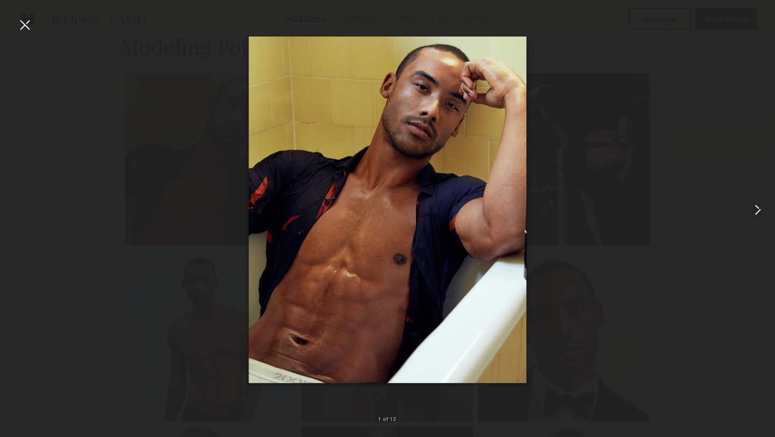
click at [757, 212] on common-icon at bounding box center [757, 209] width 17 height 17
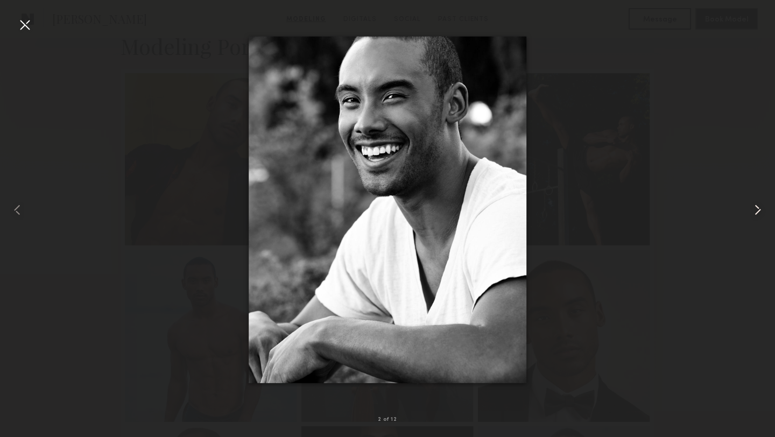
click at [757, 212] on common-icon at bounding box center [757, 209] width 17 height 17
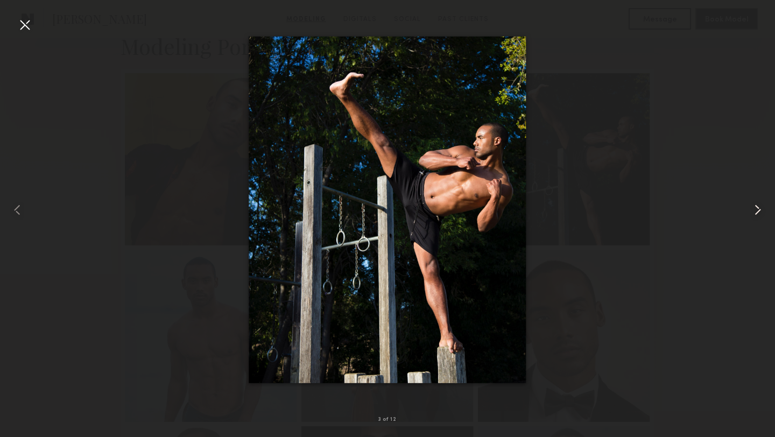
click at [757, 212] on common-icon at bounding box center [757, 209] width 17 height 17
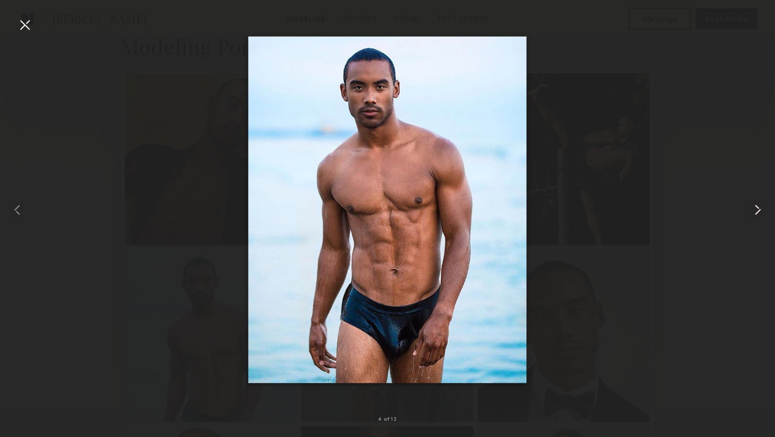
click at [757, 212] on common-icon at bounding box center [757, 209] width 17 height 17
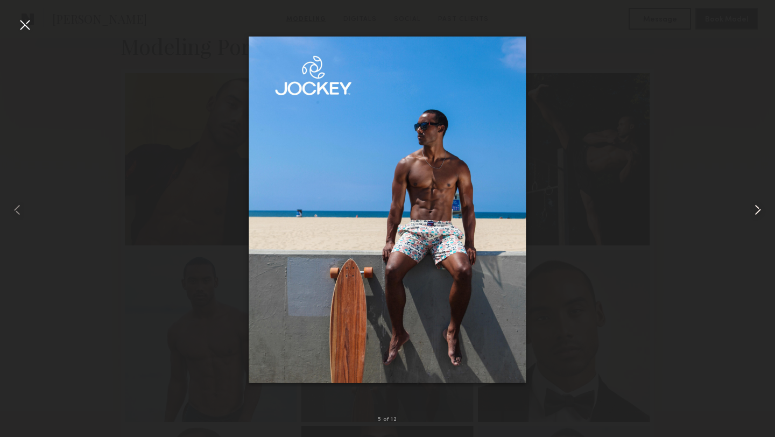
click at [757, 212] on common-icon at bounding box center [757, 209] width 17 height 17
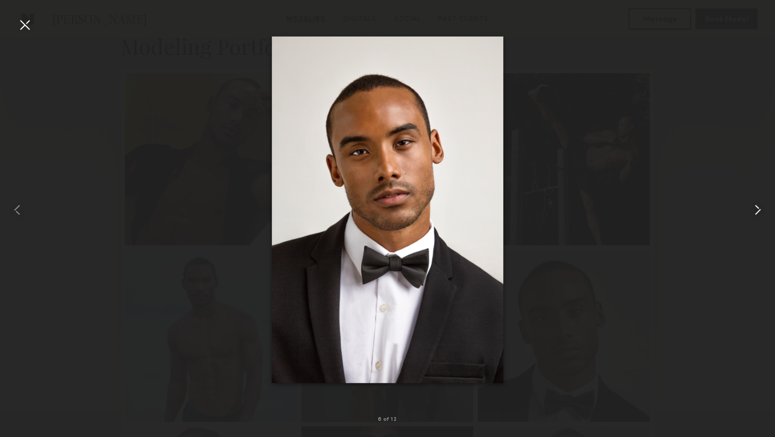
click at [757, 212] on common-icon at bounding box center [757, 209] width 17 height 17
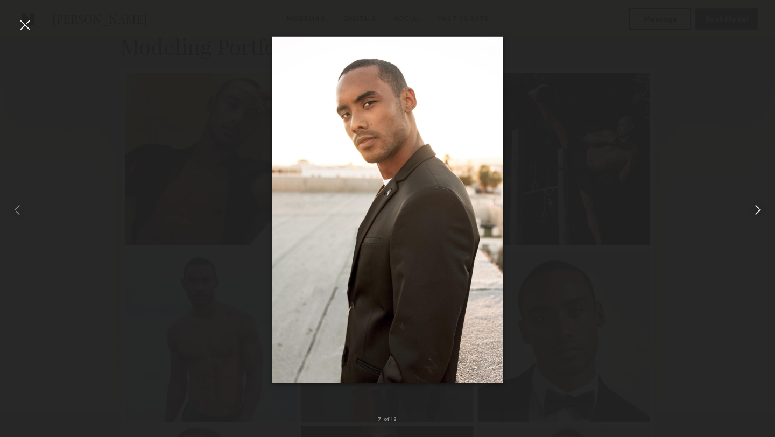
click at [757, 212] on common-icon at bounding box center [757, 209] width 17 height 17
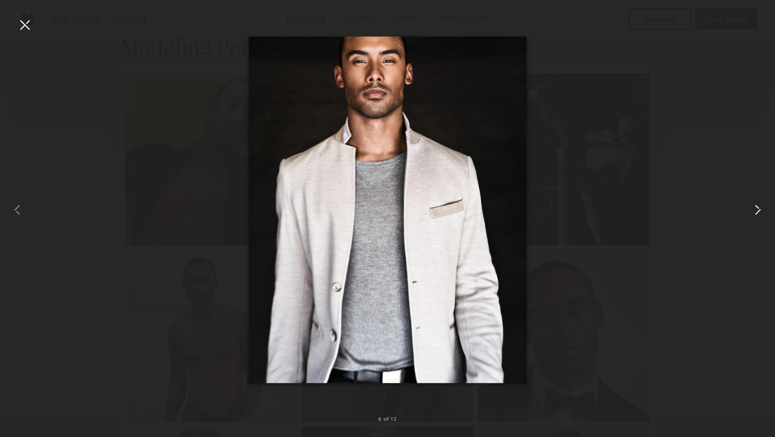
click at [757, 212] on common-icon at bounding box center [757, 209] width 17 height 17
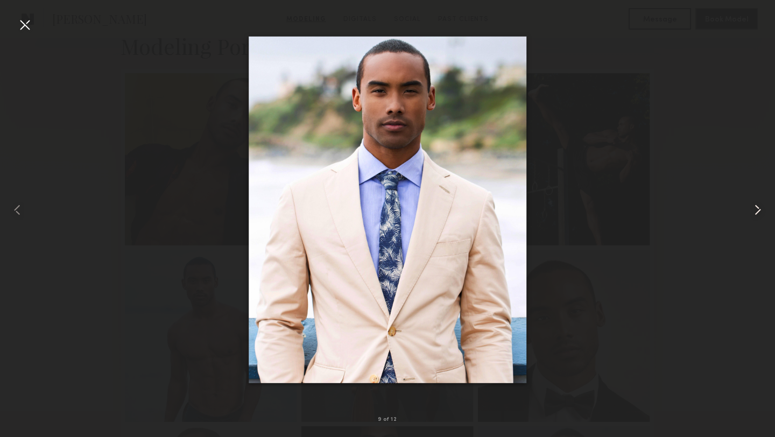
click at [757, 212] on common-icon at bounding box center [757, 209] width 17 height 17
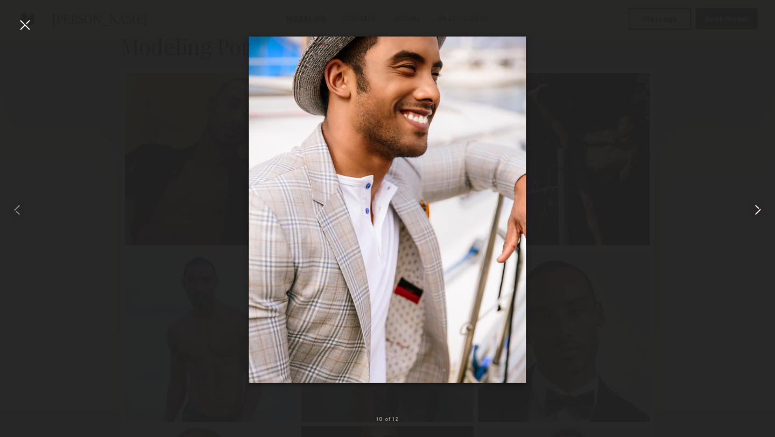
click at [757, 212] on common-icon at bounding box center [757, 209] width 17 height 17
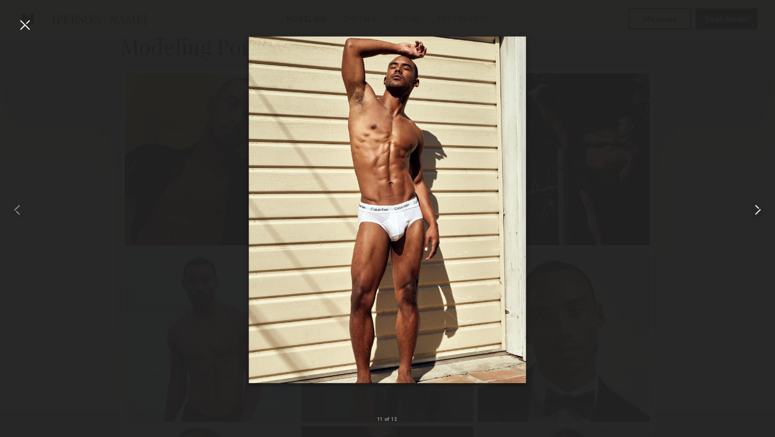
click at [757, 212] on common-icon at bounding box center [757, 209] width 17 height 17
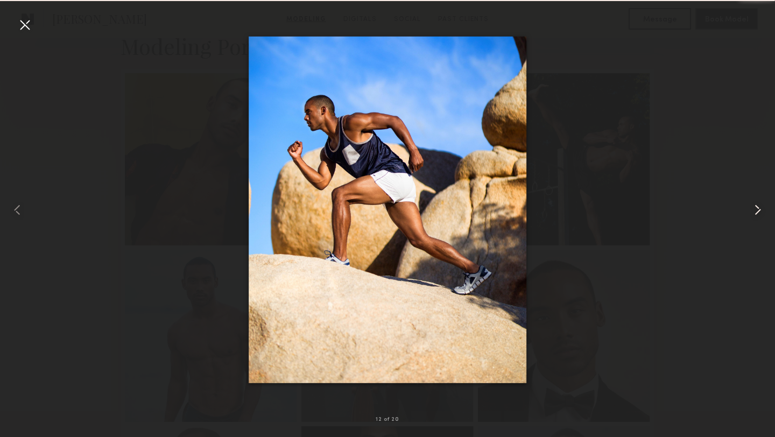
click at [757, 212] on common-icon at bounding box center [757, 209] width 17 height 17
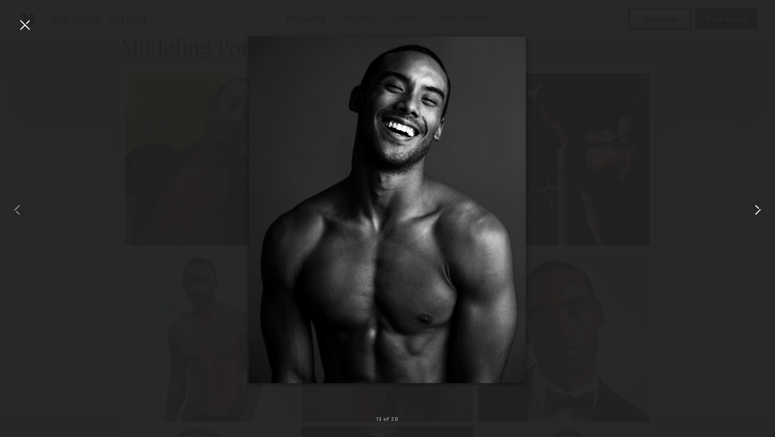
click at [757, 212] on common-icon at bounding box center [757, 209] width 17 height 17
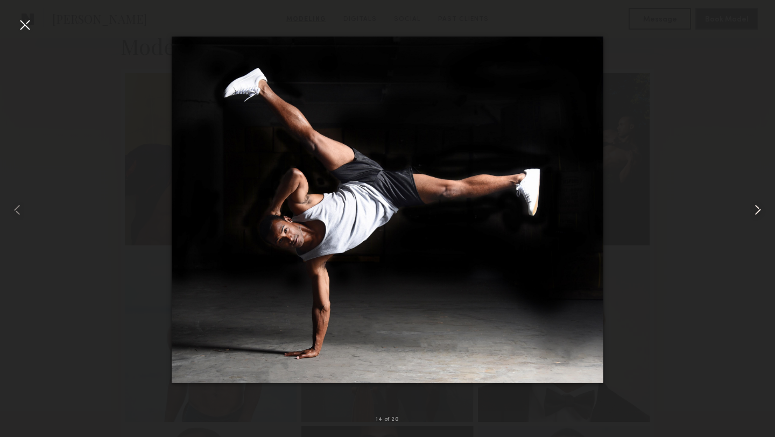
click at [756, 205] on common-icon at bounding box center [757, 209] width 17 height 17
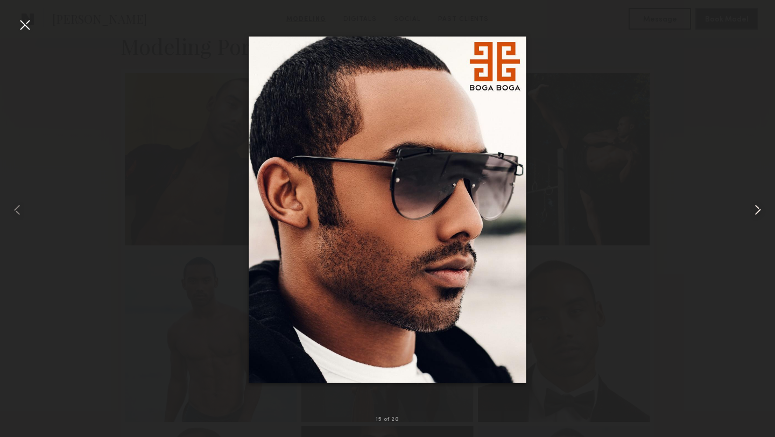
click at [756, 205] on common-icon at bounding box center [757, 209] width 17 height 17
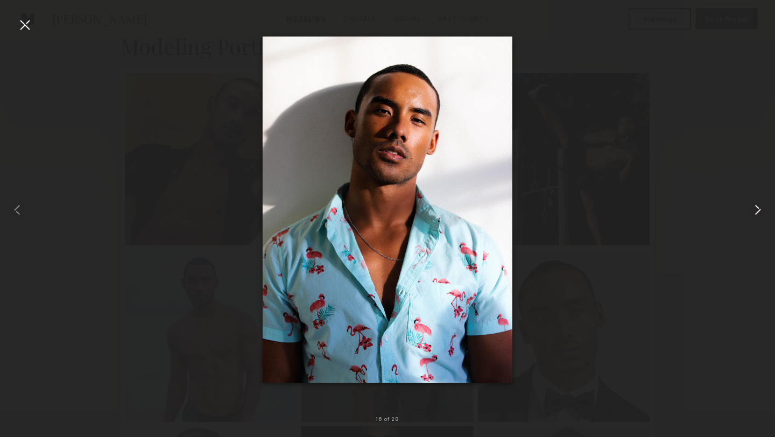
click at [756, 205] on common-icon at bounding box center [757, 209] width 17 height 17
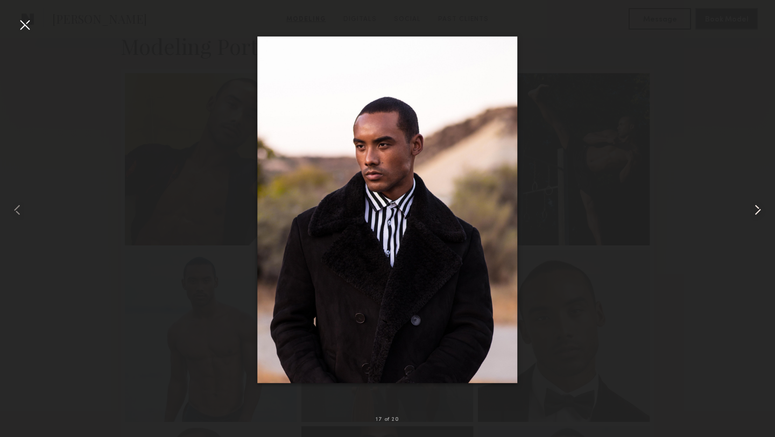
click at [756, 205] on common-icon at bounding box center [757, 209] width 17 height 17
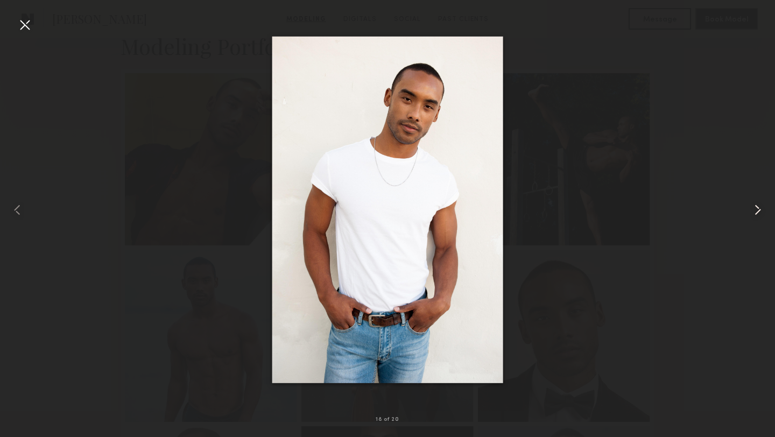
click at [756, 205] on common-icon at bounding box center [757, 209] width 17 height 17
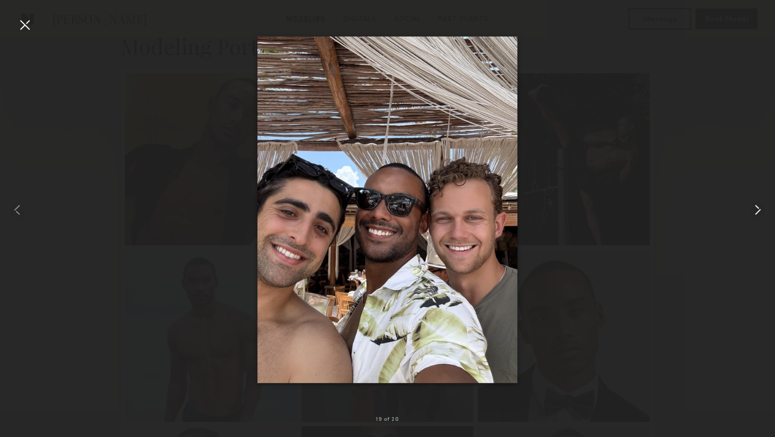
click at [756, 205] on common-icon at bounding box center [757, 209] width 17 height 17
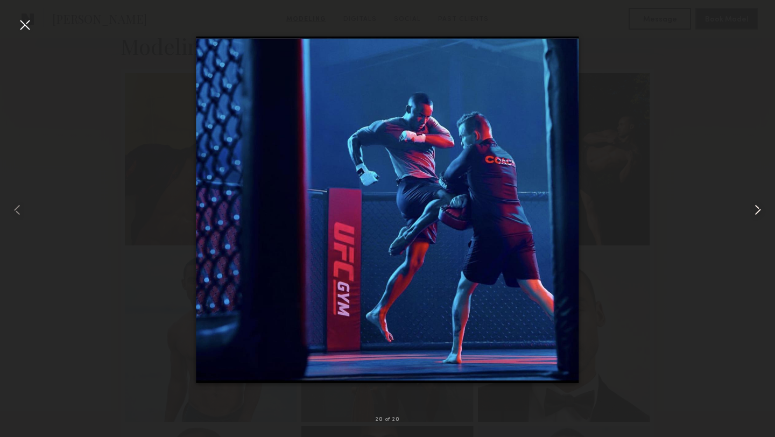
click at [756, 205] on common-icon at bounding box center [757, 209] width 17 height 17
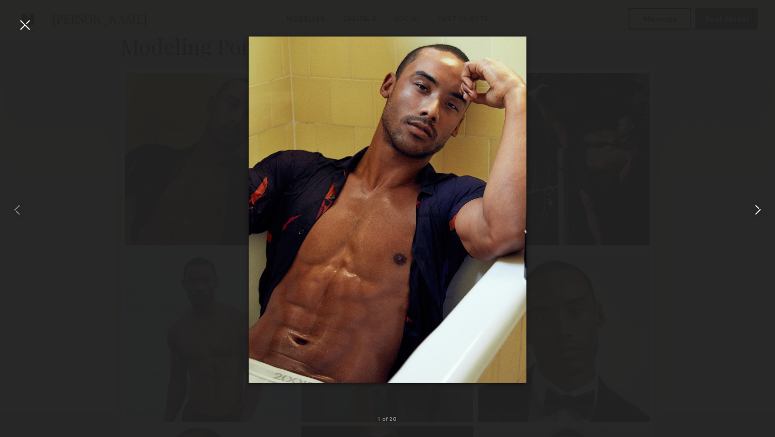
click at [756, 205] on common-icon at bounding box center [757, 209] width 17 height 17
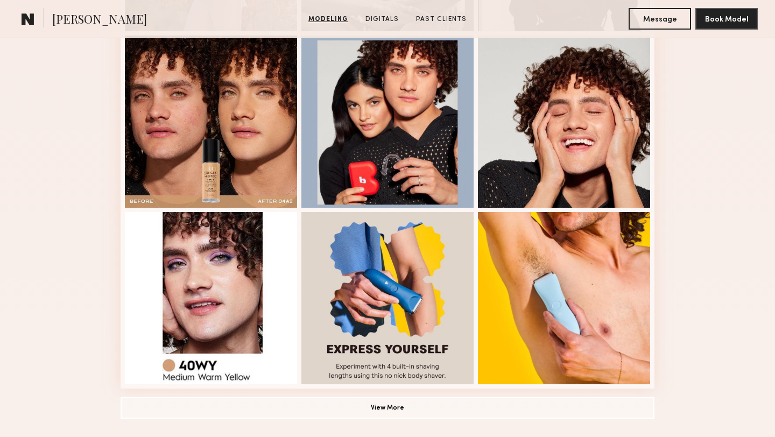
scroll to position [636, 0]
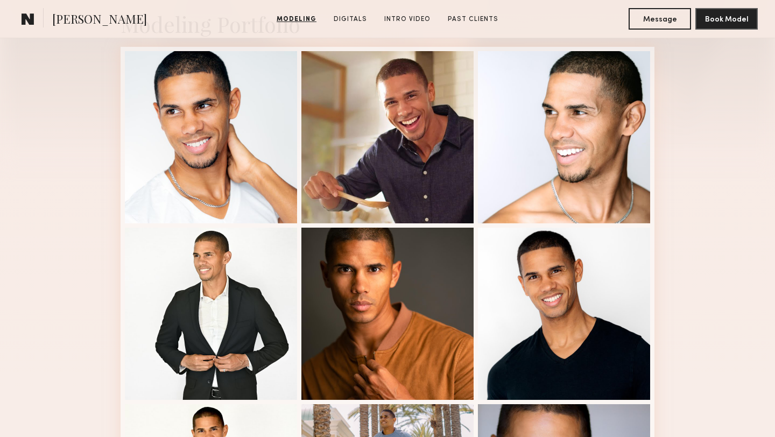
scroll to position [214, 0]
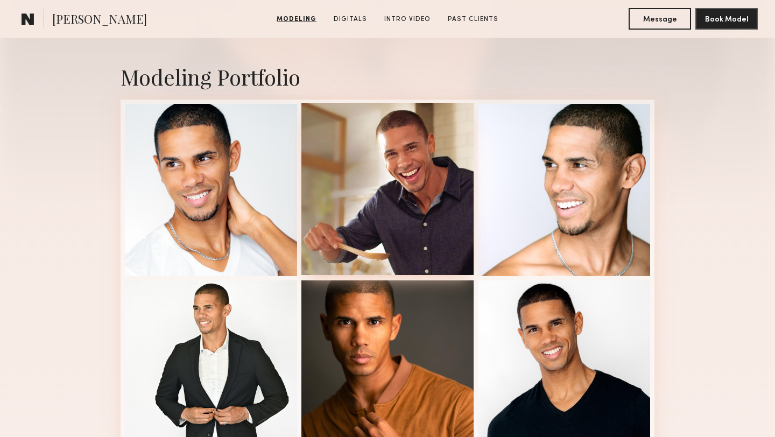
click at [350, 168] on div at bounding box center [387, 189] width 172 height 172
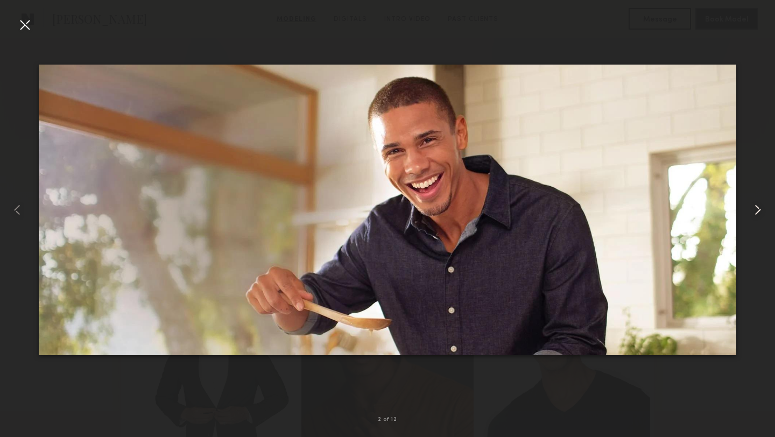
click at [748, 210] on div at bounding box center [758, 209] width 31 height 385
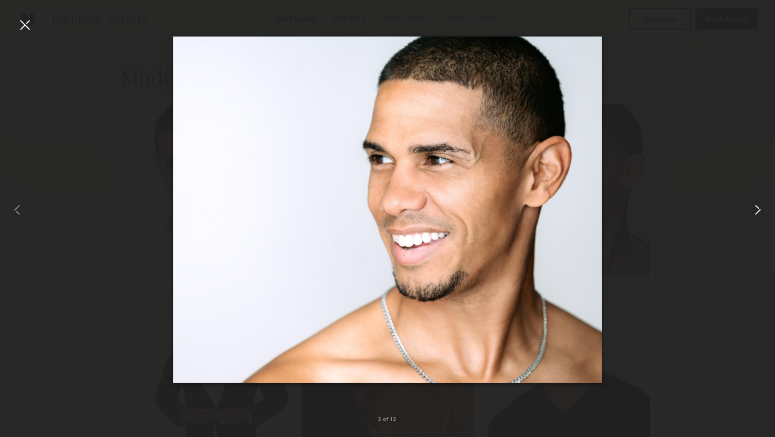
click at [748, 210] on div at bounding box center [758, 209] width 31 height 385
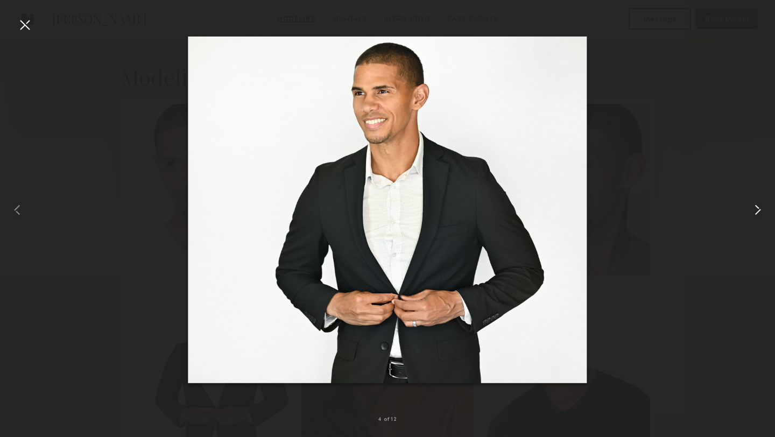
click at [748, 210] on div at bounding box center [758, 209] width 31 height 385
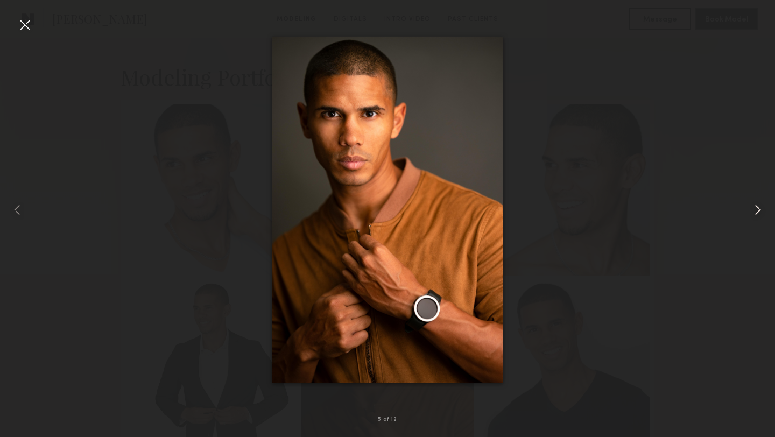
click at [748, 210] on div at bounding box center [758, 209] width 31 height 385
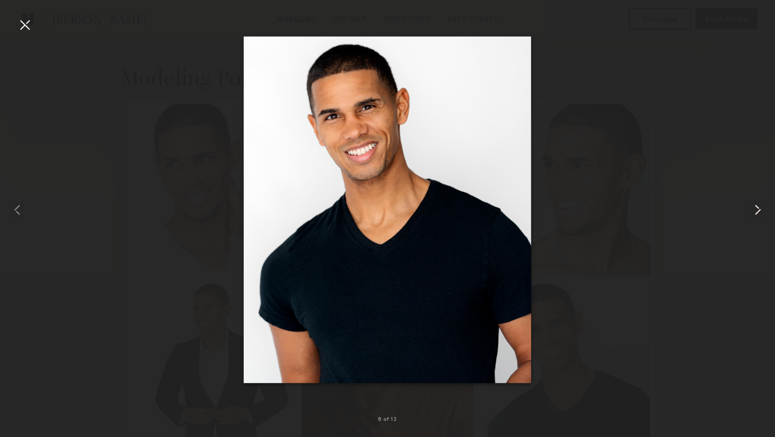
click at [748, 210] on div at bounding box center [758, 209] width 31 height 385
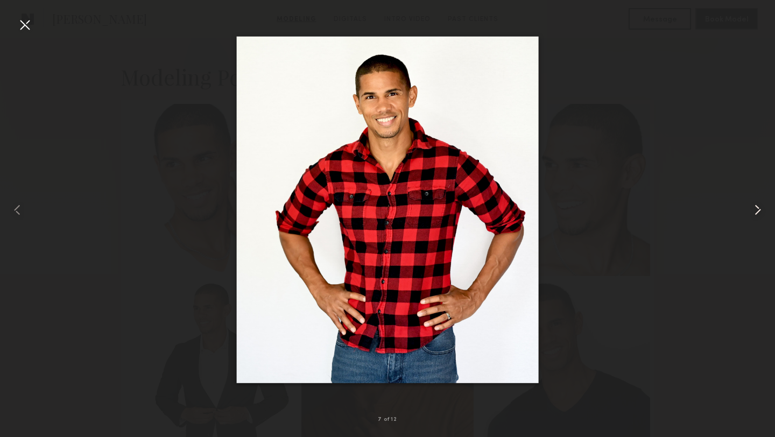
click at [748, 210] on div at bounding box center [758, 209] width 31 height 385
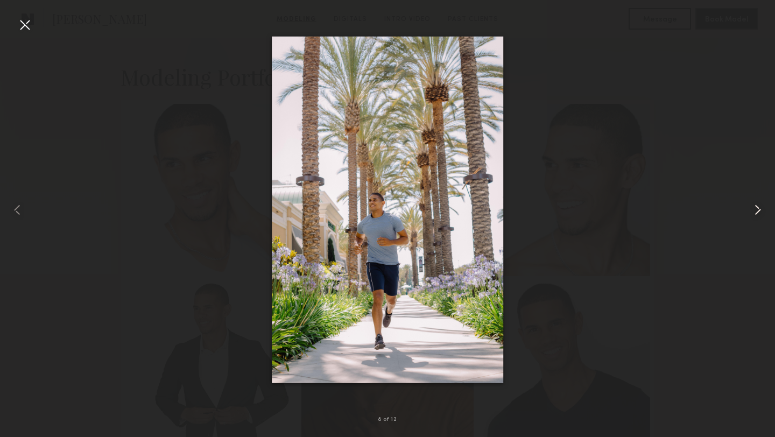
click at [748, 210] on div at bounding box center [758, 209] width 31 height 385
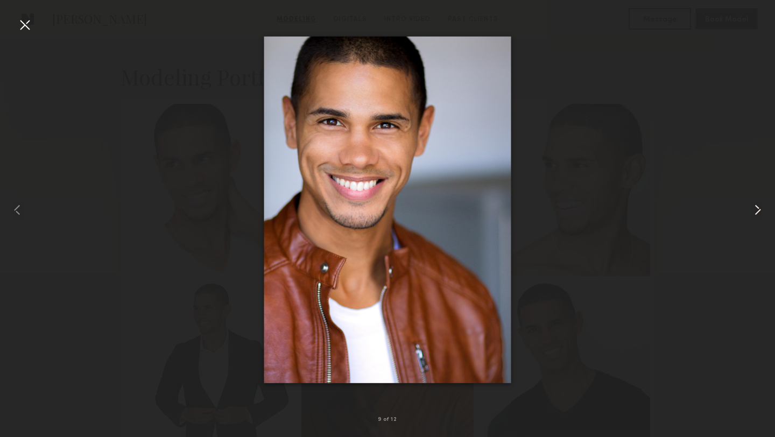
click at [748, 210] on div at bounding box center [758, 209] width 31 height 385
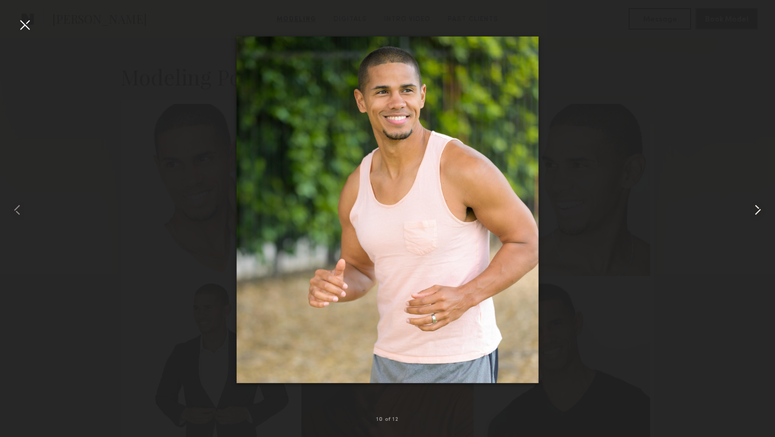
click at [748, 210] on div at bounding box center [758, 209] width 31 height 385
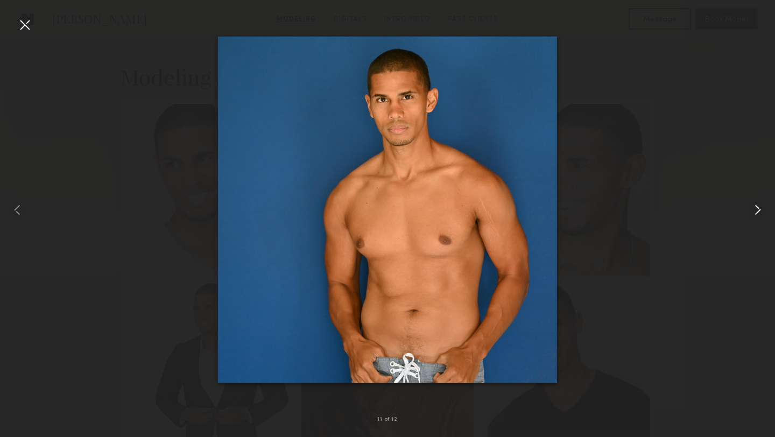
click at [748, 210] on div at bounding box center [758, 209] width 31 height 385
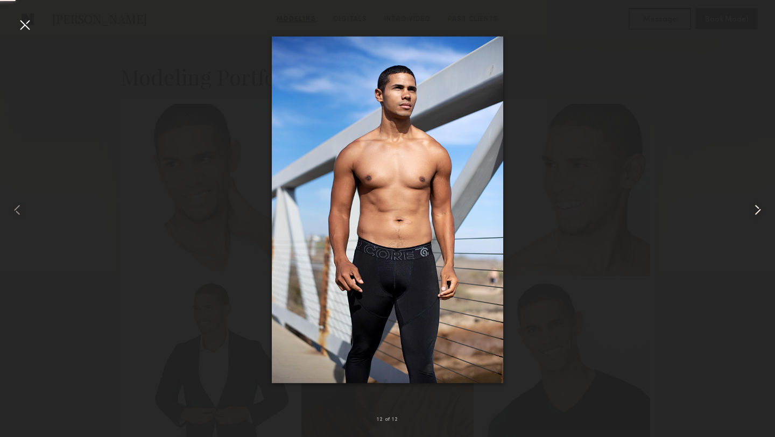
click at [748, 210] on div at bounding box center [758, 209] width 31 height 385
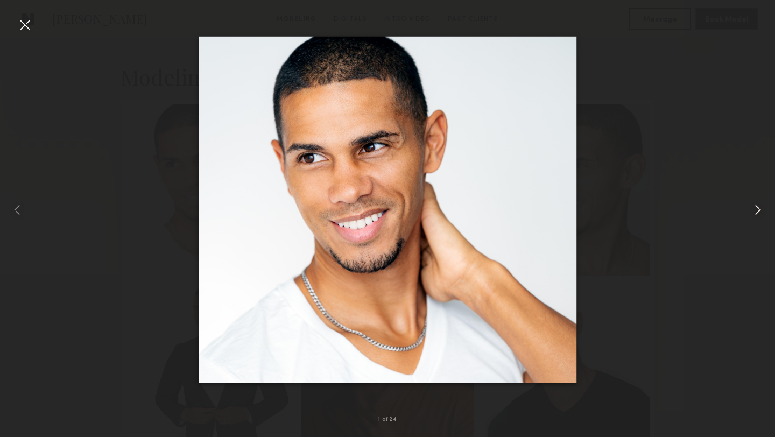
click at [748, 210] on div at bounding box center [758, 209] width 31 height 385
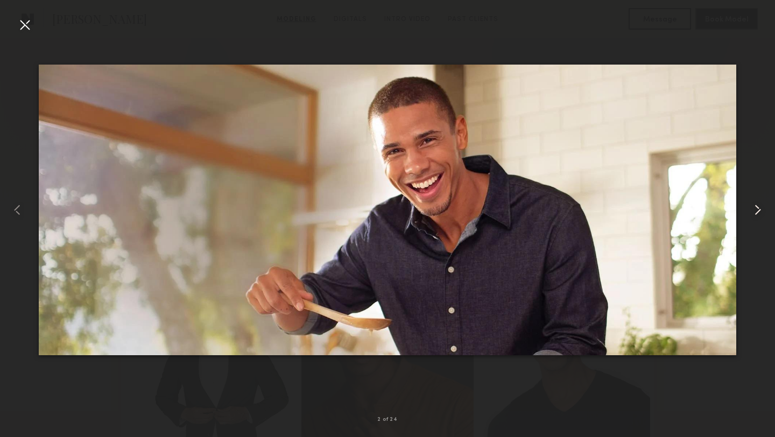
click at [748, 210] on div at bounding box center [758, 209] width 31 height 385
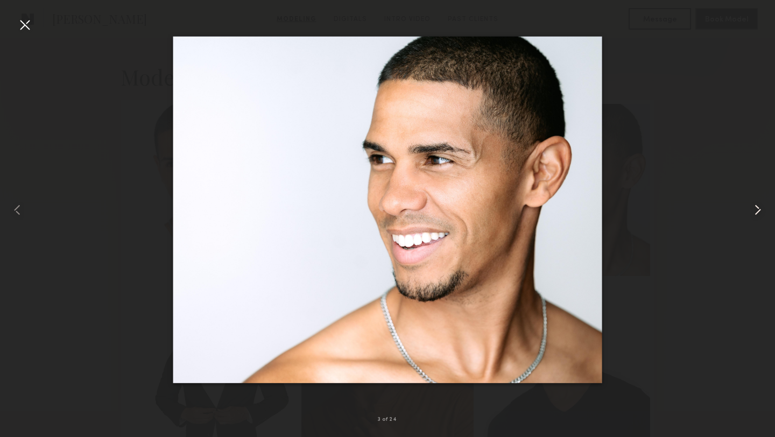
click at [748, 210] on div at bounding box center [758, 209] width 31 height 385
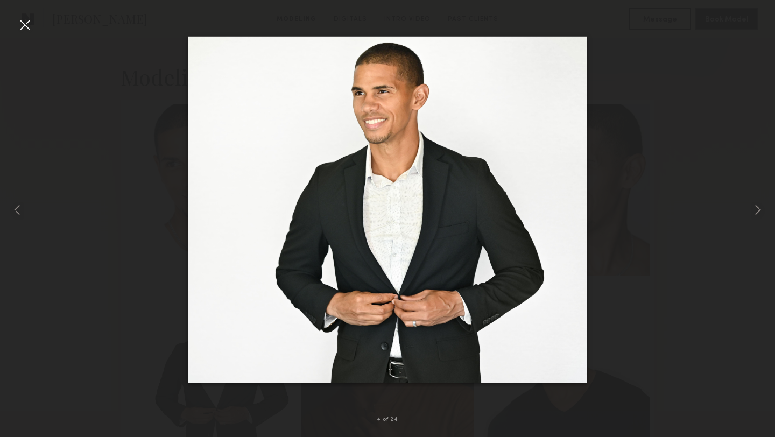
click at [644, 111] on div at bounding box center [387, 209] width 775 height 385
click at [16, 25] on div at bounding box center [24, 24] width 17 height 17
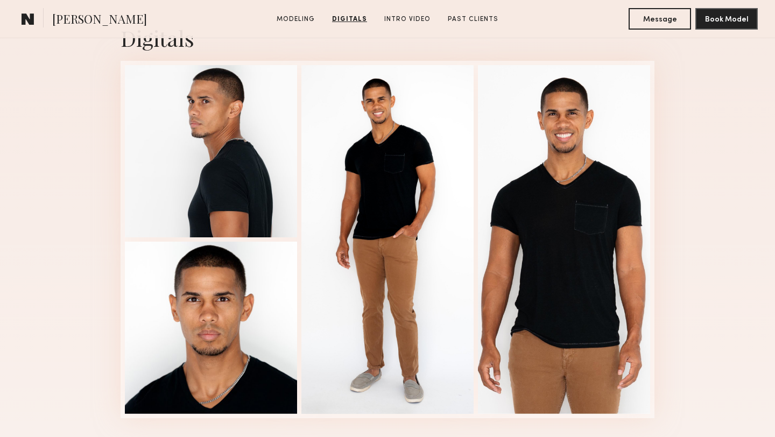
scroll to position [1754, 0]
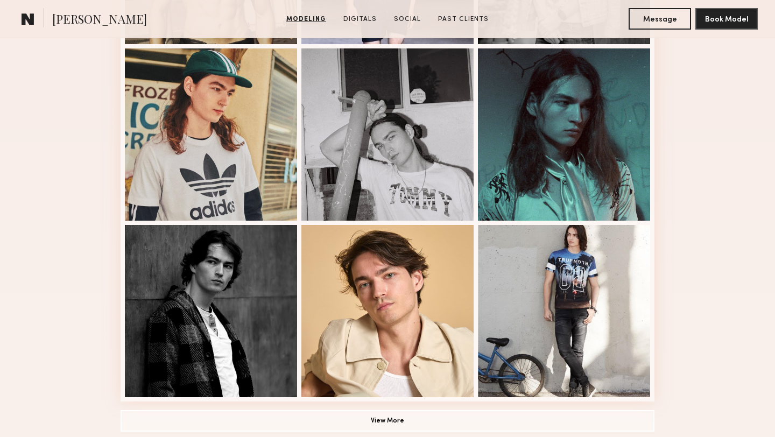
scroll to position [714, 0]
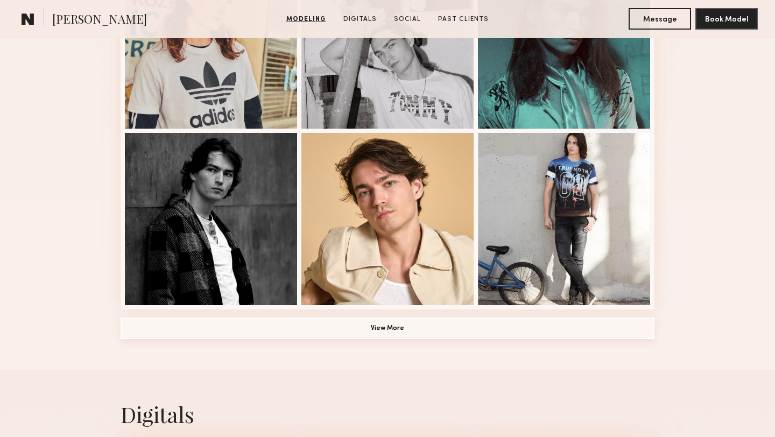
click at [249, 334] on button "View More" at bounding box center [387, 328] width 534 height 22
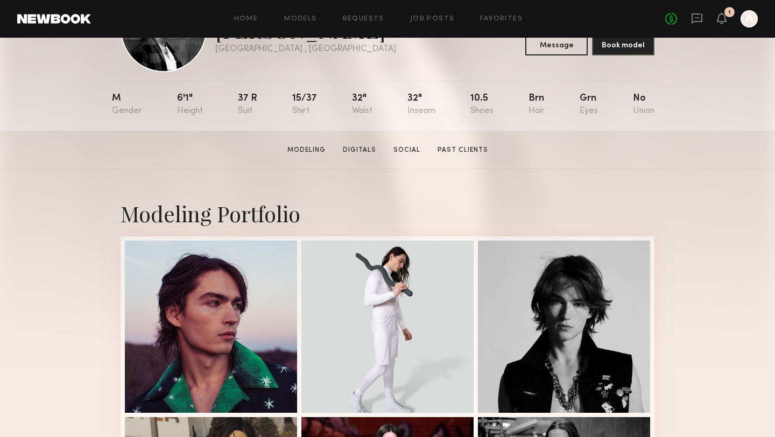
scroll to position [157, 0]
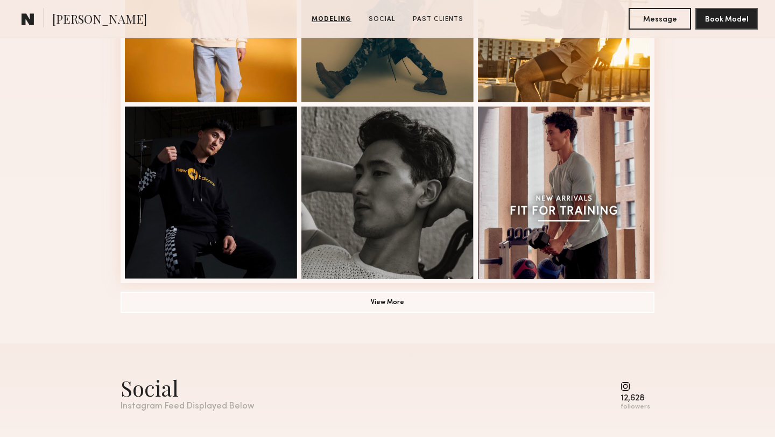
scroll to position [801, 0]
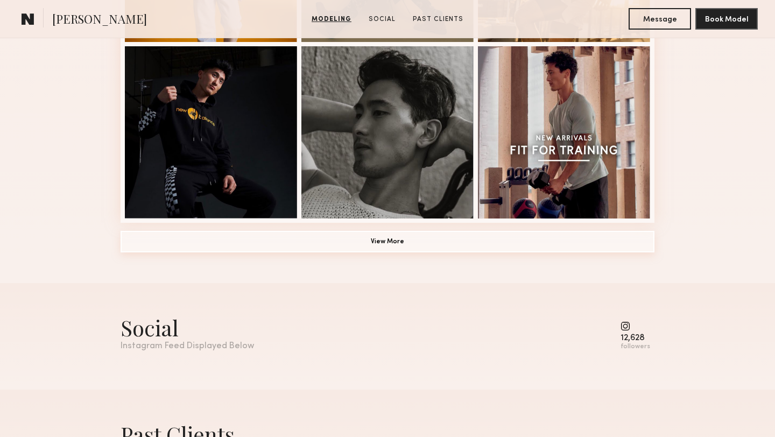
click at [212, 238] on button "View More" at bounding box center [387, 242] width 534 height 22
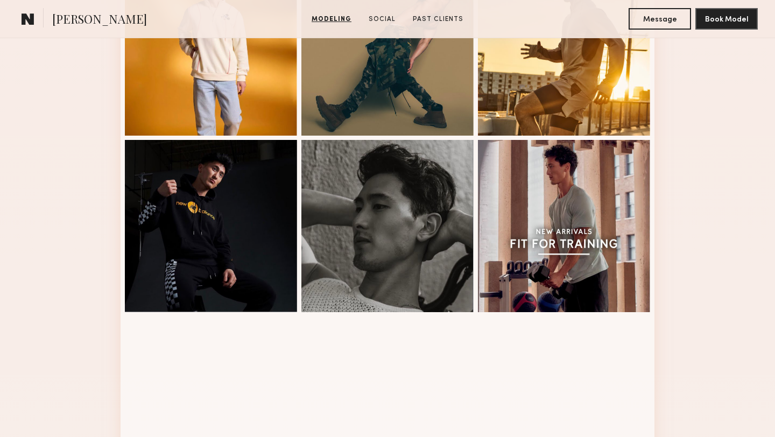
scroll to position [655, 0]
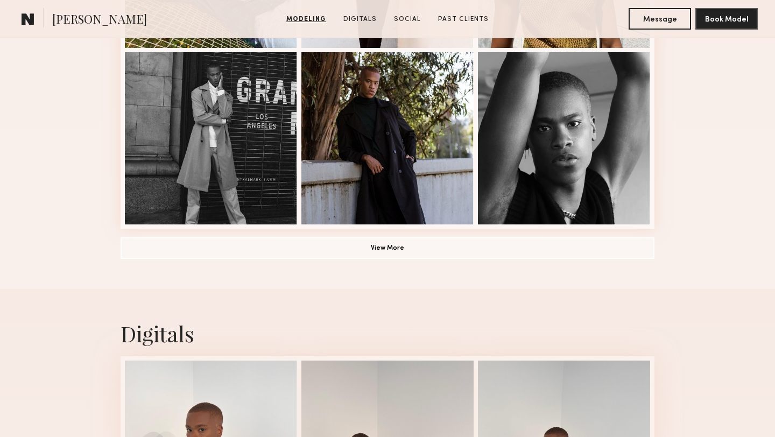
scroll to position [792, 0]
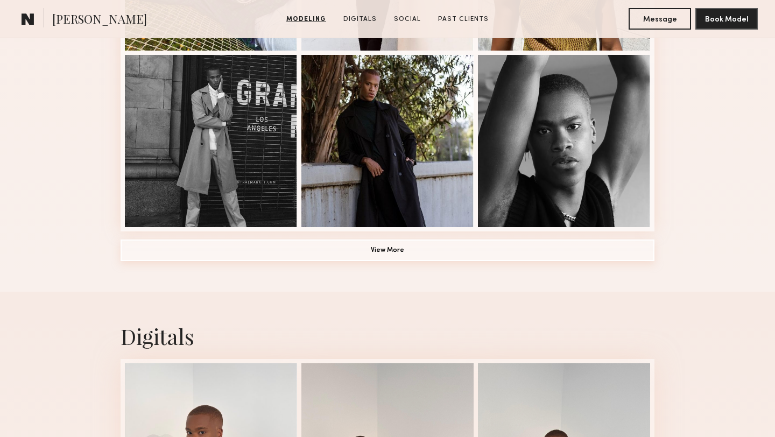
click at [187, 252] on button "View More" at bounding box center [387, 250] width 534 height 22
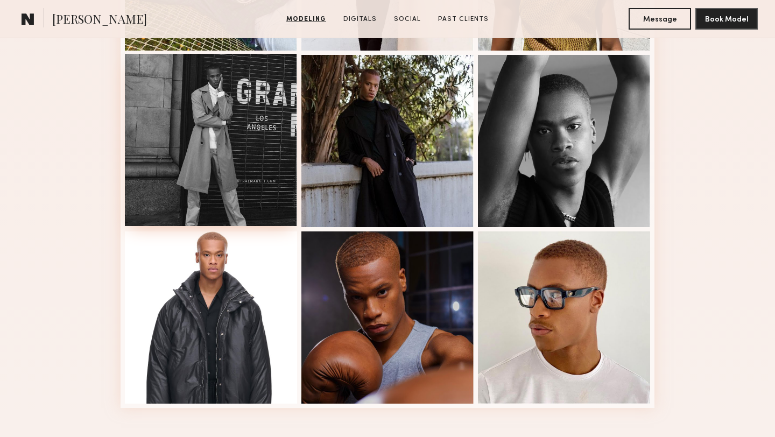
click at [132, 171] on div at bounding box center [211, 140] width 172 height 172
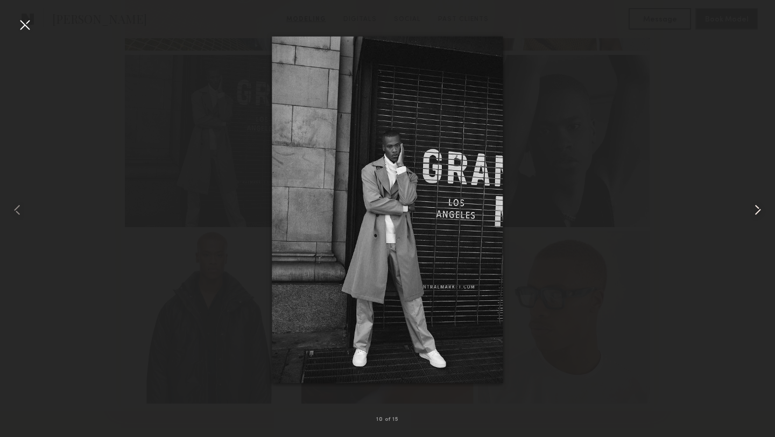
click at [756, 214] on common-icon at bounding box center [757, 209] width 17 height 17
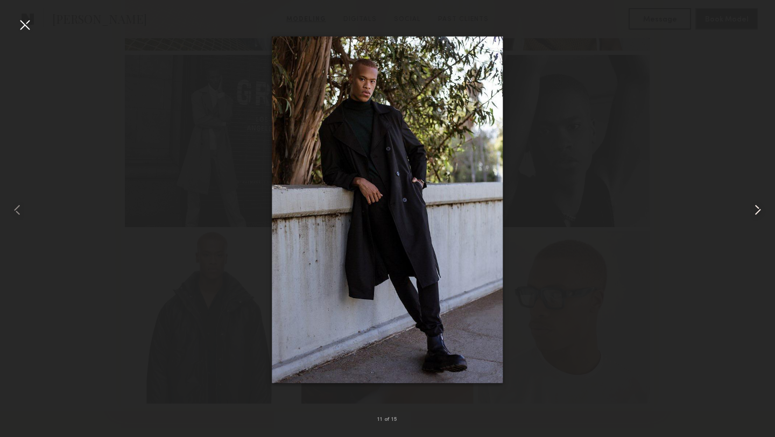
click at [756, 214] on common-icon at bounding box center [757, 209] width 17 height 17
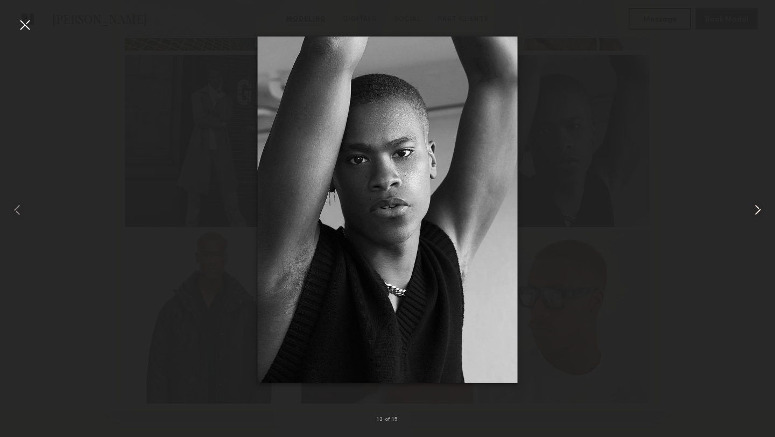
click at [756, 214] on common-icon at bounding box center [757, 209] width 17 height 17
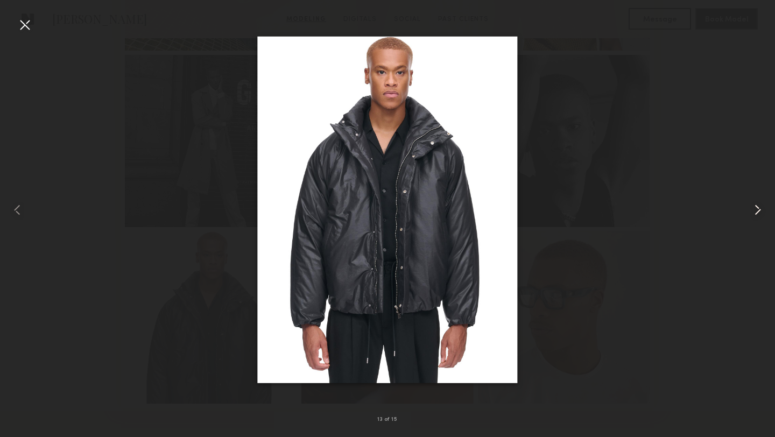
click at [756, 214] on common-icon at bounding box center [757, 209] width 17 height 17
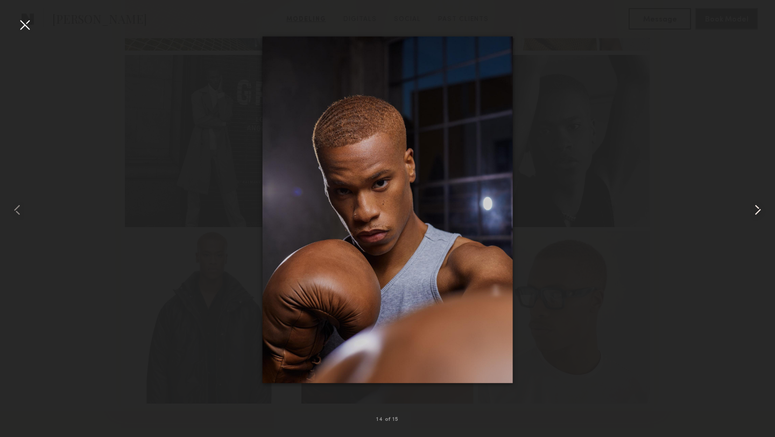
click at [756, 214] on common-icon at bounding box center [757, 209] width 17 height 17
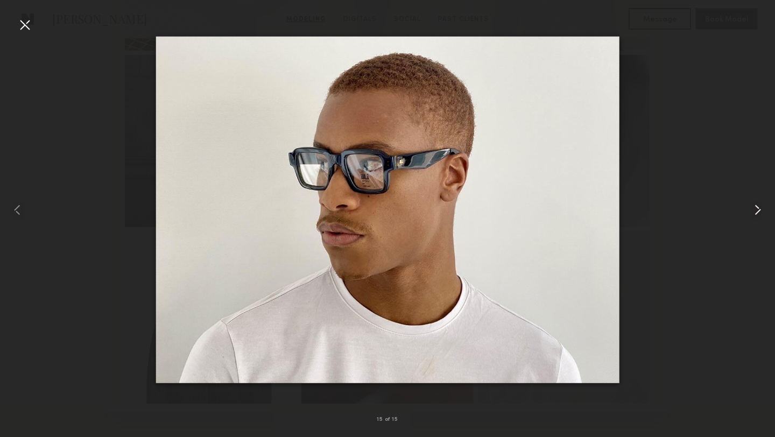
click at [756, 214] on common-icon at bounding box center [757, 209] width 17 height 17
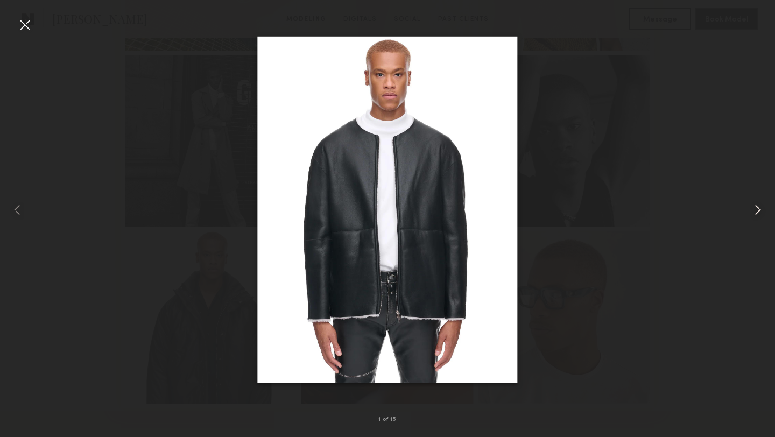
click at [756, 214] on common-icon at bounding box center [757, 209] width 17 height 17
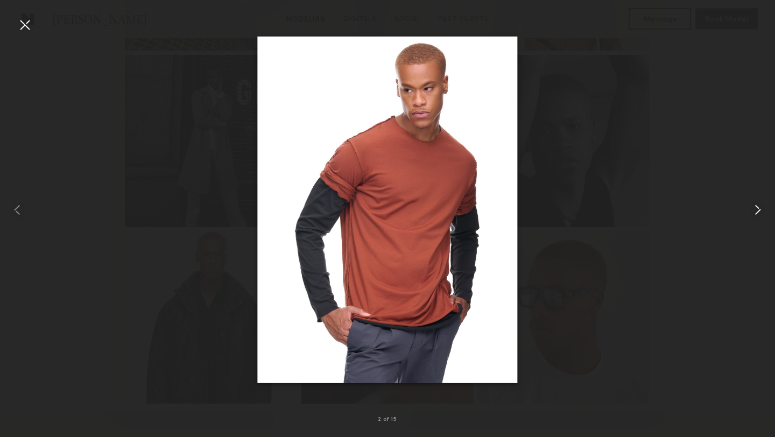
click at [756, 214] on common-icon at bounding box center [757, 209] width 17 height 17
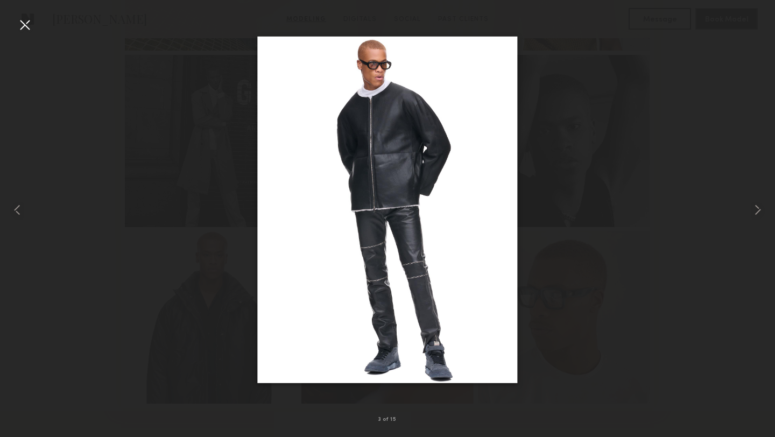
click at [16, 30] on div at bounding box center [24, 24] width 17 height 17
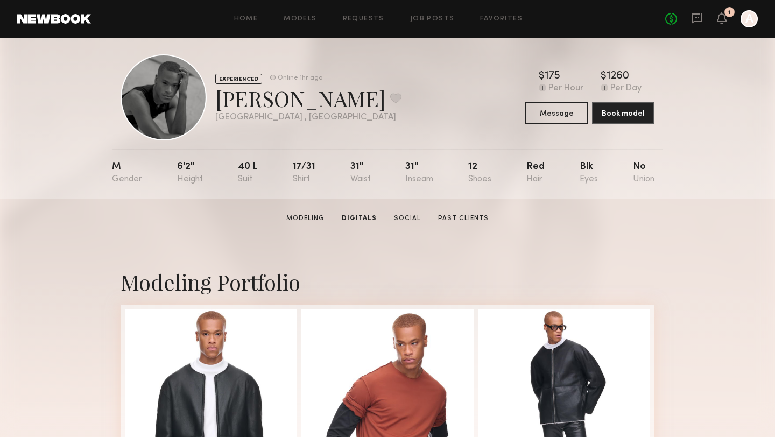
scroll to position [0, 0]
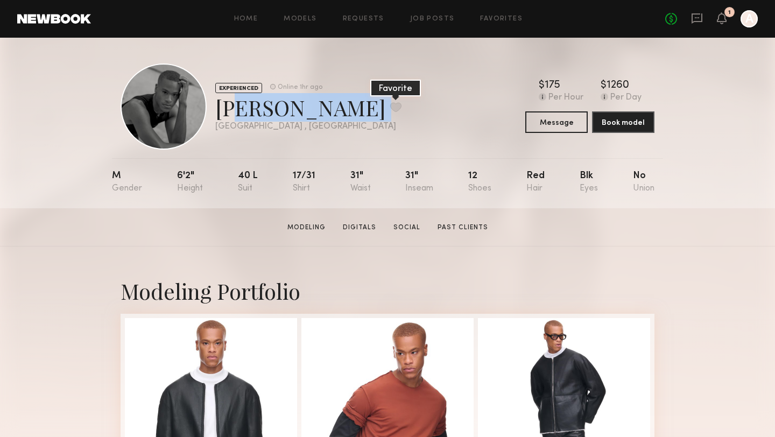
drag, startPoint x: 225, startPoint y: 108, endPoint x: 343, endPoint y: 108, distance: 117.8
click at [345, 109] on div "Woodrow C. Favorite" at bounding box center [308, 107] width 186 height 29
click at [262, 106] on div "Woodrow C. Favorite" at bounding box center [308, 107] width 186 height 29
drag, startPoint x: 215, startPoint y: 110, endPoint x: 331, endPoint y: 106, distance: 116.8
click at [332, 107] on div "EXPERIENCED Online 1hr ago Woodrow C. Favorite Los Angeles , CA Online 1hr ago" at bounding box center [260, 106] width 281 height 86
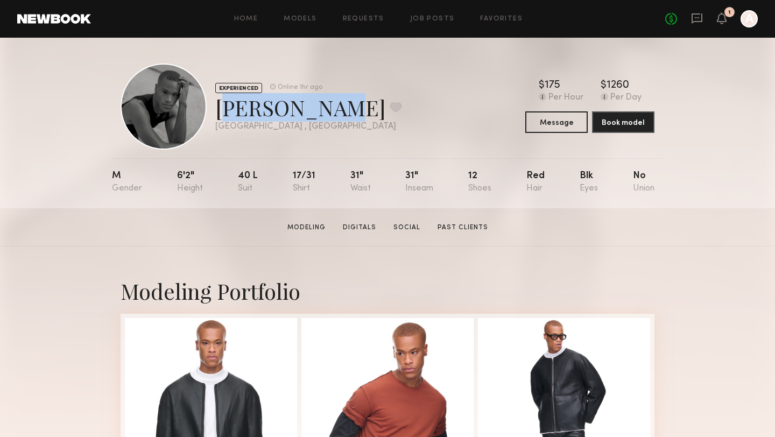
copy div "Woodrow C."
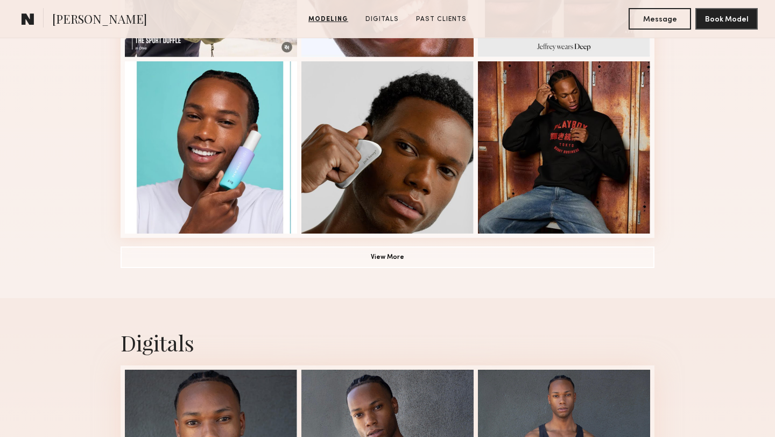
scroll to position [831, 0]
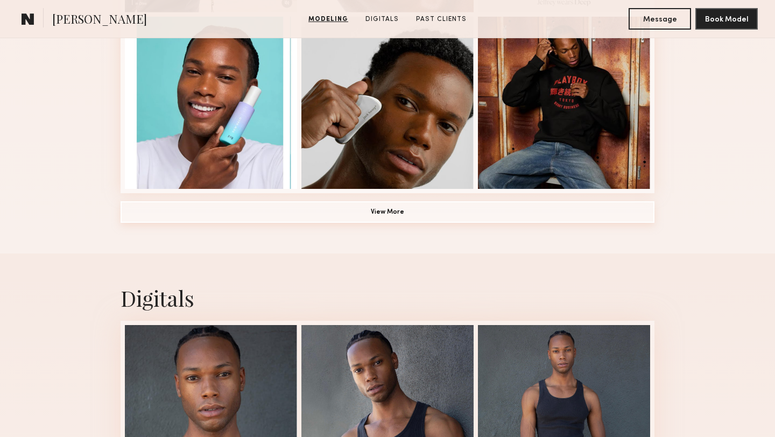
click at [347, 209] on button "View More" at bounding box center [387, 212] width 534 height 22
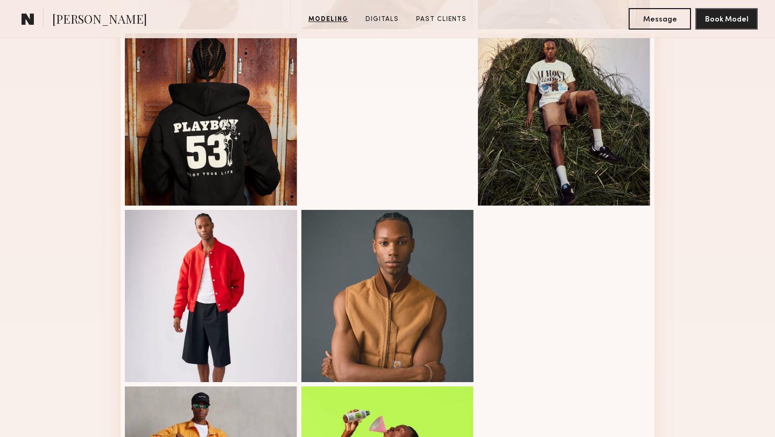
scroll to position [1099, 0]
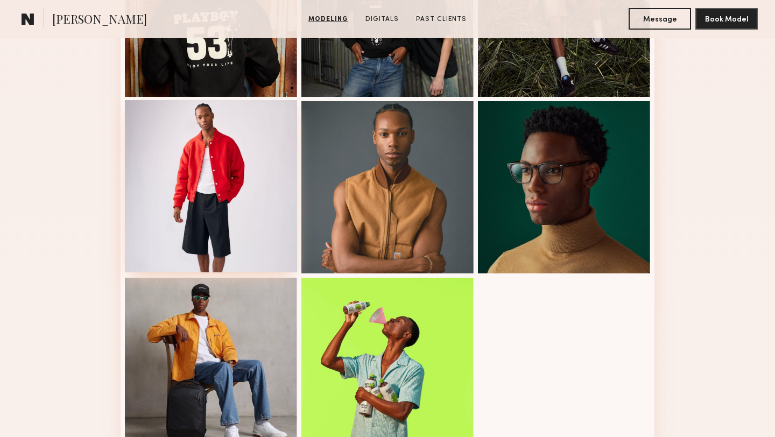
click at [228, 180] on div at bounding box center [211, 186] width 172 height 172
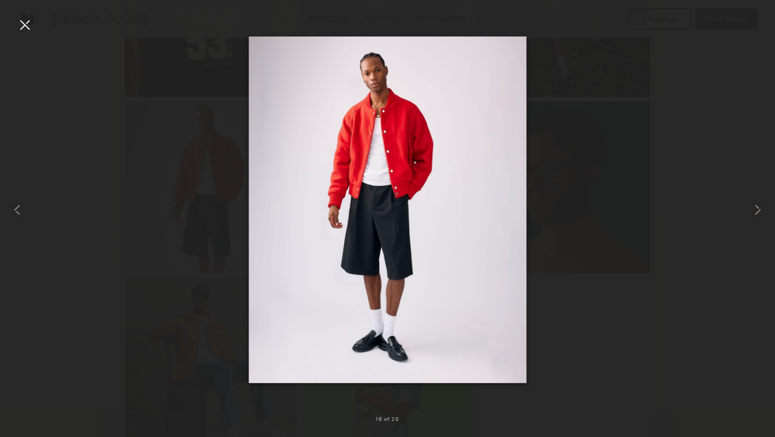
click at [34, 22] on div at bounding box center [387, 209] width 775 height 385
click at [30, 22] on div at bounding box center [24, 24] width 17 height 17
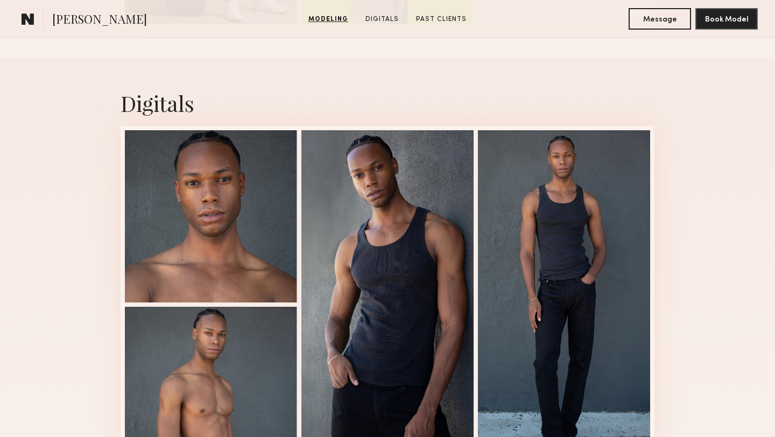
scroll to position [1616, 0]
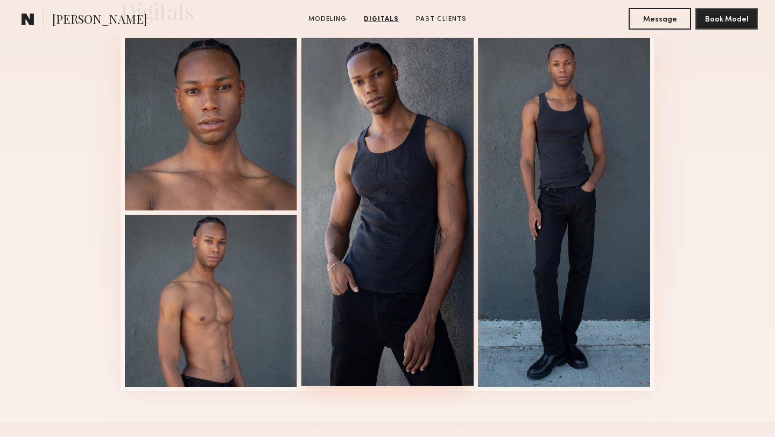
click at [354, 188] on div at bounding box center [387, 211] width 172 height 349
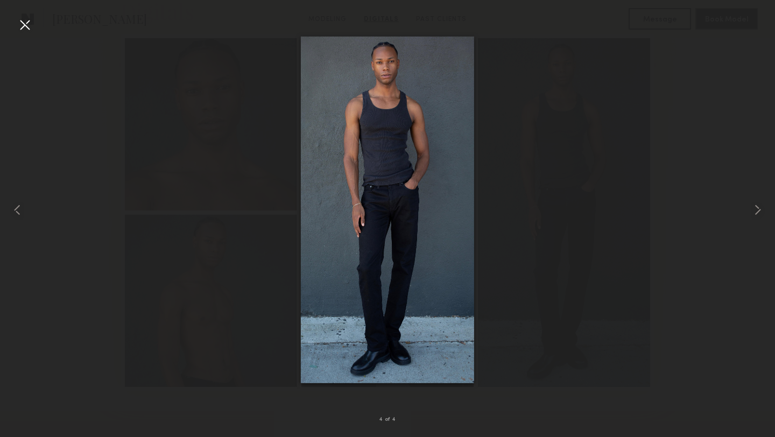
click at [26, 20] on div at bounding box center [24, 24] width 17 height 17
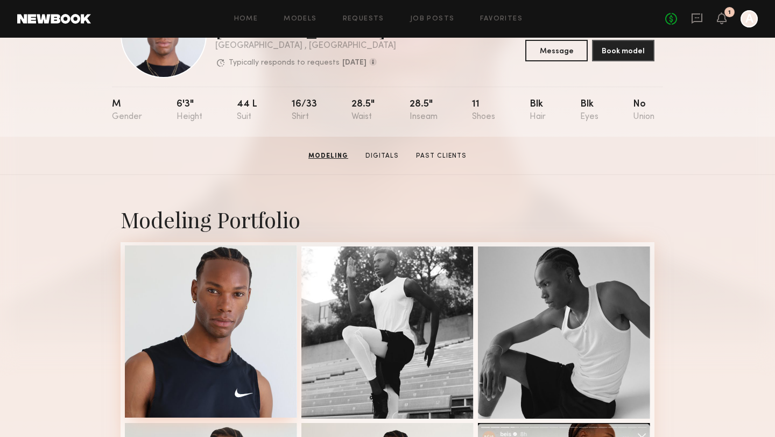
scroll to position [0, 0]
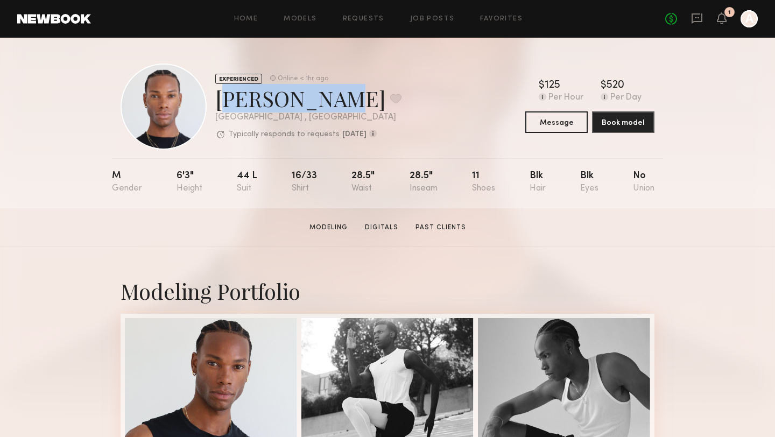
drag, startPoint x: 214, startPoint y: 94, endPoint x: 302, endPoint y: 96, distance: 88.8
click at [303, 96] on div "EXPERIENCED Online < 1hr ago [PERSON_NAME] Favorite [GEOGRAPHIC_DATA] , [GEOGRA…" at bounding box center [260, 106] width 281 height 86
copy div "[PERSON_NAME]"
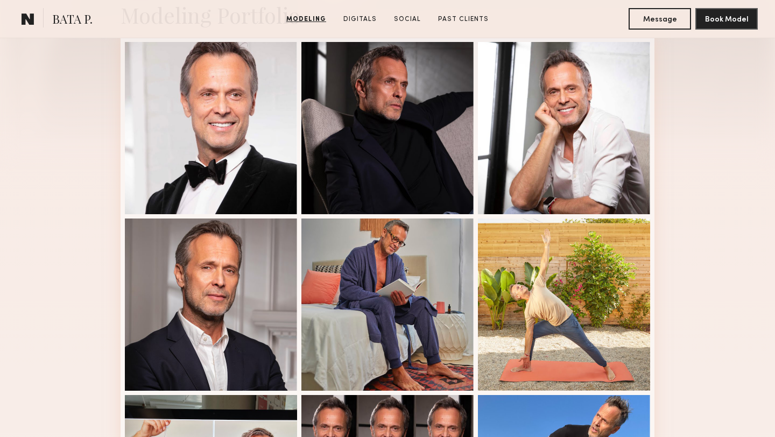
scroll to position [261, 0]
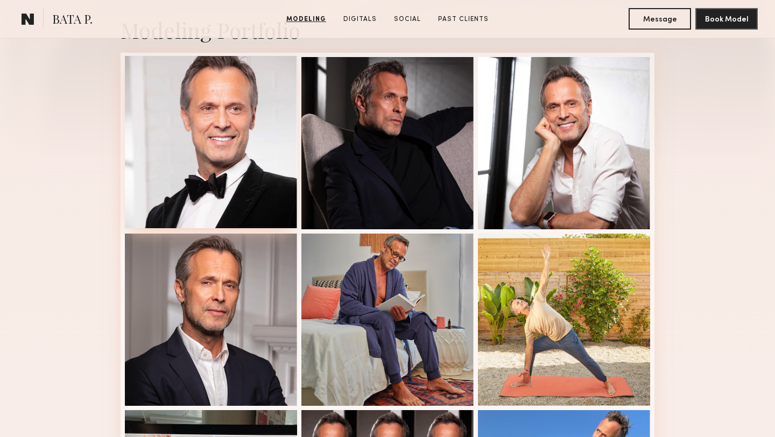
click at [189, 189] on div at bounding box center [211, 142] width 172 height 172
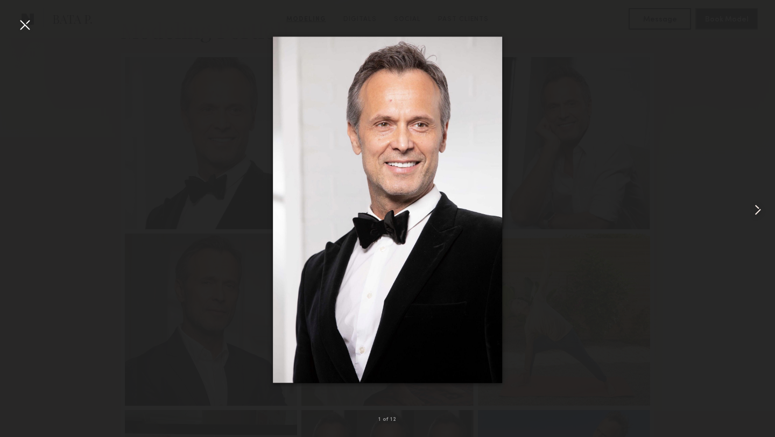
click at [752, 207] on common-icon at bounding box center [757, 209] width 17 height 17
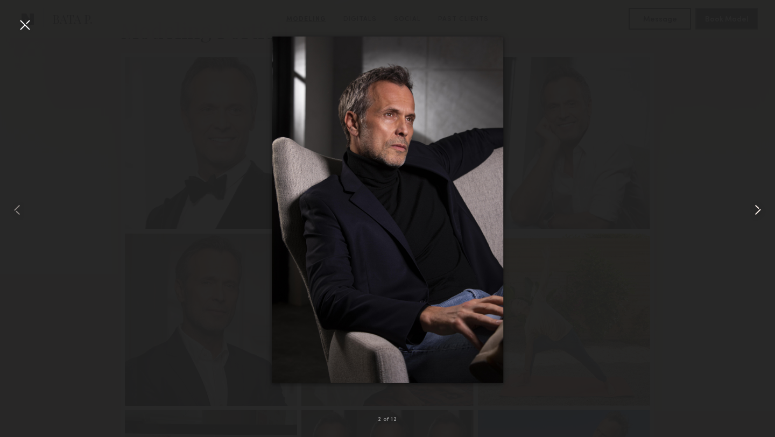
click at [752, 207] on common-icon at bounding box center [757, 209] width 17 height 17
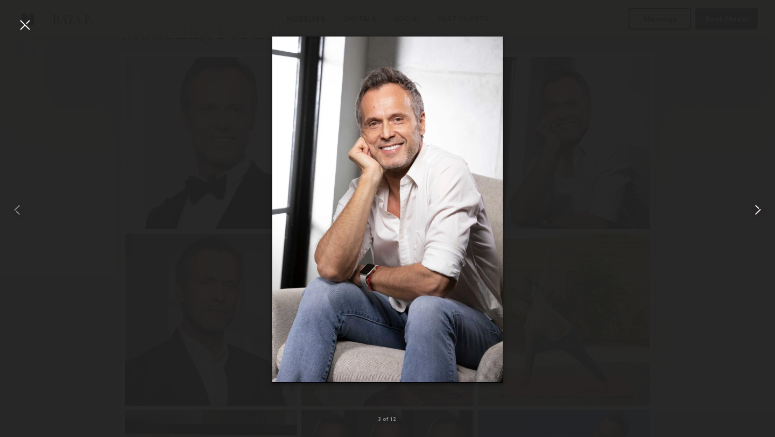
click at [752, 207] on common-icon at bounding box center [757, 209] width 17 height 17
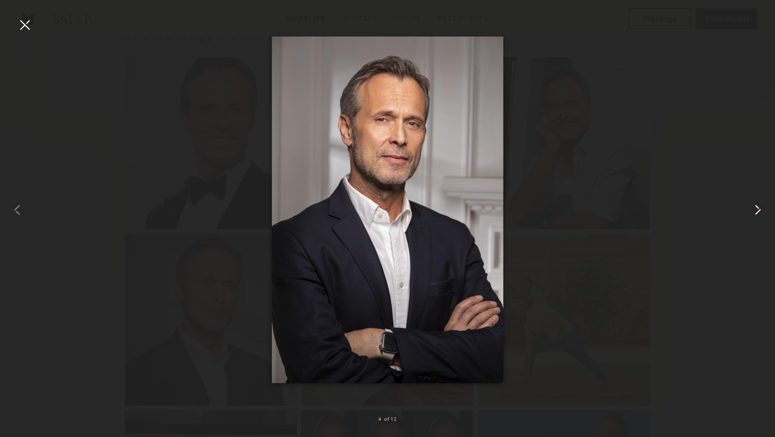
click at [752, 207] on common-icon at bounding box center [757, 209] width 17 height 17
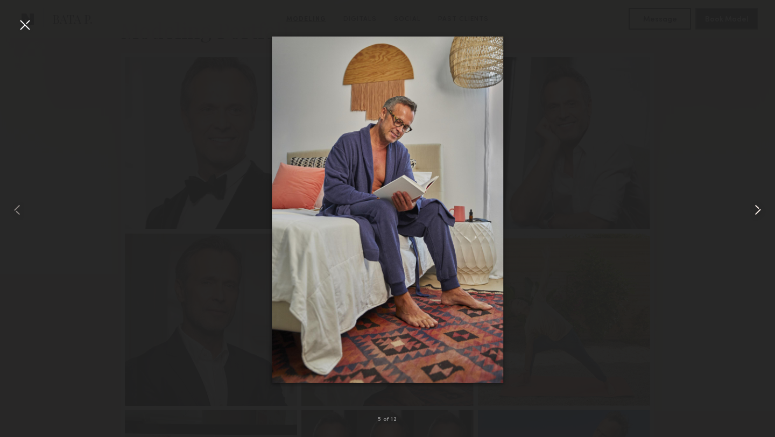
click at [752, 207] on common-icon at bounding box center [757, 209] width 17 height 17
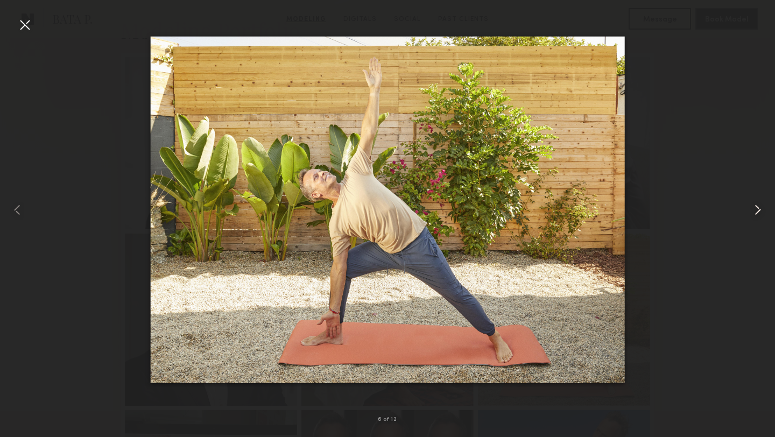
click at [752, 207] on common-icon at bounding box center [757, 209] width 17 height 17
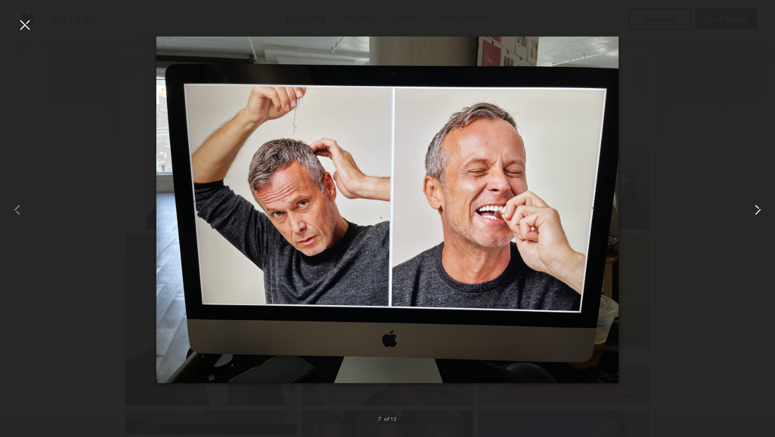
click at [752, 207] on common-icon at bounding box center [757, 209] width 17 height 17
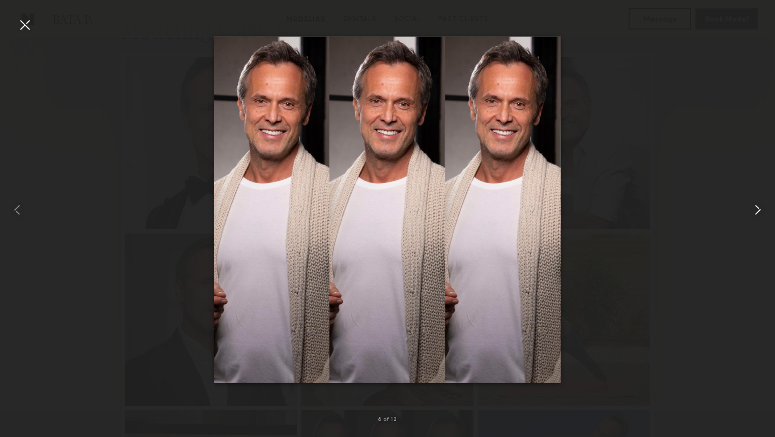
click at [752, 207] on common-icon at bounding box center [757, 209] width 17 height 17
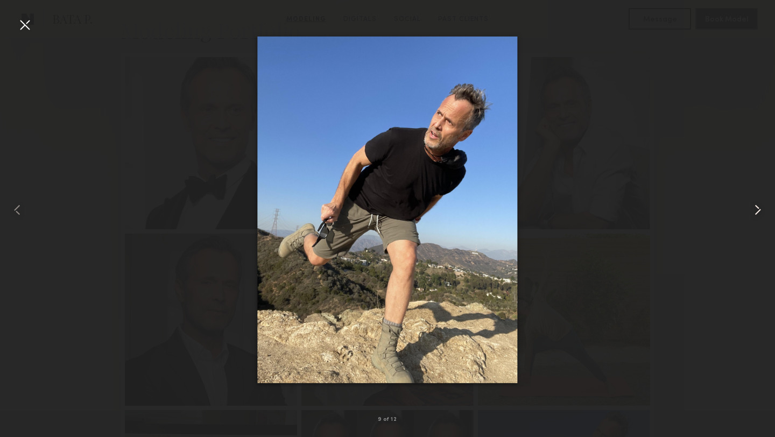
click at [752, 207] on common-icon at bounding box center [757, 209] width 17 height 17
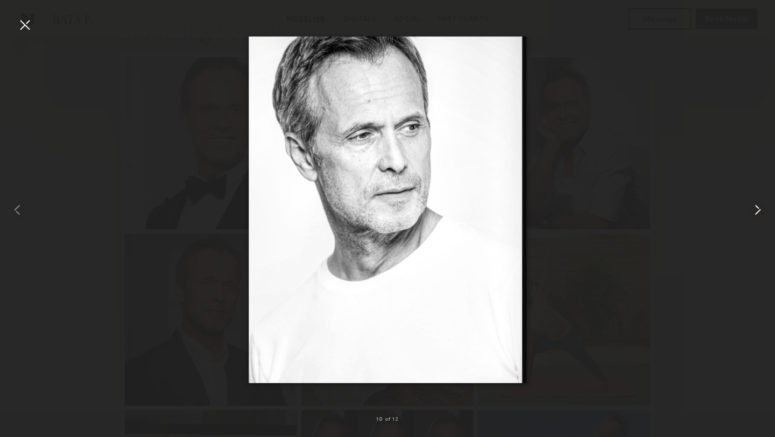
click at [752, 207] on common-icon at bounding box center [757, 209] width 17 height 17
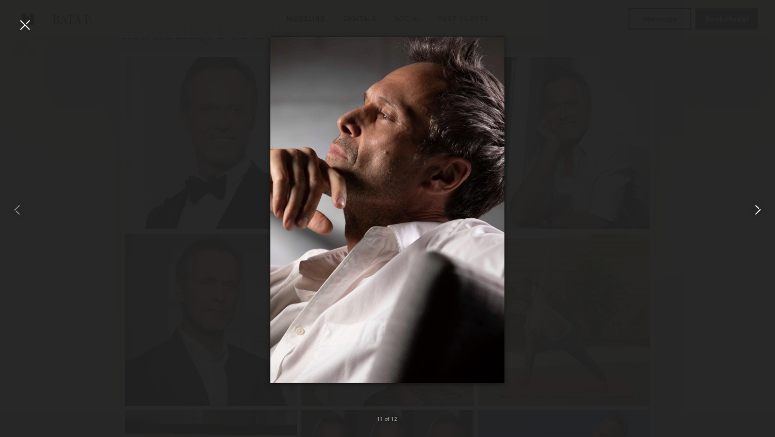
click at [752, 207] on common-icon at bounding box center [757, 209] width 17 height 17
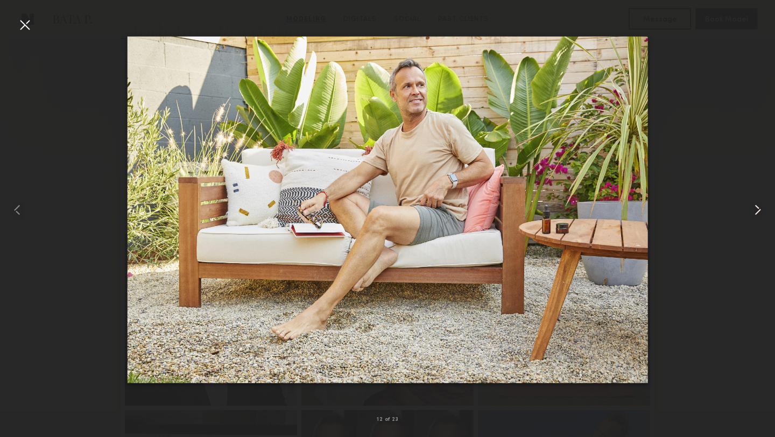
click at [752, 207] on common-icon at bounding box center [757, 209] width 17 height 17
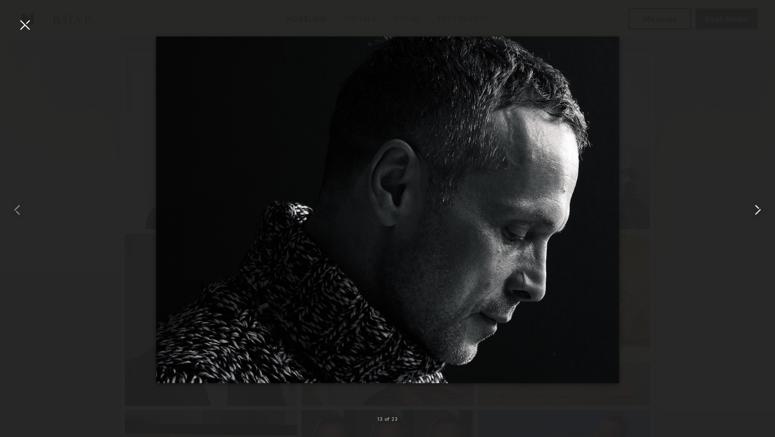
click at [752, 207] on common-icon at bounding box center [757, 209] width 17 height 17
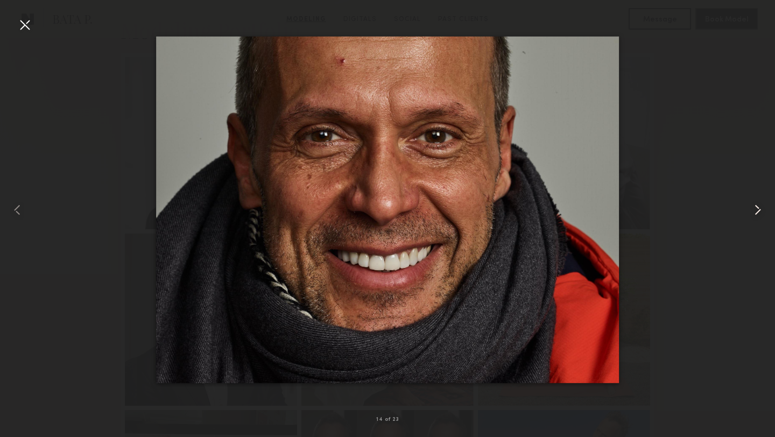
click at [752, 207] on common-icon at bounding box center [757, 209] width 17 height 17
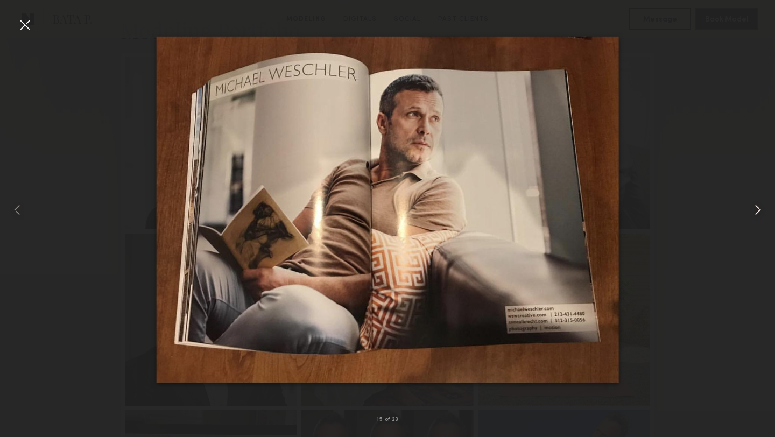
click at [752, 207] on common-icon at bounding box center [757, 209] width 17 height 17
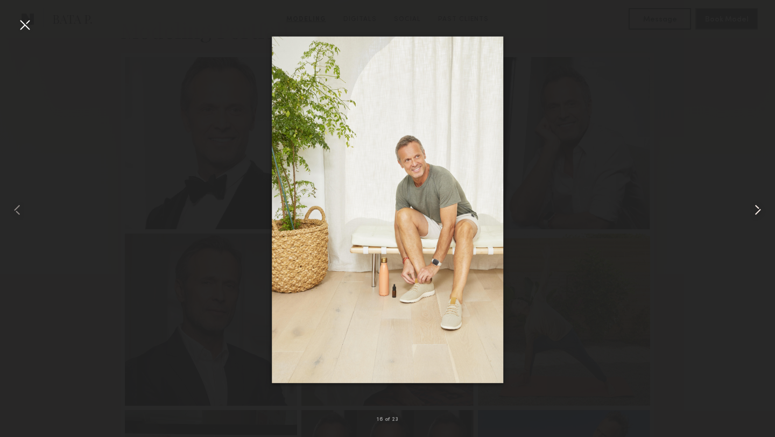
click at [752, 207] on common-icon at bounding box center [757, 209] width 17 height 17
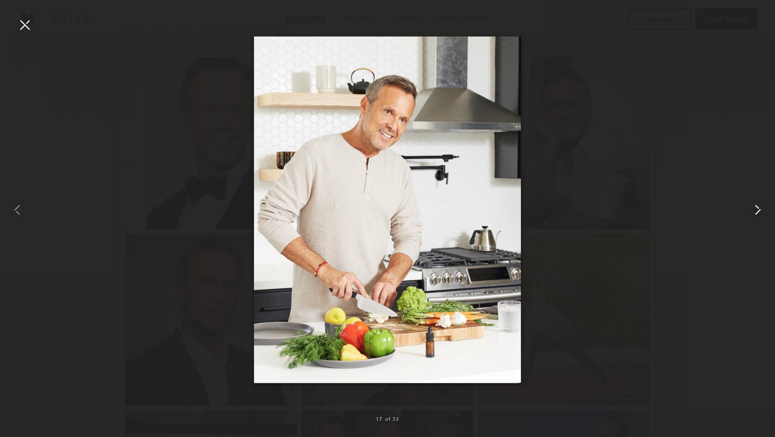
click at [752, 207] on common-icon at bounding box center [757, 209] width 17 height 17
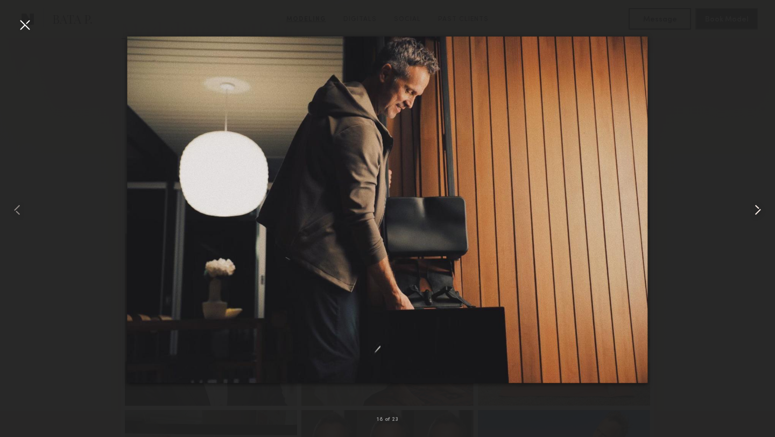
click at [752, 207] on common-icon at bounding box center [757, 209] width 17 height 17
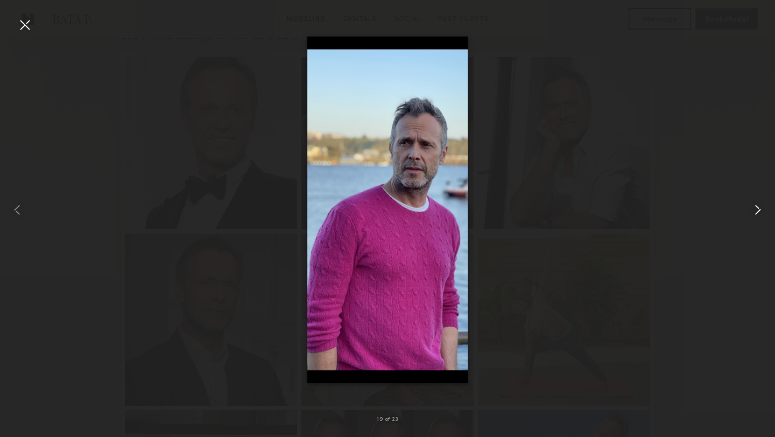
click at [752, 207] on common-icon at bounding box center [757, 209] width 17 height 17
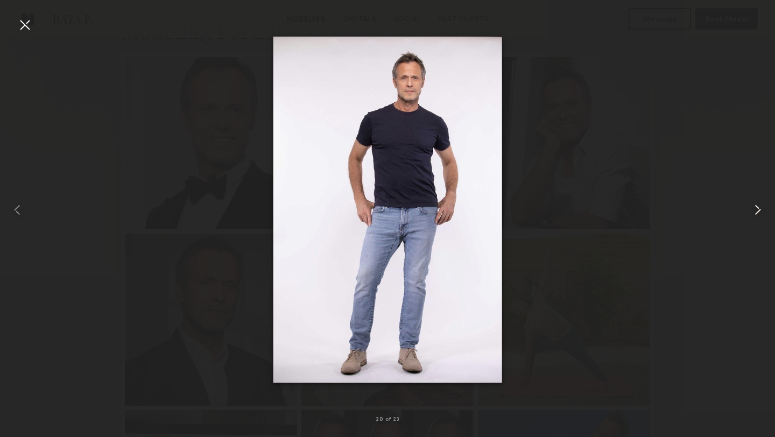
click at [752, 207] on common-icon at bounding box center [757, 209] width 17 height 17
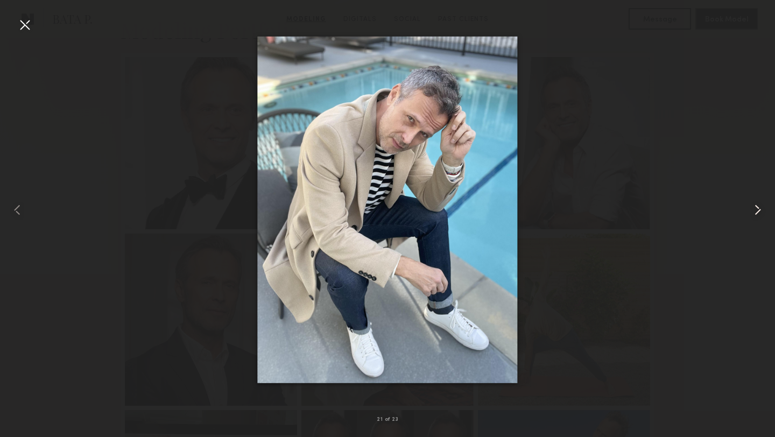
click at [752, 207] on common-icon at bounding box center [757, 209] width 17 height 17
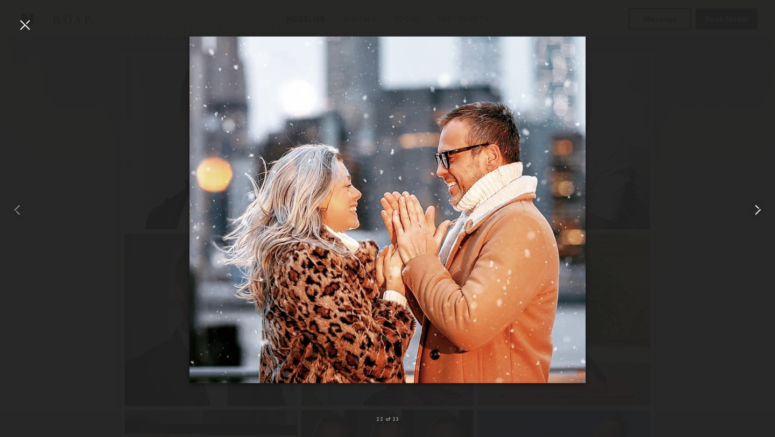
click at [752, 207] on common-icon at bounding box center [757, 209] width 17 height 17
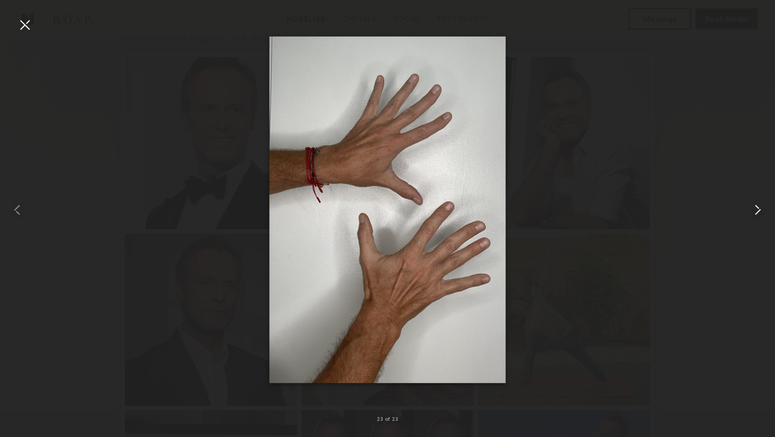
click at [751, 205] on common-icon at bounding box center [757, 209] width 17 height 17
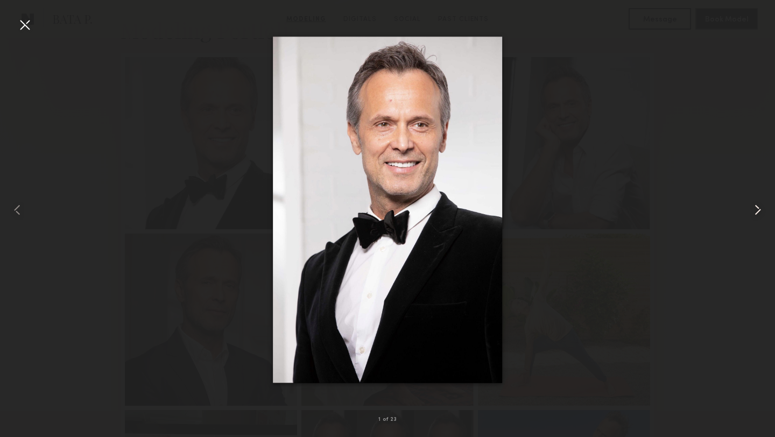
click at [751, 205] on common-icon at bounding box center [757, 209] width 17 height 17
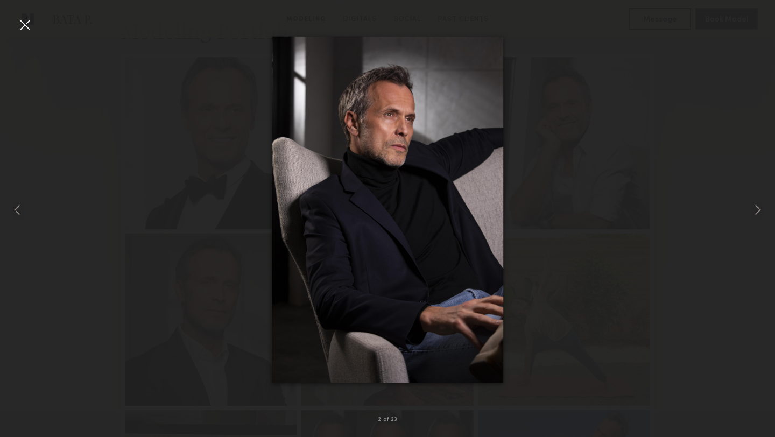
click at [23, 29] on div at bounding box center [24, 24] width 17 height 17
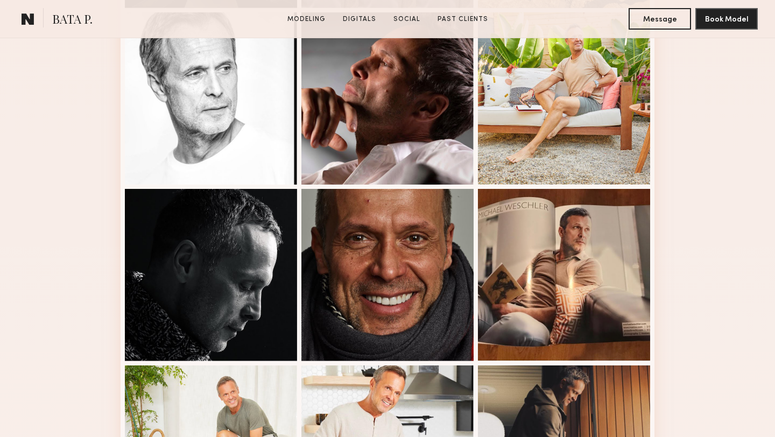
scroll to position [0, 0]
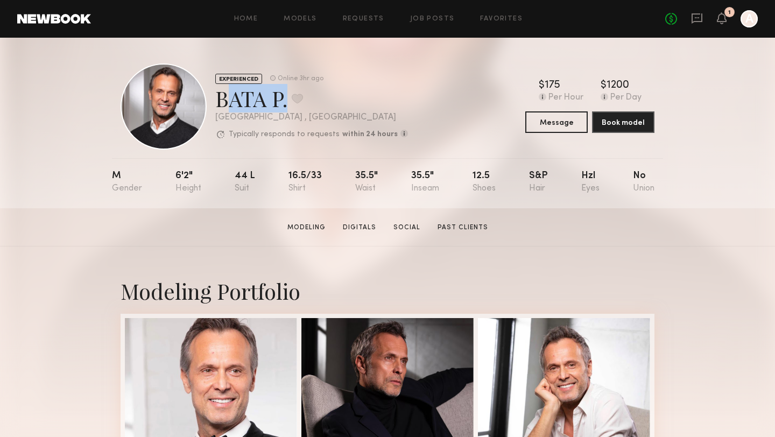
drag, startPoint x: 217, startPoint y: 100, endPoint x: 286, endPoint y: 100, distance: 68.9
click at [286, 100] on div "BATA P. Favorite" at bounding box center [311, 98] width 193 height 29
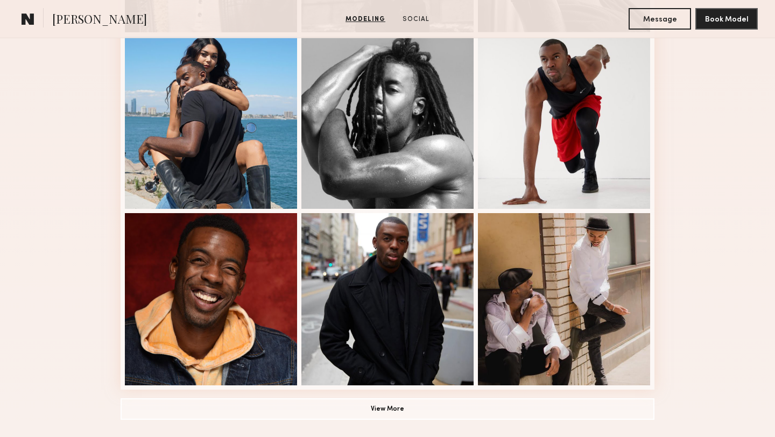
scroll to position [769, 0]
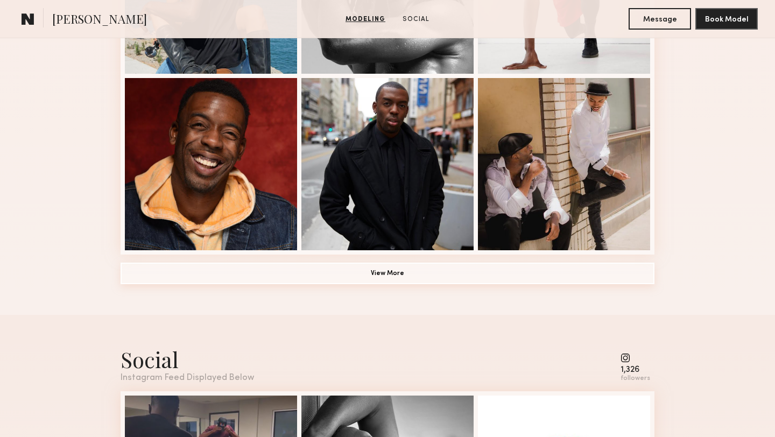
click at [238, 275] on button "View More" at bounding box center [387, 274] width 534 height 22
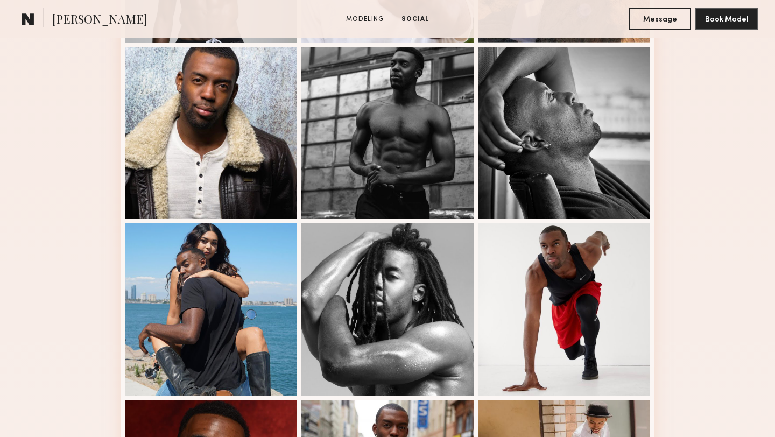
scroll to position [255, 0]
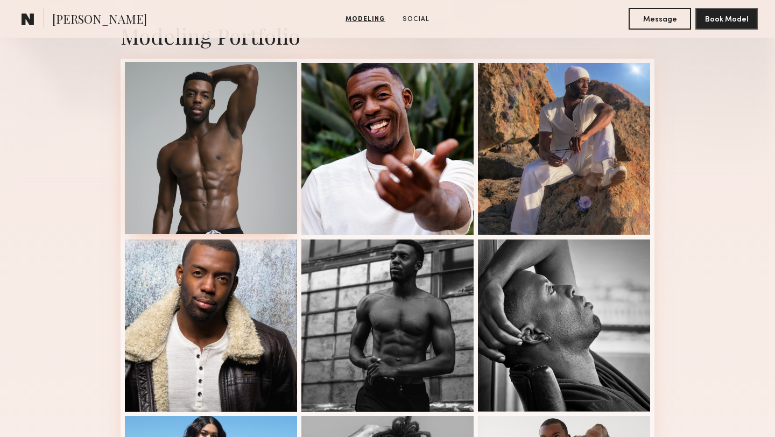
click at [174, 155] on div at bounding box center [211, 148] width 172 height 172
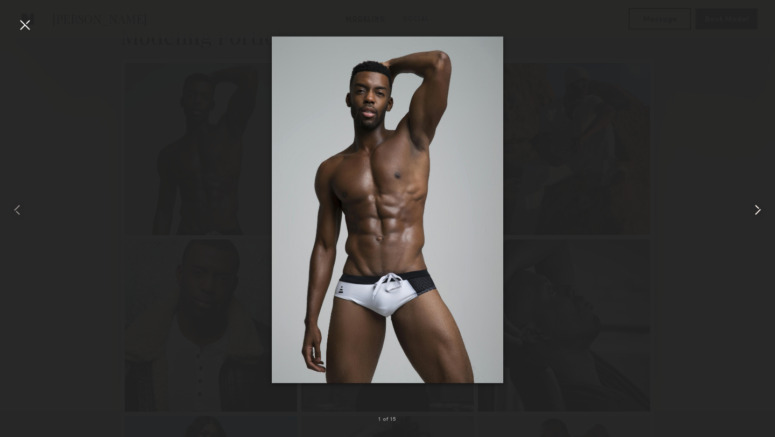
click at [756, 204] on common-icon at bounding box center [757, 209] width 17 height 17
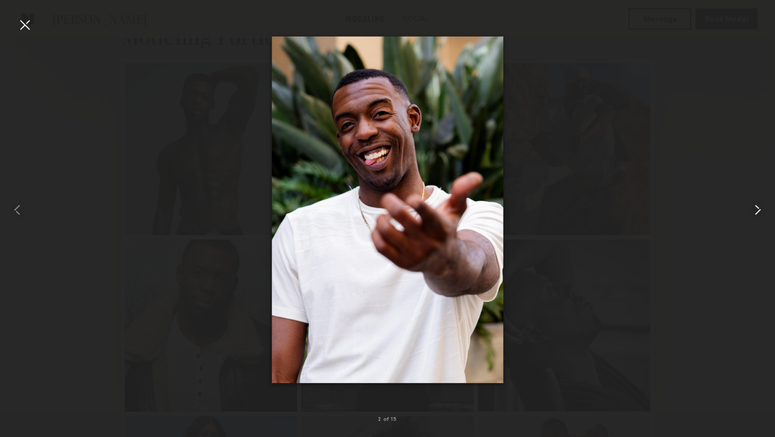
click at [756, 204] on common-icon at bounding box center [757, 209] width 17 height 17
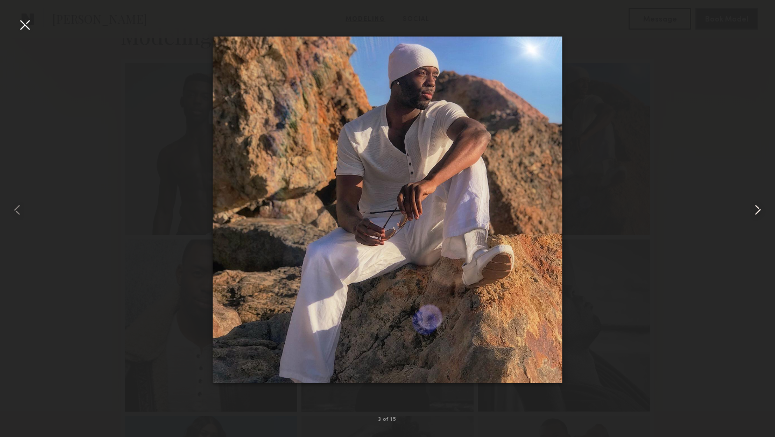
click at [756, 204] on common-icon at bounding box center [757, 209] width 17 height 17
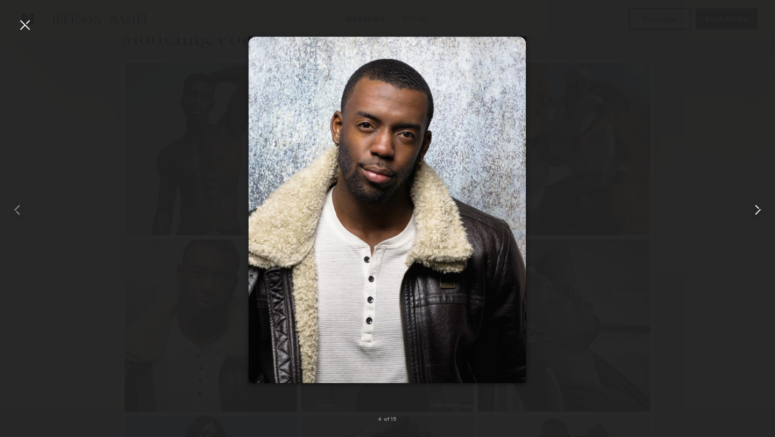
click at [756, 204] on common-icon at bounding box center [757, 209] width 17 height 17
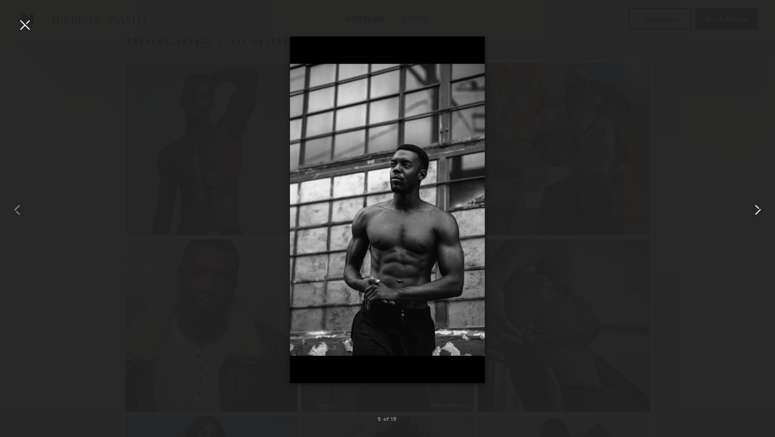
click at [756, 204] on common-icon at bounding box center [757, 209] width 17 height 17
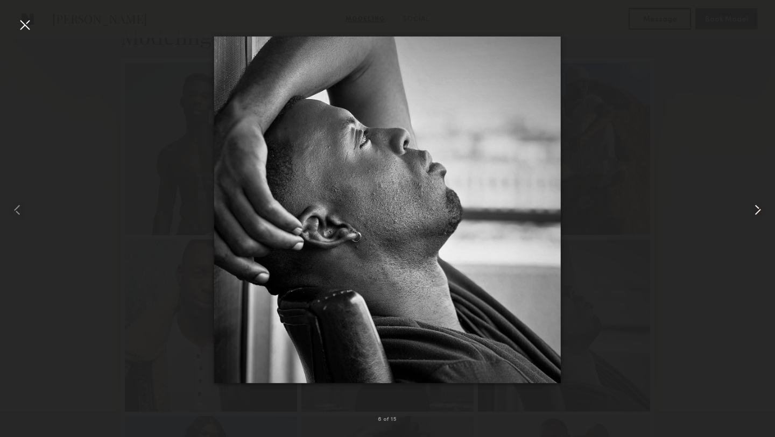
click at [756, 204] on common-icon at bounding box center [757, 209] width 17 height 17
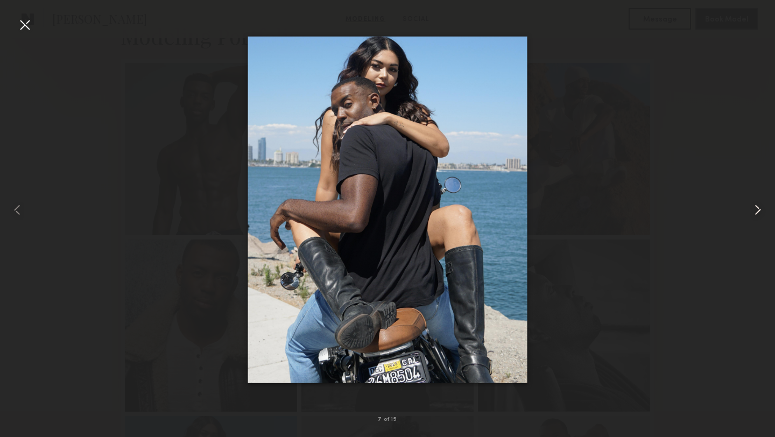
click at [756, 204] on common-icon at bounding box center [757, 209] width 17 height 17
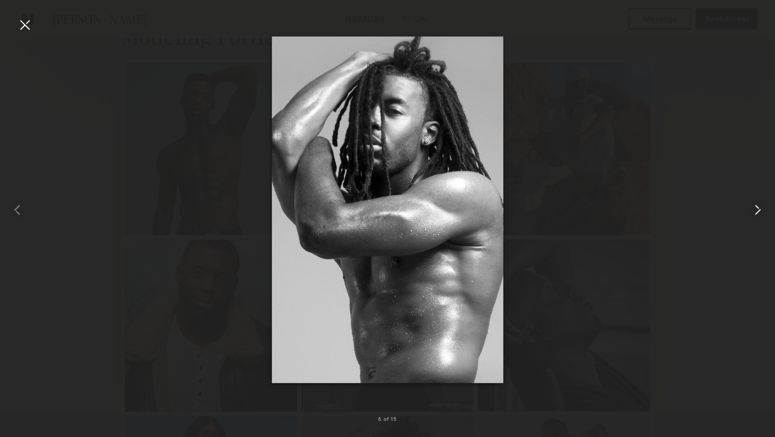
click at [756, 204] on common-icon at bounding box center [757, 209] width 17 height 17
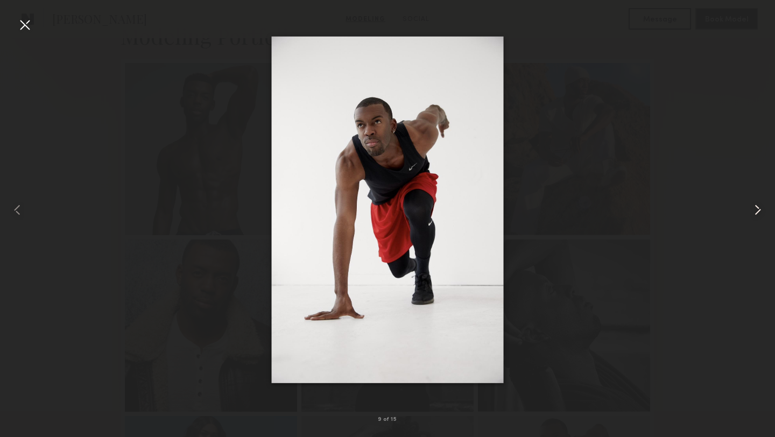
click at [756, 204] on common-icon at bounding box center [757, 209] width 17 height 17
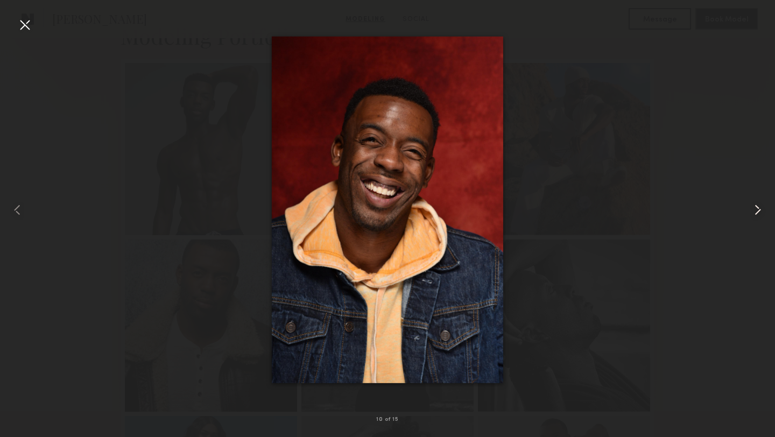
click at [756, 204] on common-icon at bounding box center [757, 209] width 17 height 17
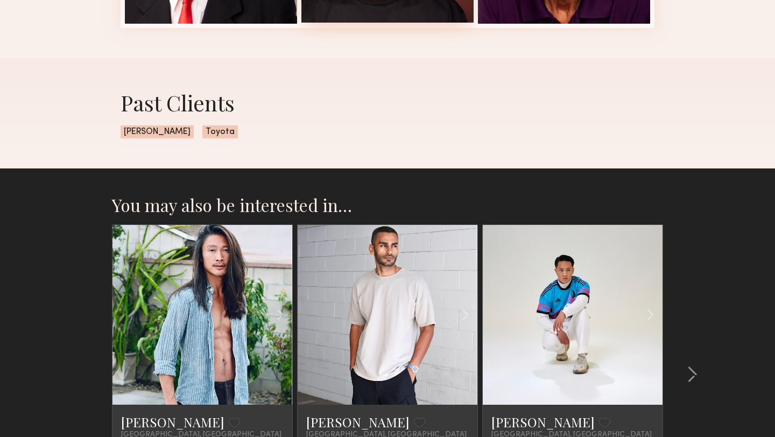
scroll to position [711, 0]
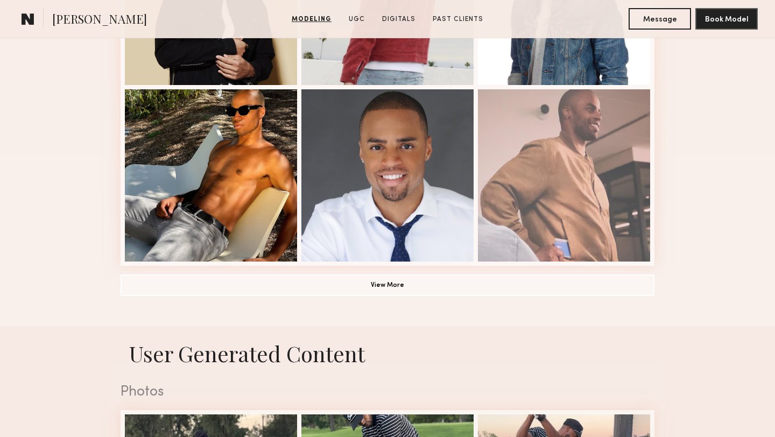
scroll to position [757, 0]
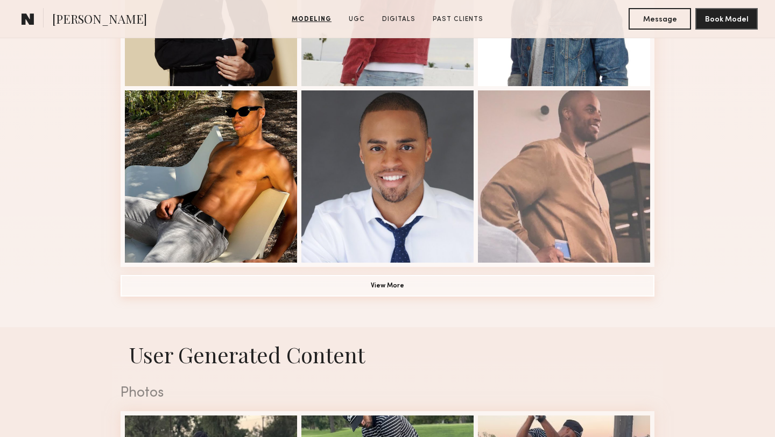
click at [243, 295] on button "View More" at bounding box center [387, 286] width 534 height 22
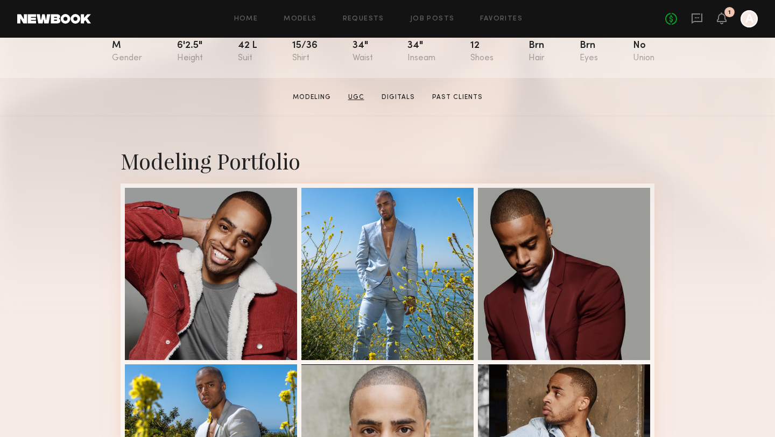
scroll to position [193, 0]
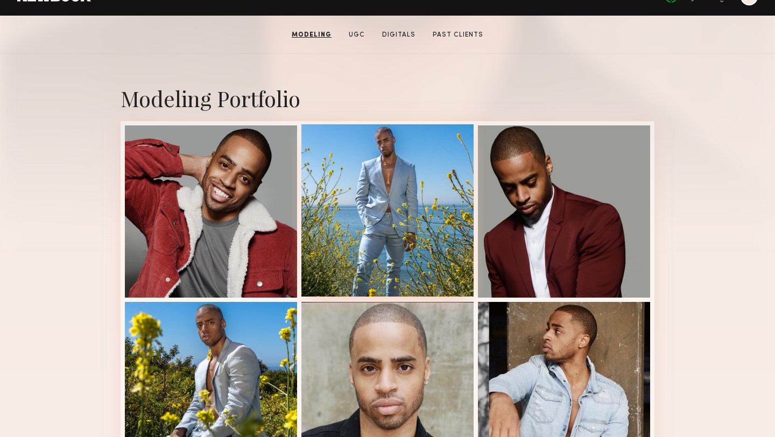
click at [356, 164] on div at bounding box center [387, 210] width 172 height 172
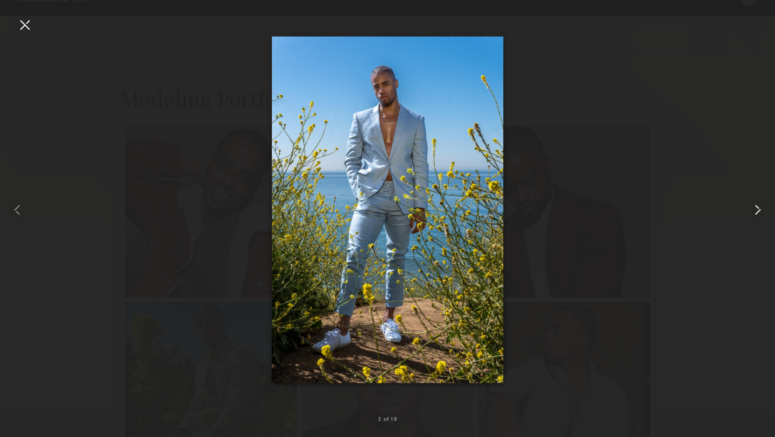
click at [760, 203] on common-icon at bounding box center [757, 209] width 17 height 17
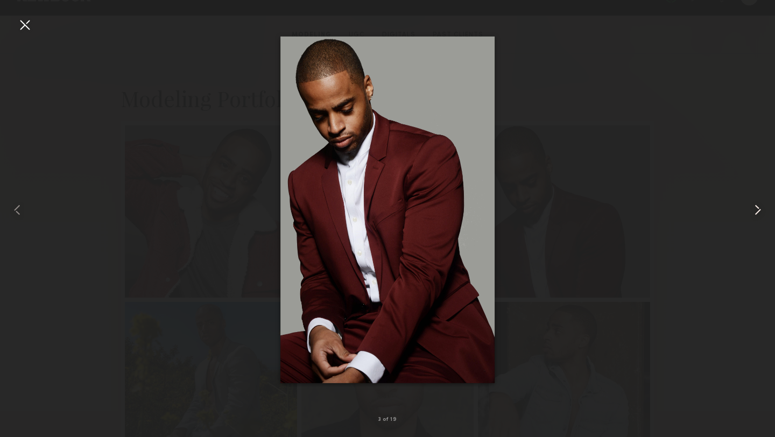
click at [760, 203] on common-icon at bounding box center [757, 209] width 17 height 17
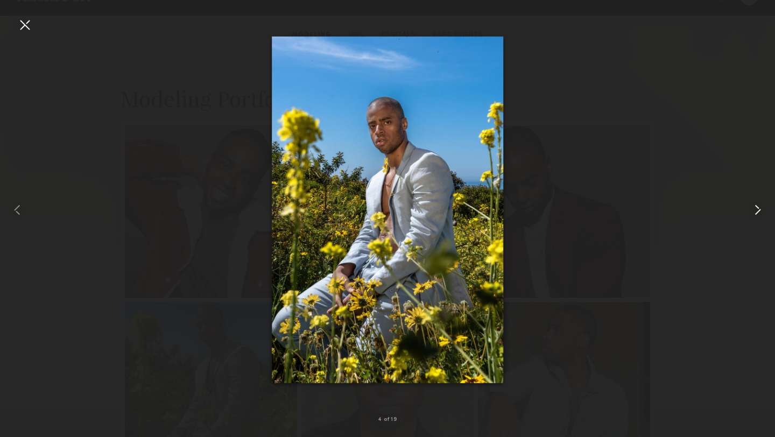
click at [760, 203] on common-icon at bounding box center [757, 209] width 17 height 17
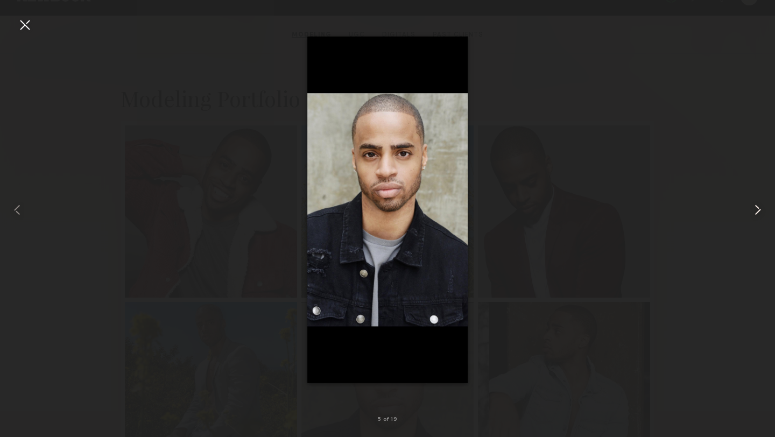
click at [760, 203] on common-icon at bounding box center [757, 209] width 17 height 17
